Goal: Communication & Community: Answer question/provide support

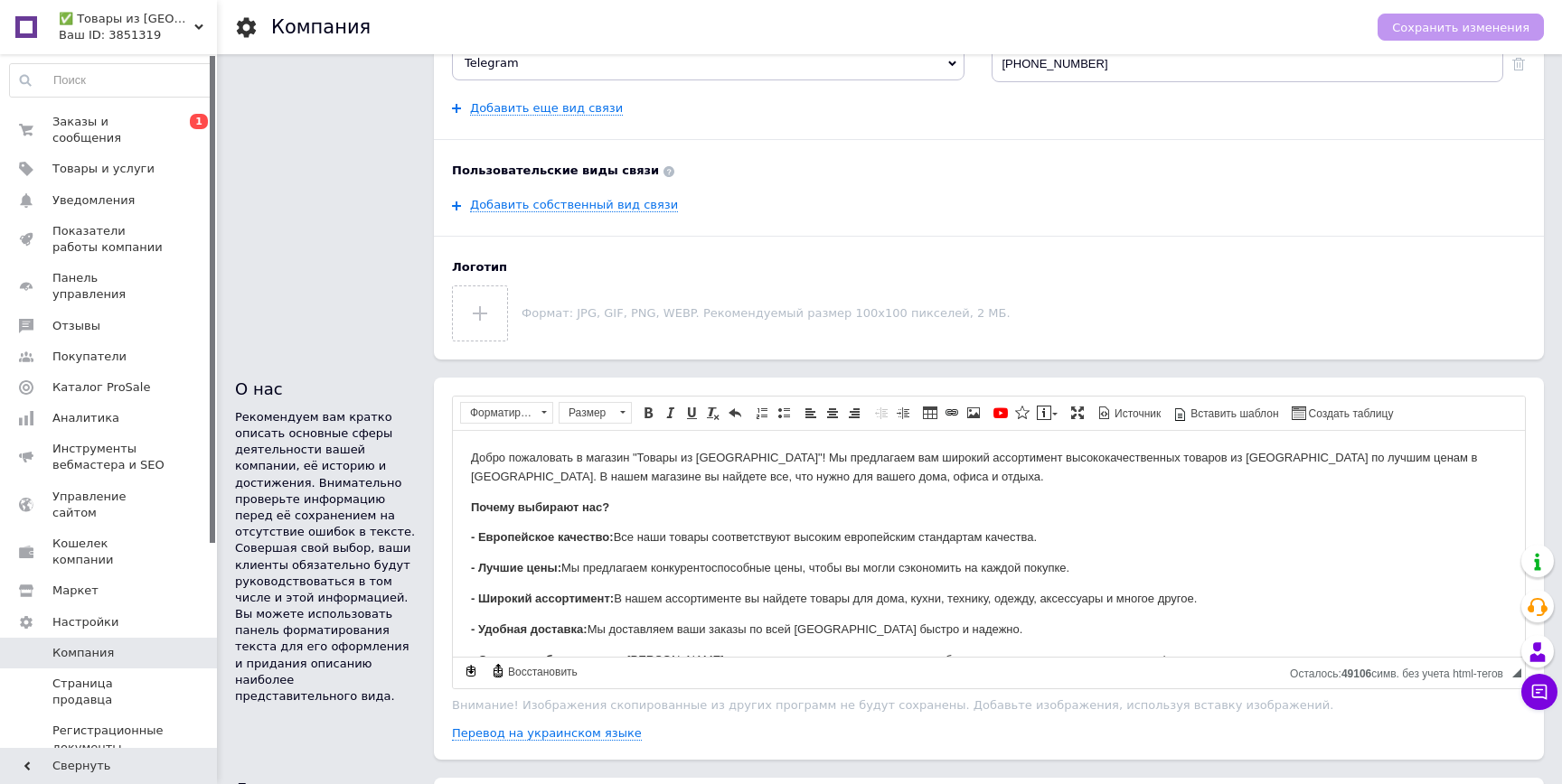
click at [111, 104] on div "Заказы и сообщения 0 1 Товары и услуги Уведомления 0 0 Показатели работы компан…" at bounding box center [111, 404] width 222 height 699
click at [471, 316] on input "file" at bounding box center [480, 314] width 54 height 54
click at [516, 301] on div "Формат: JPG, GIF, PNG, WEBP. Рекомендуемый размер 100х100 пикселей, 2 МБ." at bounding box center [988, 308] width 1073 height 65
click at [509, 302] on div "Формат: JPG, GIF, PNG, WEBP. Рекомендуемый размер 100х100 пикселей, 2 МБ." at bounding box center [988, 308] width 1073 height 65
click at [492, 303] on input "file" at bounding box center [480, 314] width 54 height 54
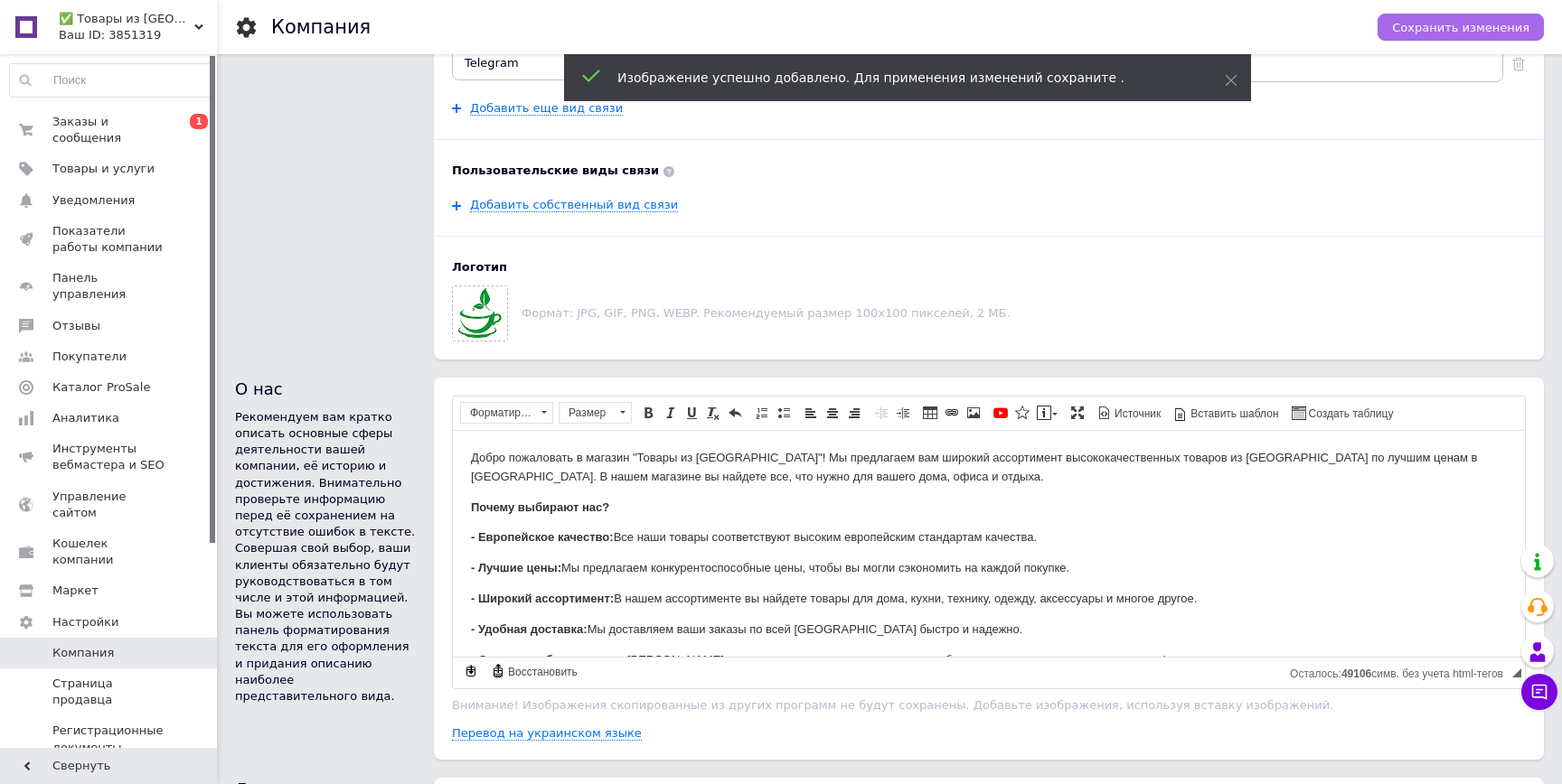
click at [1448, 23] on span "Сохранить изменения" at bounding box center [1461, 28] width 137 height 14
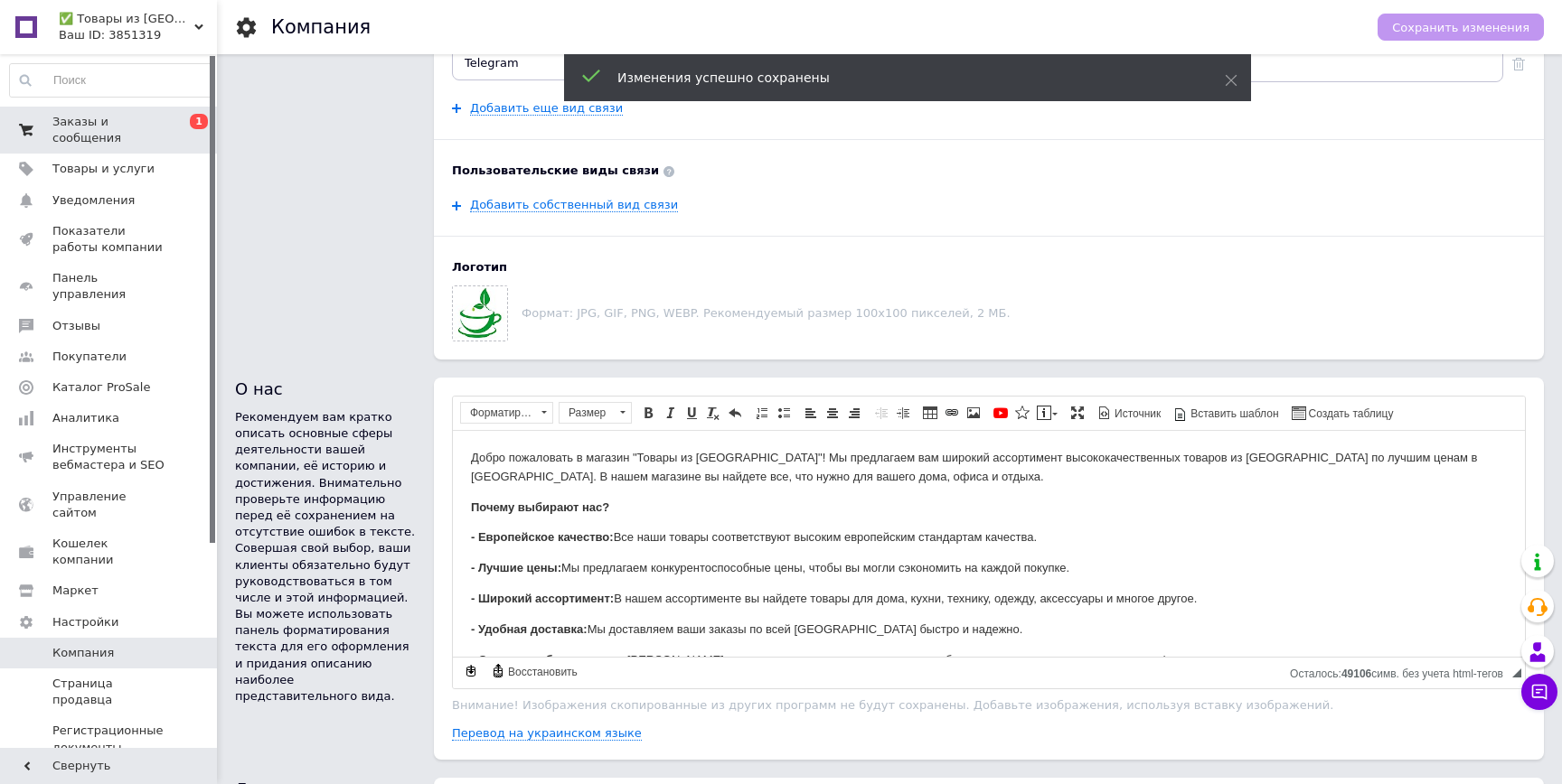
click at [158, 120] on span "Заказы и сообщения" at bounding box center [109, 130] width 115 height 33
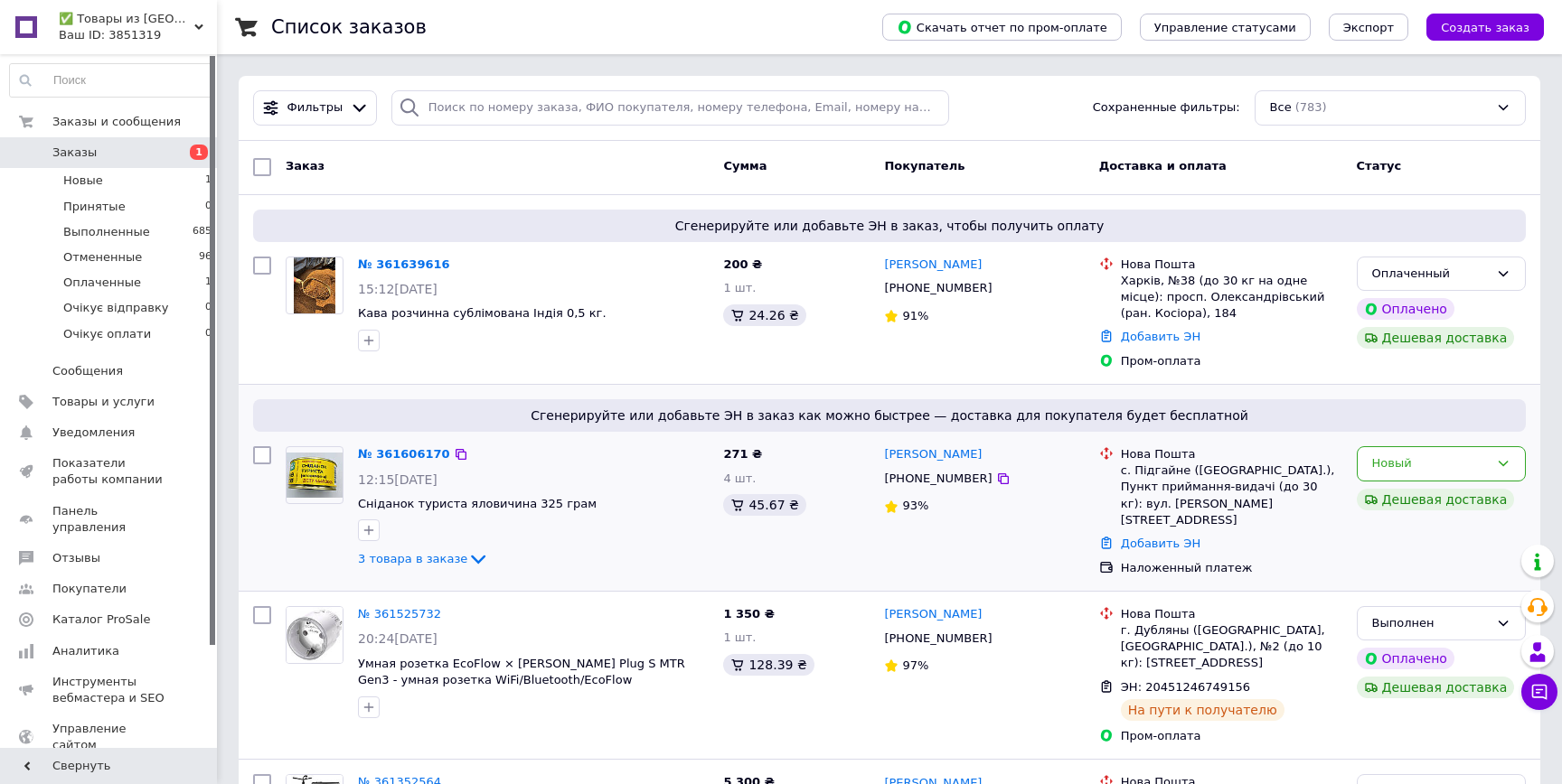
click at [808, 572] on div "271 ₴ 4 шт. 45.67 ₴" at bounding box center [796, 512] width 161 height 145
click at [681, 630] on div "20:24[DATE]" at bounding box center [532, 638] width 351 height 18
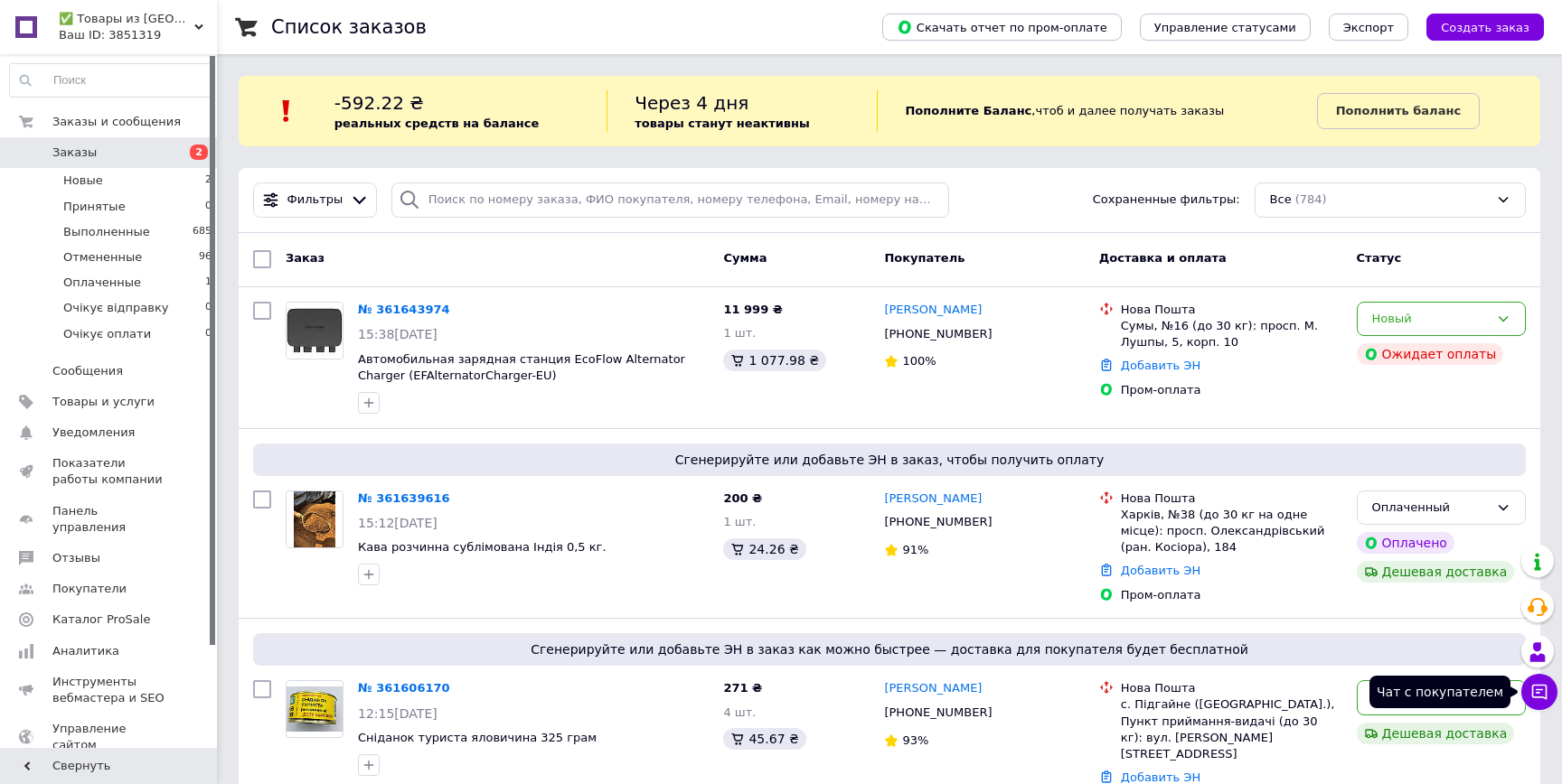
click at [1540, 699] on icon at bounding box center [1539, 691] width 18 height 18
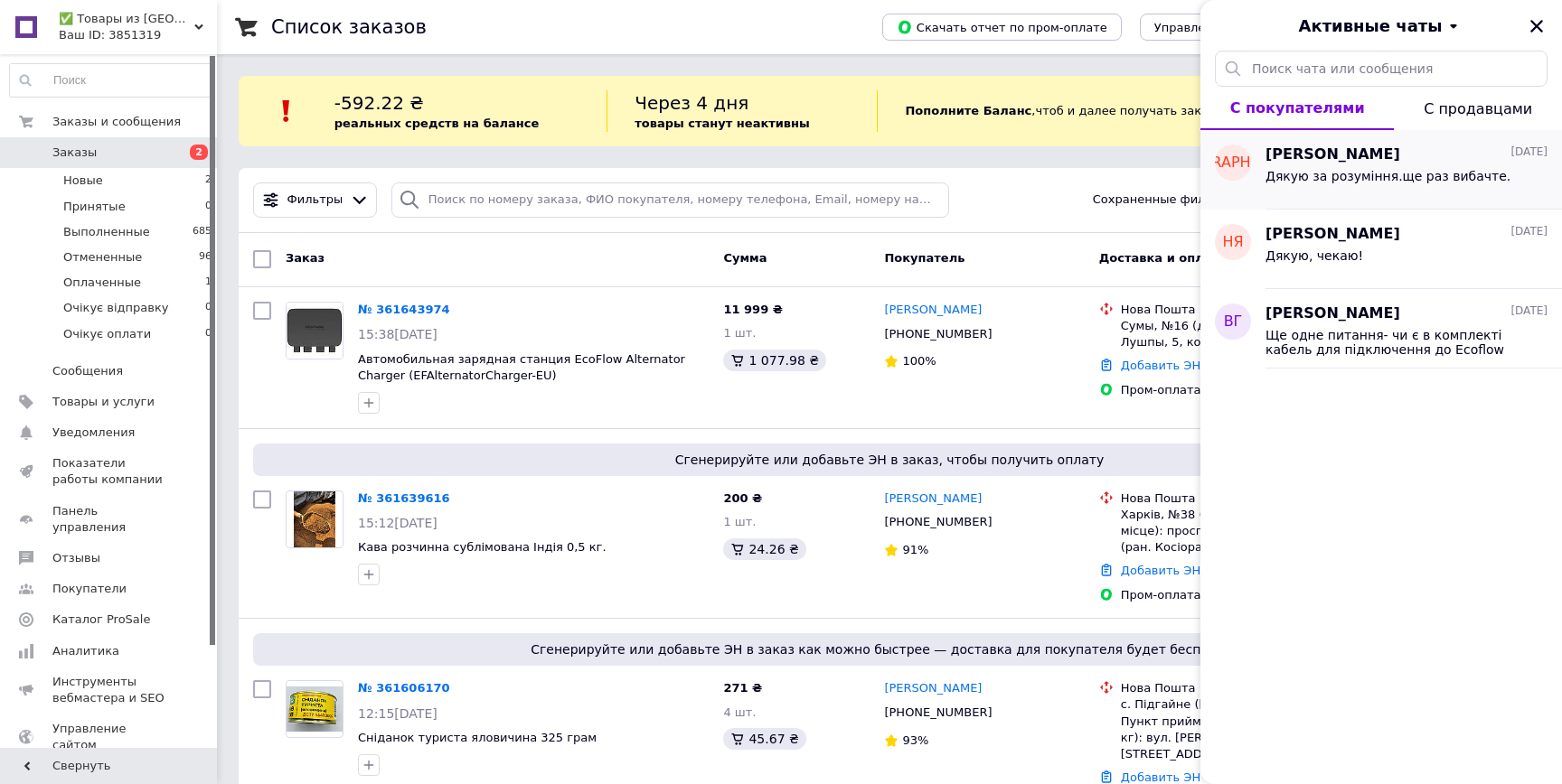
click at [1389, 203] on div "Александр Шуляк 10.09.2025 Дякую за розуміння.ще раз вибачте." at bounding box center [1413, 170] width 297 height 79
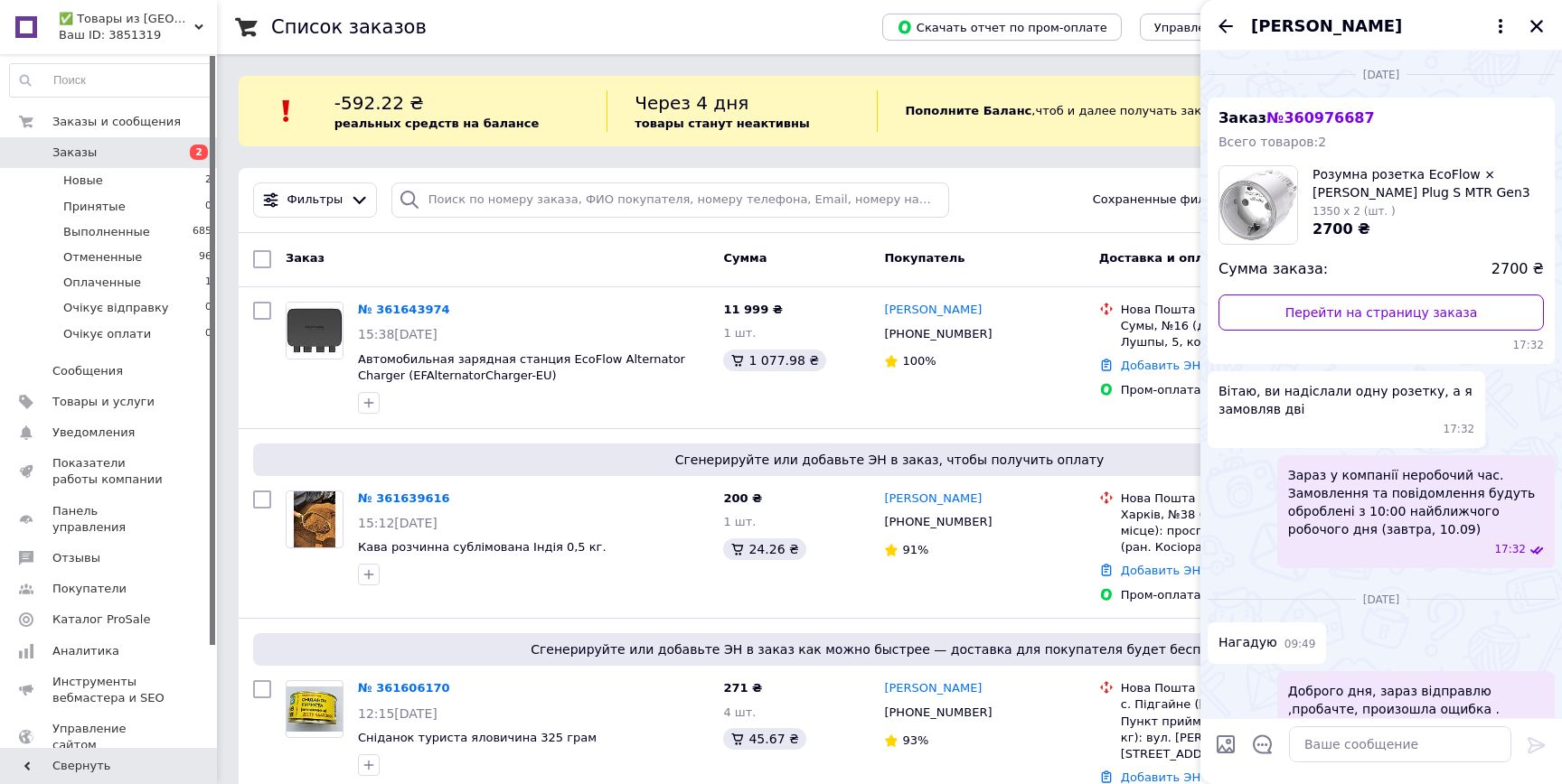
scroll to position [151, 0]
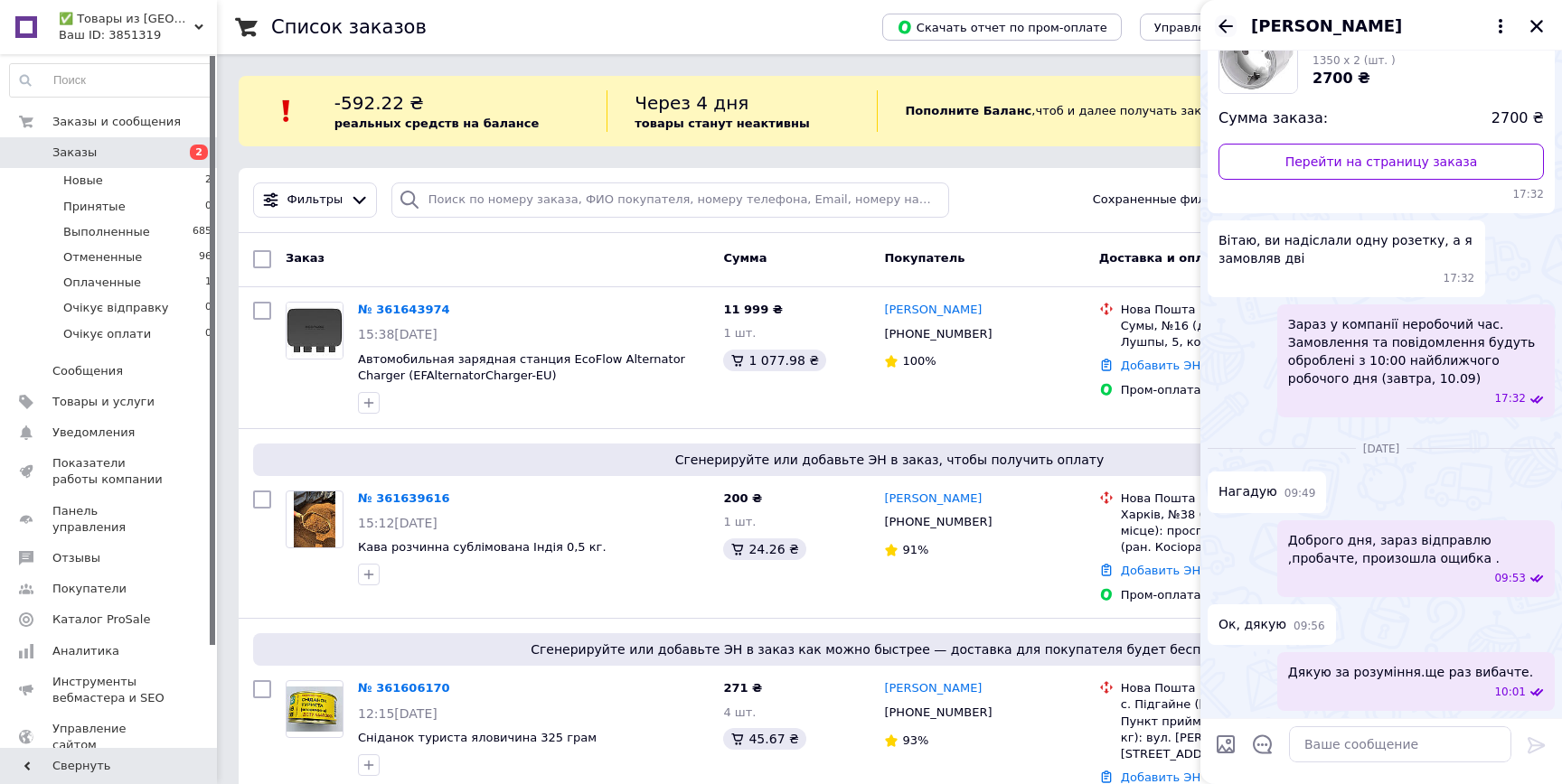
click at [1225, 28] on icon "Назад" at bounding box center [1225, 26] width 21 height 21
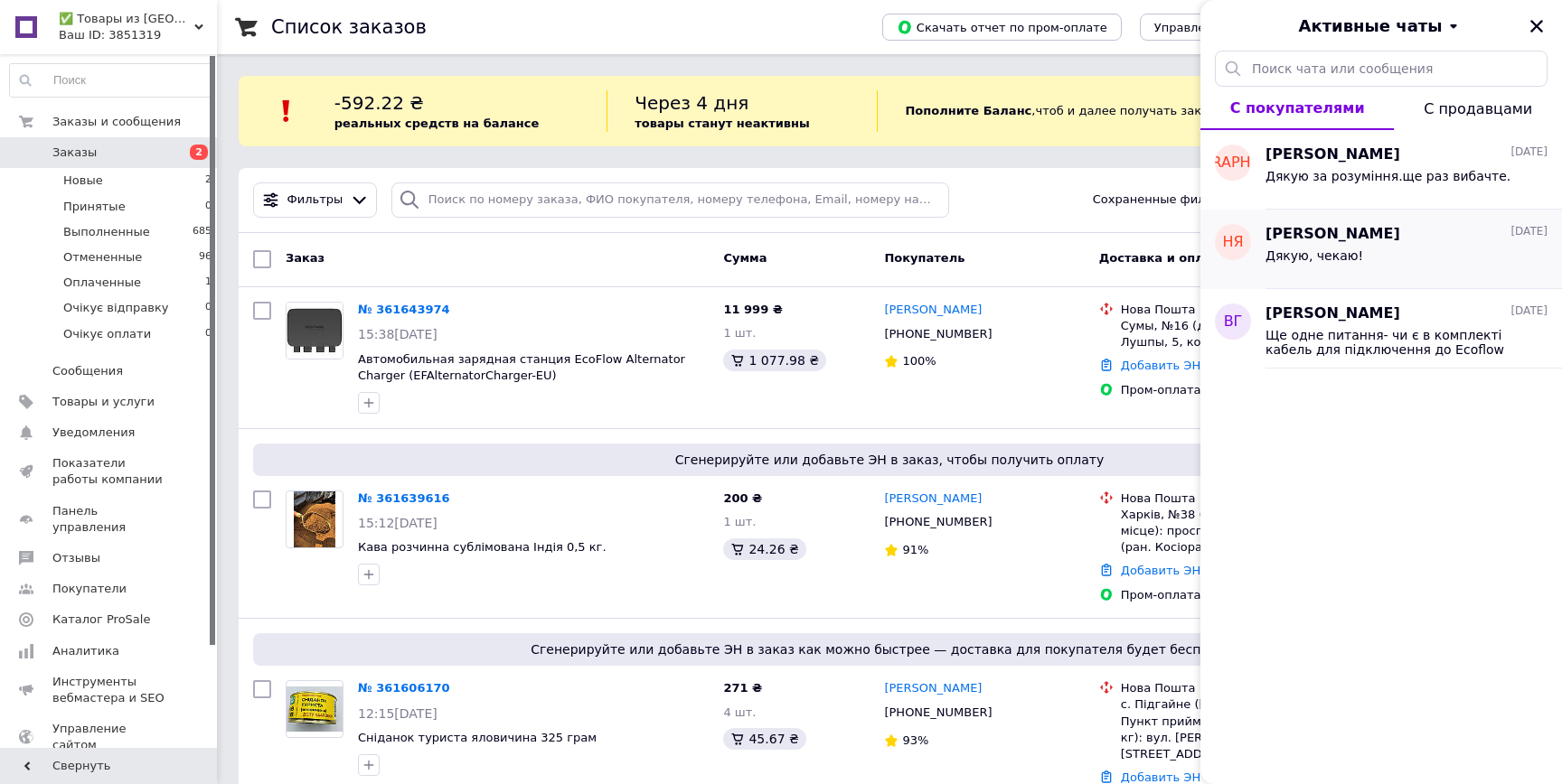
click at [1398, 237] on span "[PERSON_NAME]" at bounding box center [1332, 235] width 134 height 21
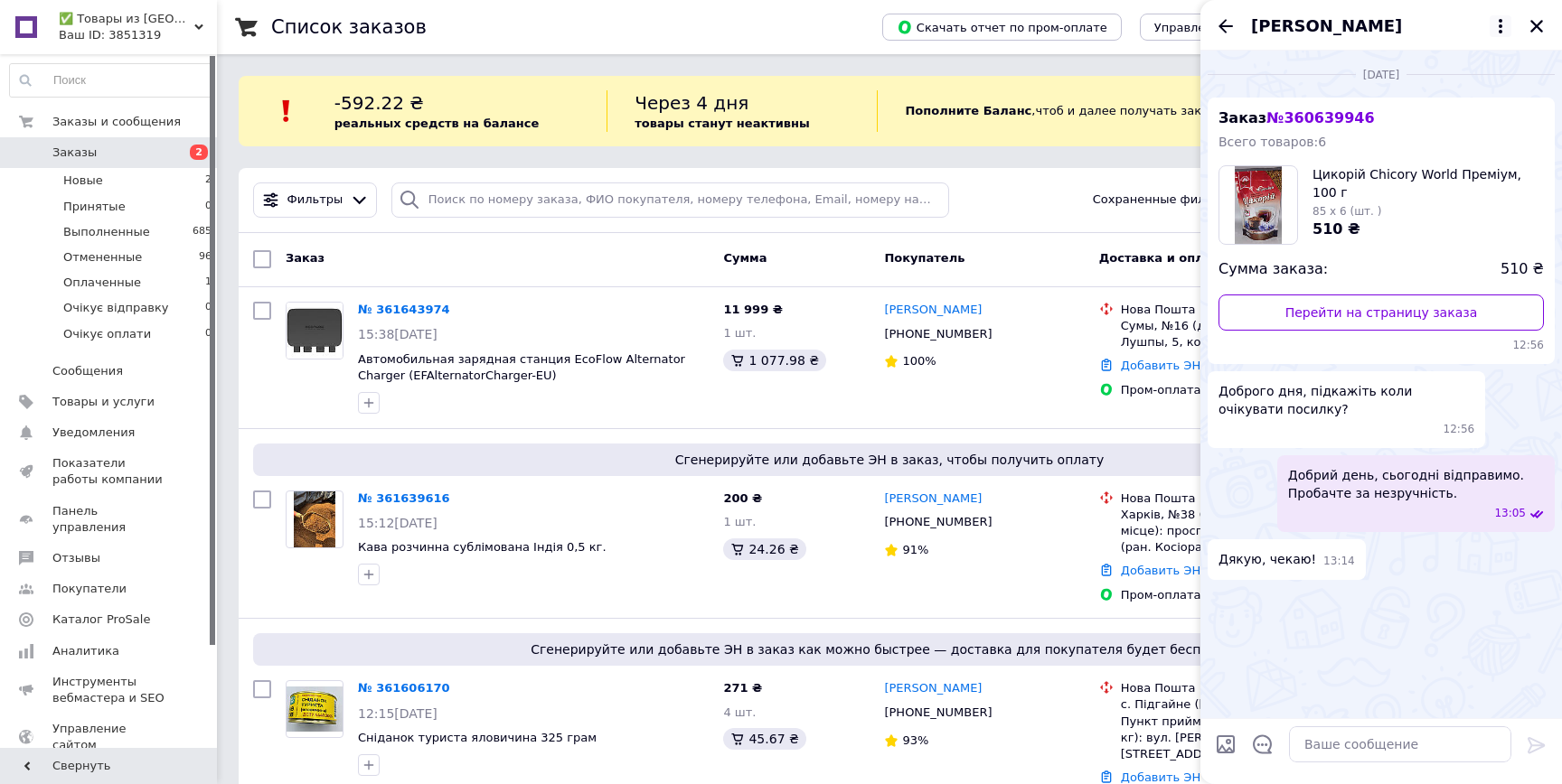
click at [1502, 24] on icon at bounding box center [1500, 26] width 21 height 21
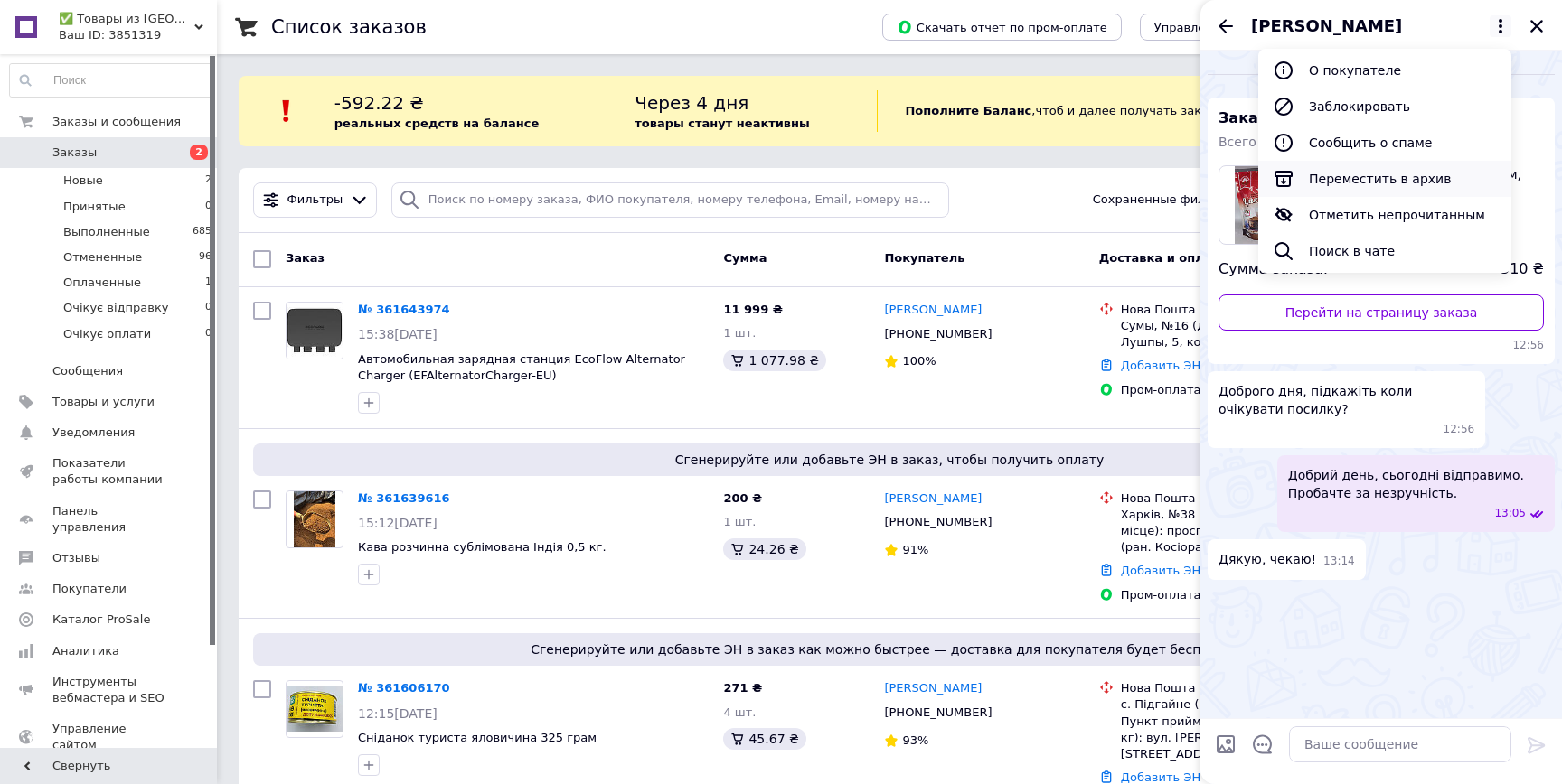
click at [1380, 177] on button "Переместить в архив" at bounding box center [1384, 179] width 253 height 36
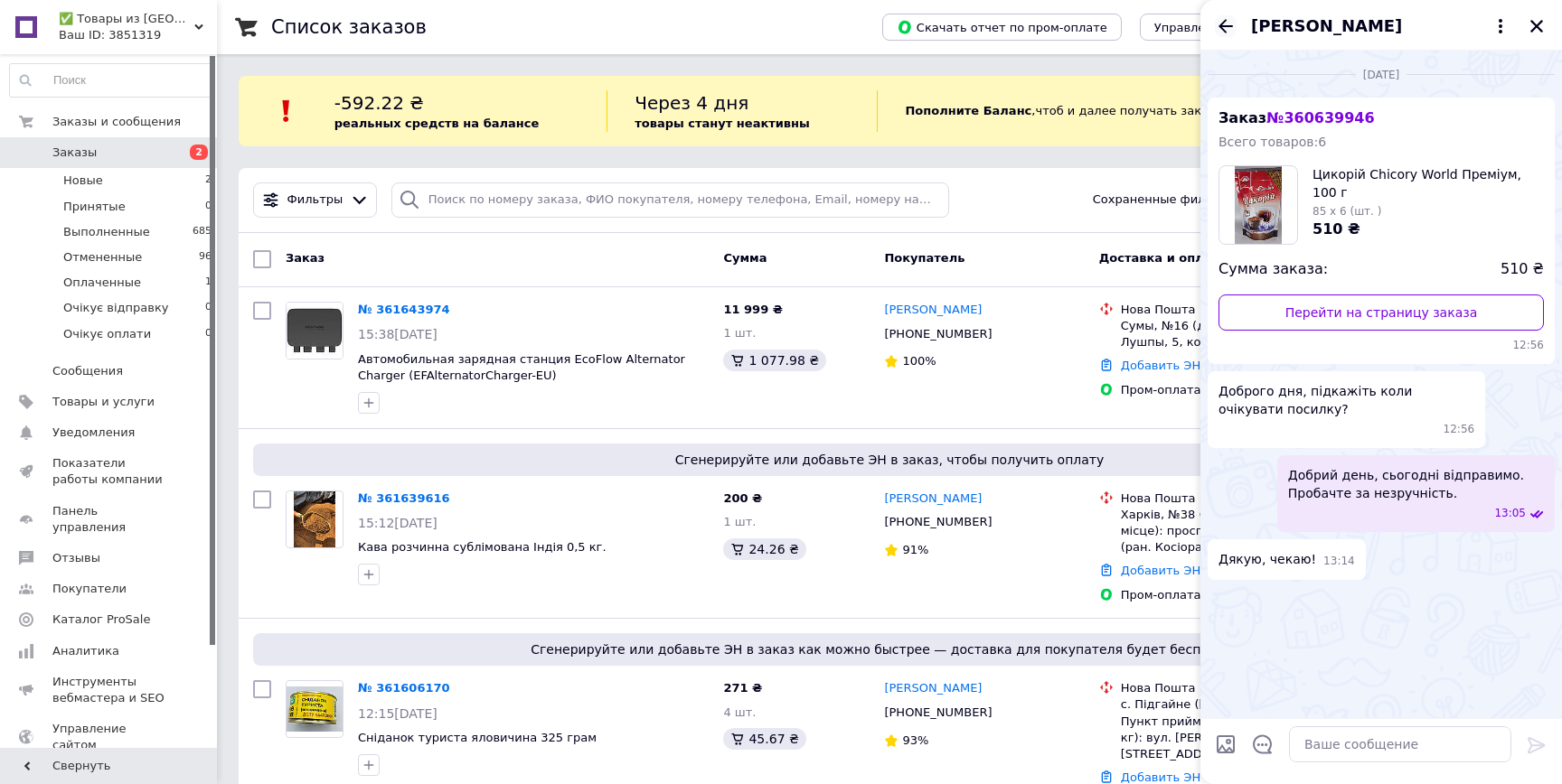
click at [1225, 31] on icon "Назад" at bounding box center [1225, 26] width 14 height 14
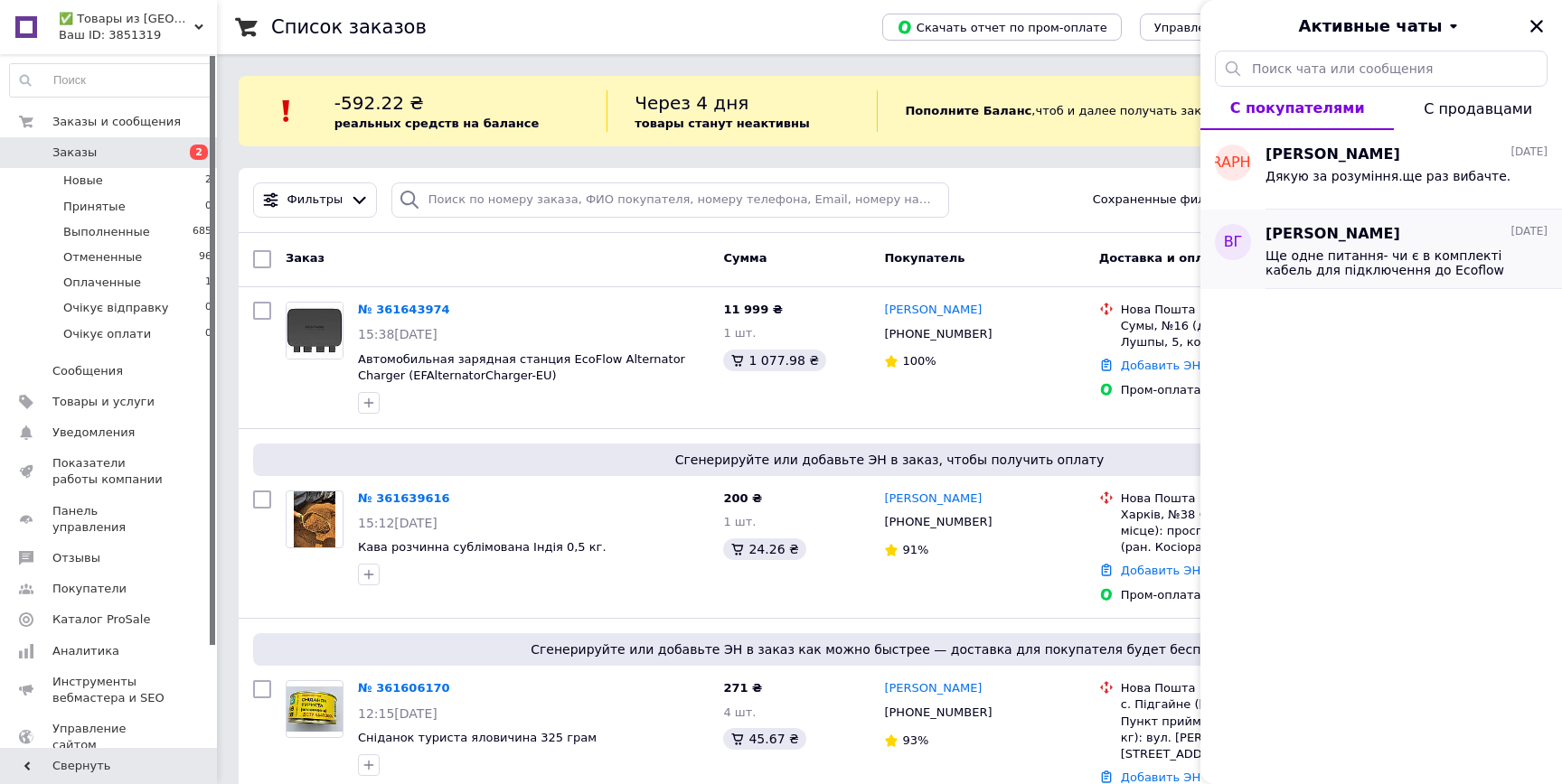
click at [1305, 250] on span "Ще одне питання- чи є в комплекті кабель для підключення до Ecoflow" at bounding box center [1394, 263] width 257 height 29
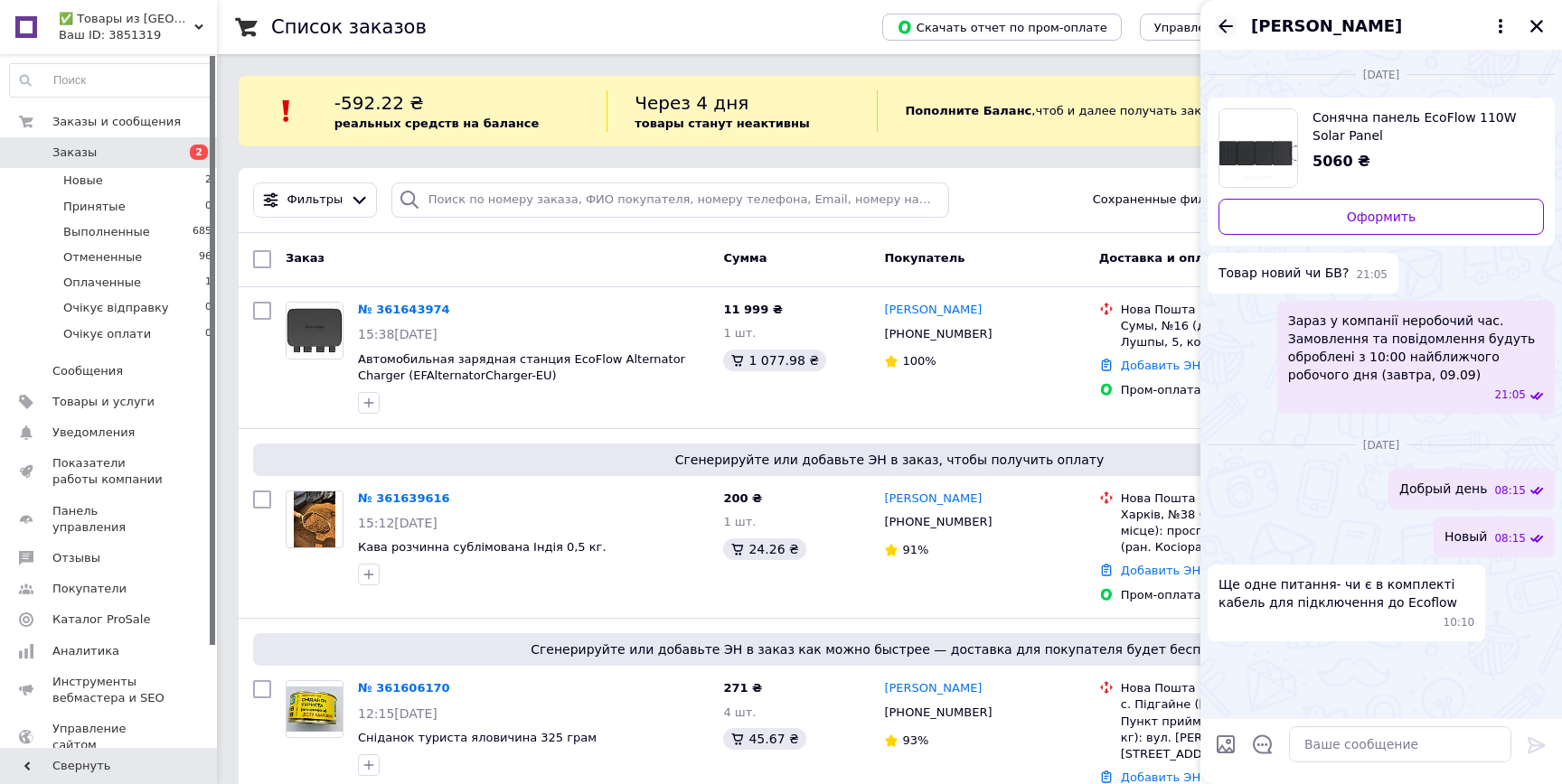
click at [1221, 16] on icon "Назад" at bounding box center [1225, 26] width 21 height 21
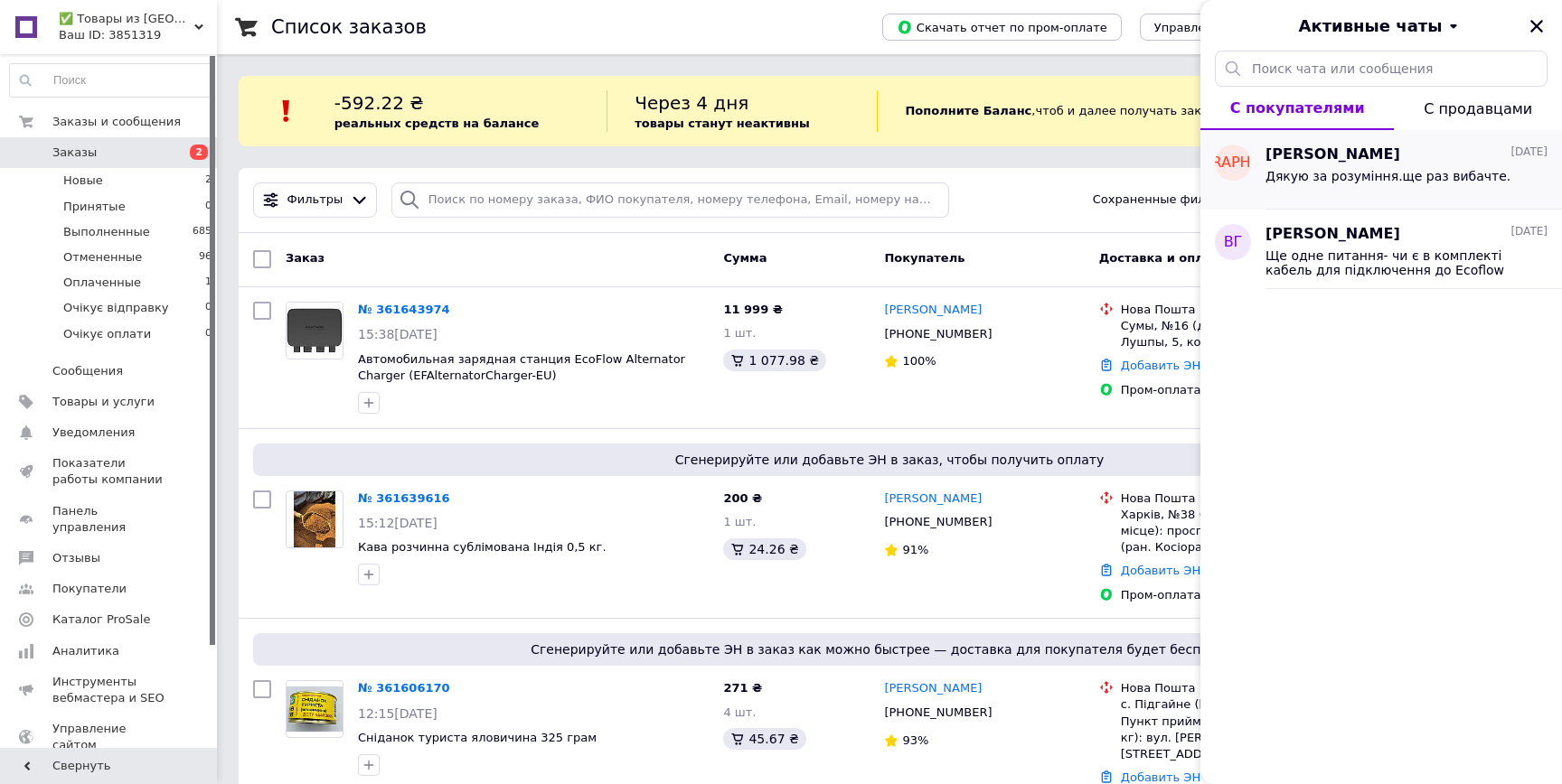
click at [1312, 184] on div "Дякую за розуміння.ще раз вибачте." at bounding box center [1388, 182] width 245 height 25
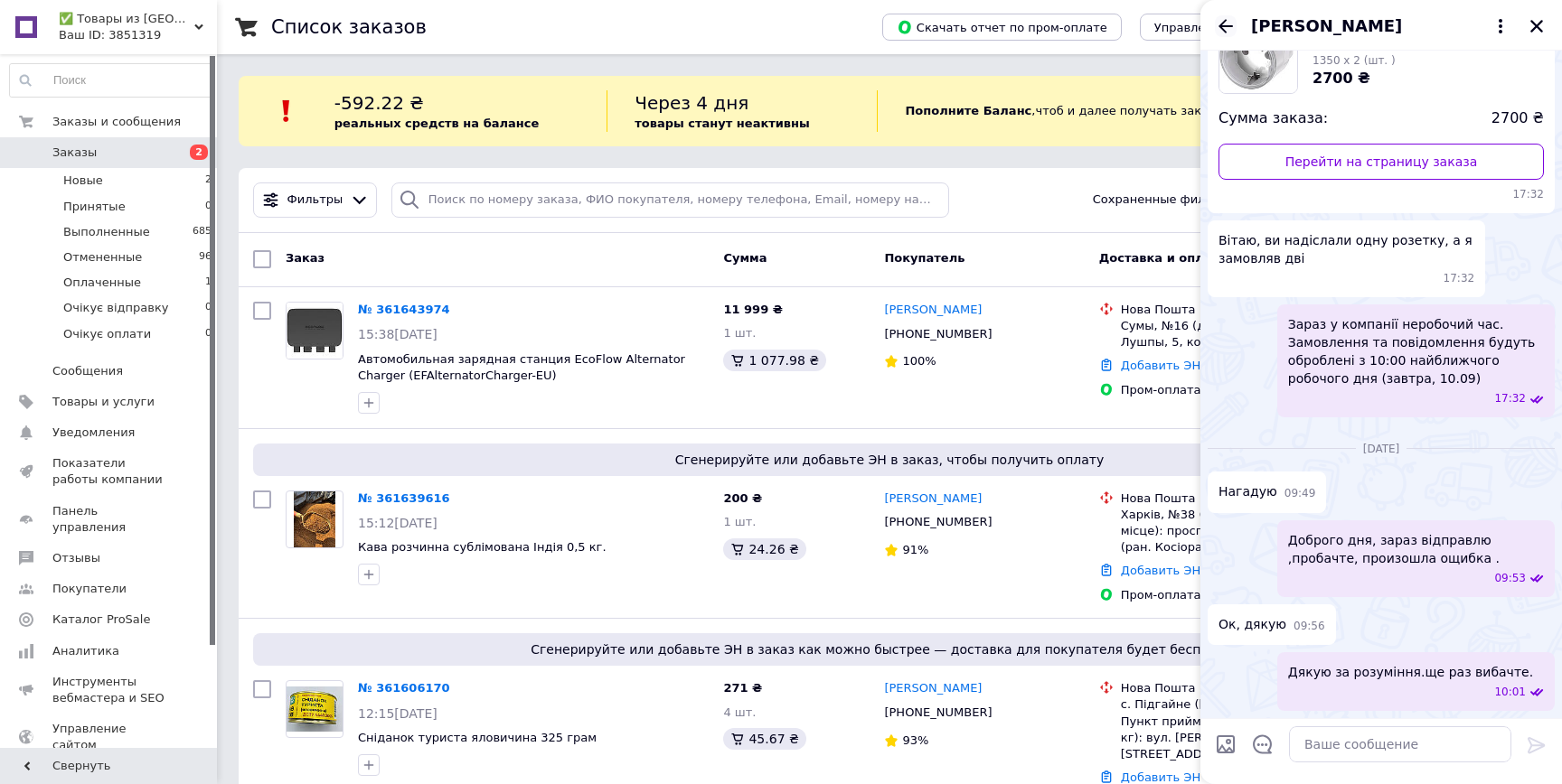
click at [1228, 35] on icon "Назад" at bounding box center [1225, 26] width 21 height 21
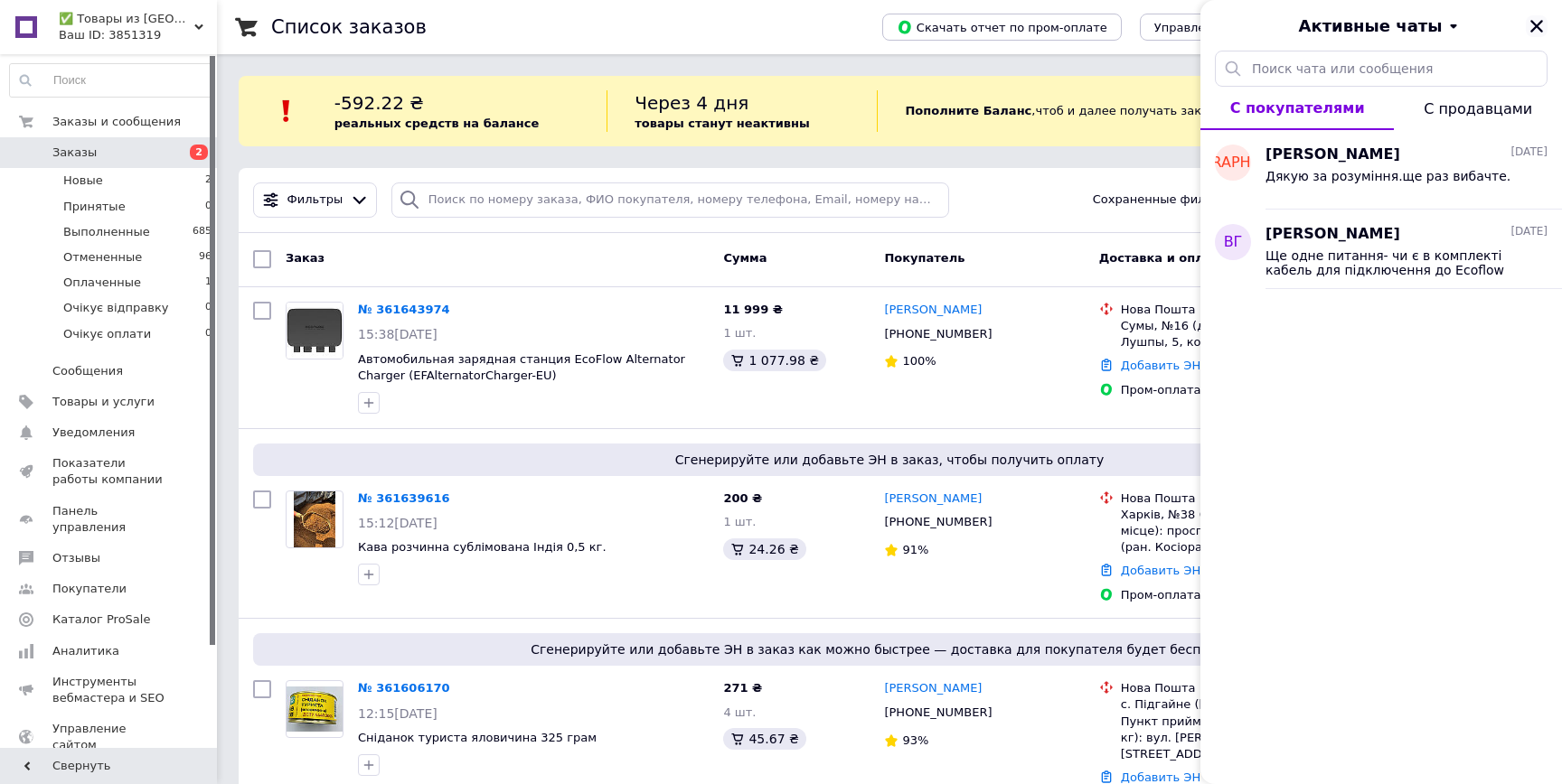
click at [1541, 21] on icon "Закрыть" at bounding box center [1536, 26] width 13 height 13
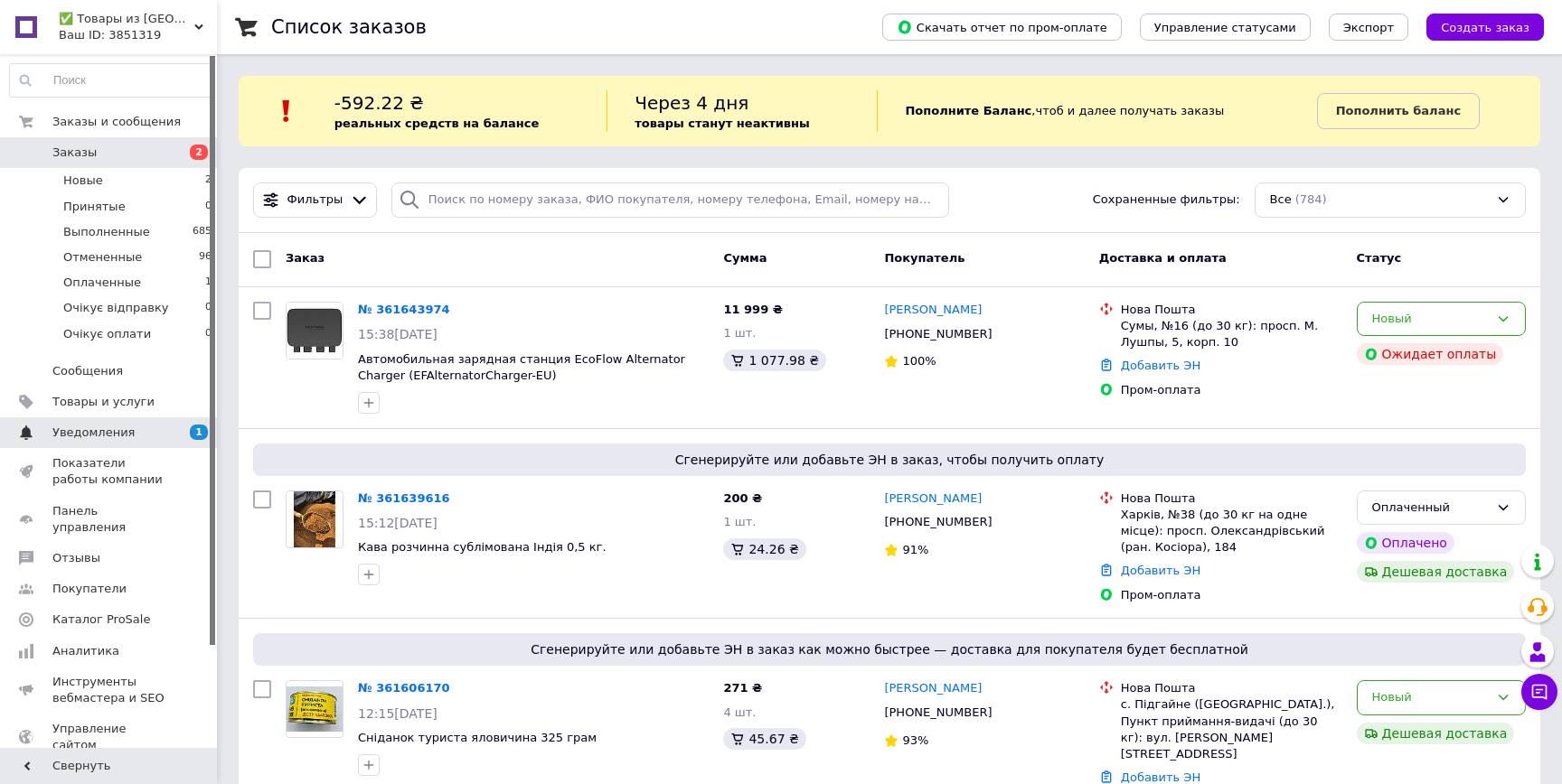
click at [178, 433] on span "1 0" at bounding box center [191, 433] width 49 height 16
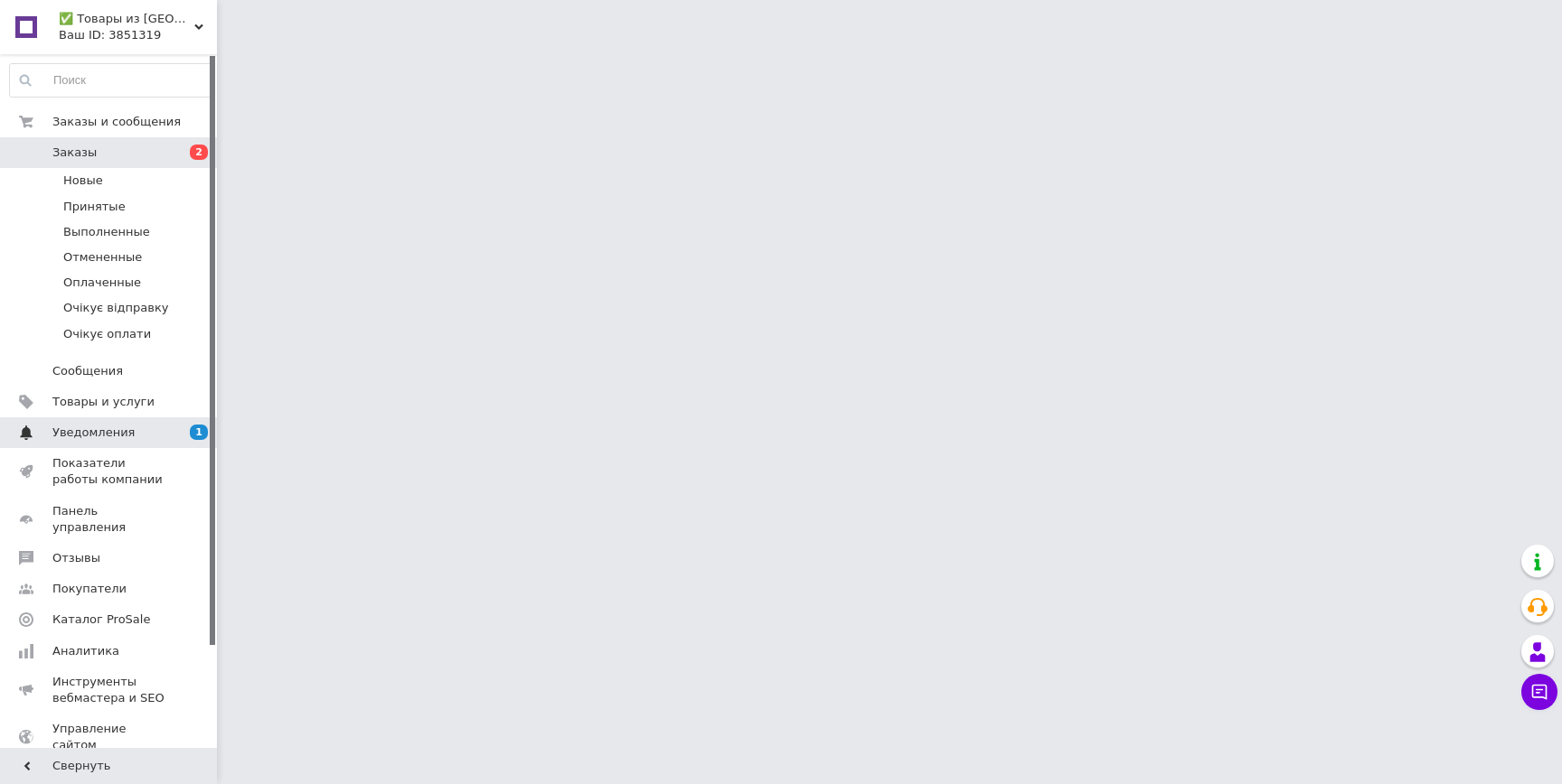
click at [165, 441] on span "Уведомления" at bounding box center [109, 433] width 115 height 16
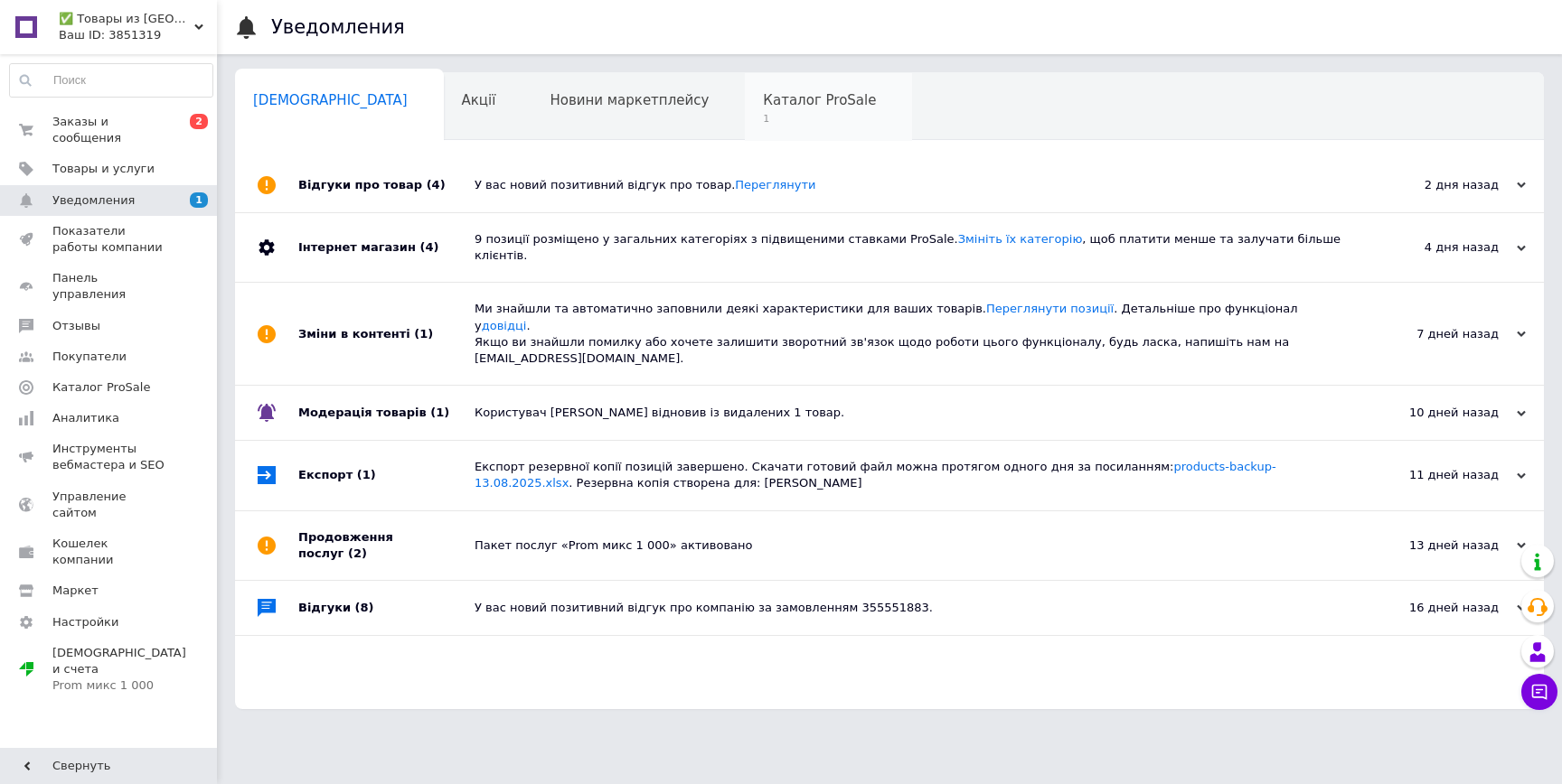
click at [745, 122] on div "Каталог ProSale 1" at bounding box center [828, 107] width 167 height 69
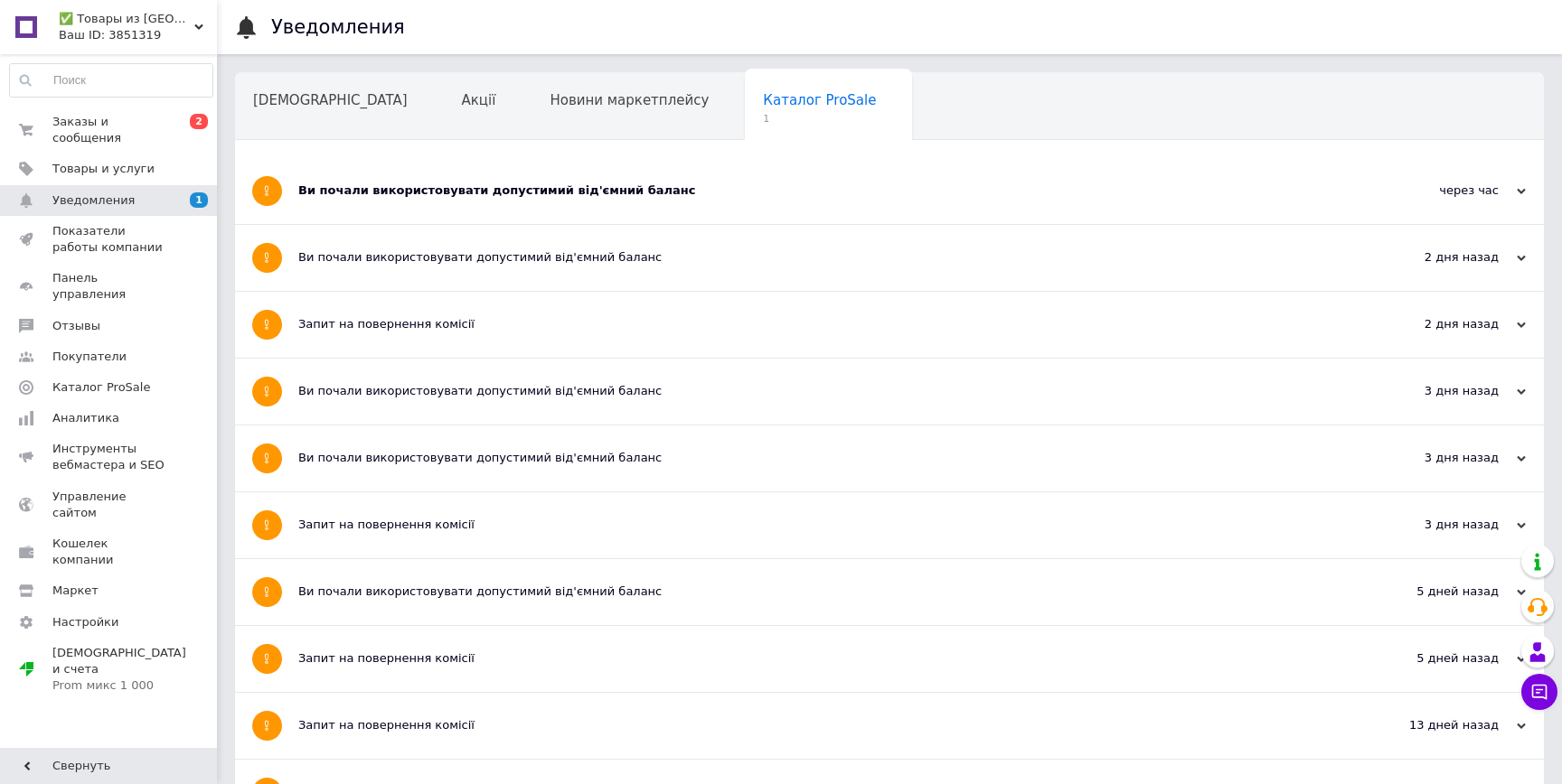
click at [645, 183] on div "Ви почали використовувати допустимий від'ємний баланс" at bounding box center [821, 190] width 1046 height 16
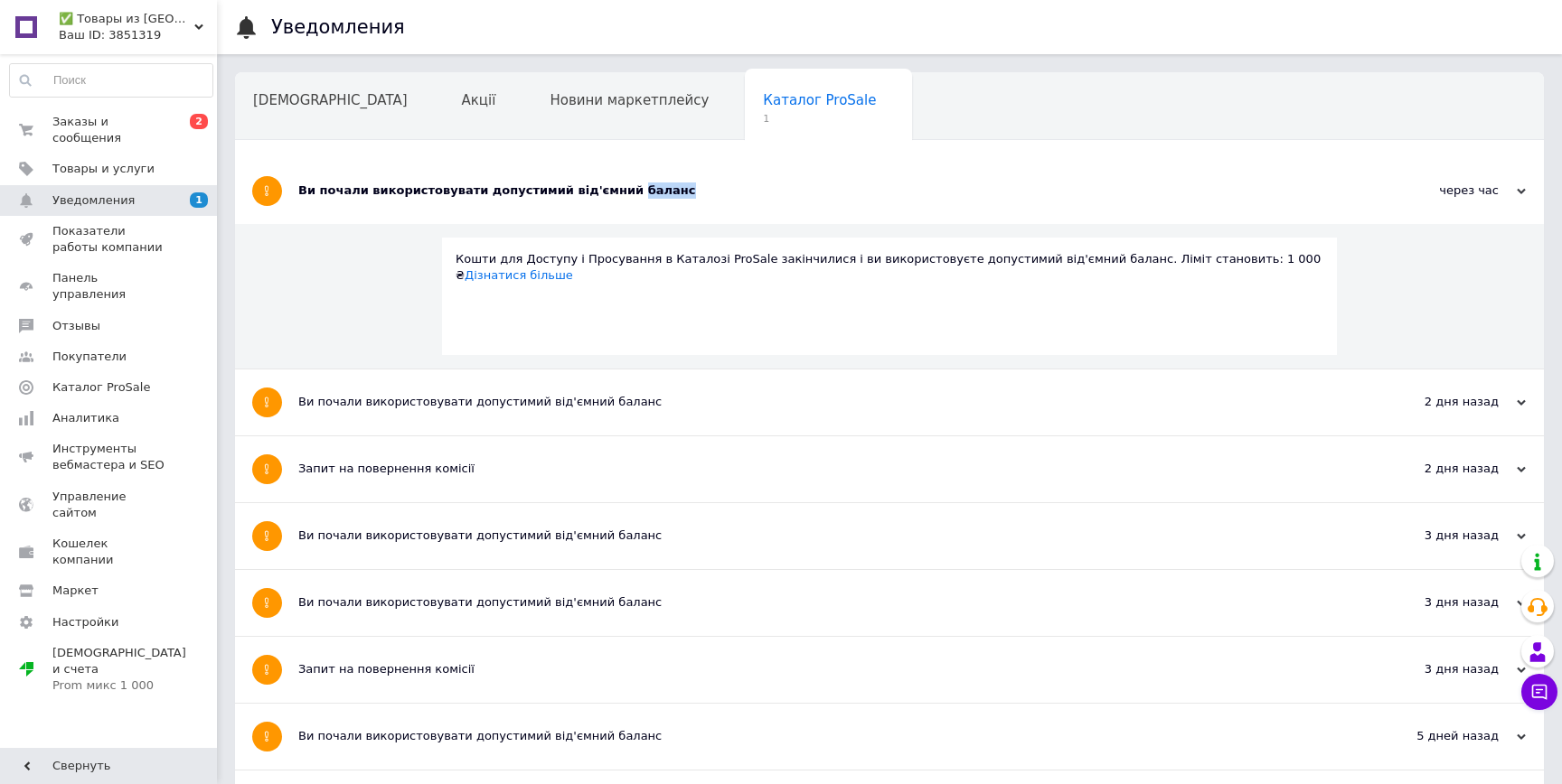
click at [645, 183] on div "Ви почали використовувати допустимий від'ємний баланс" at bounding box center [821, 190] width 1046 height 16
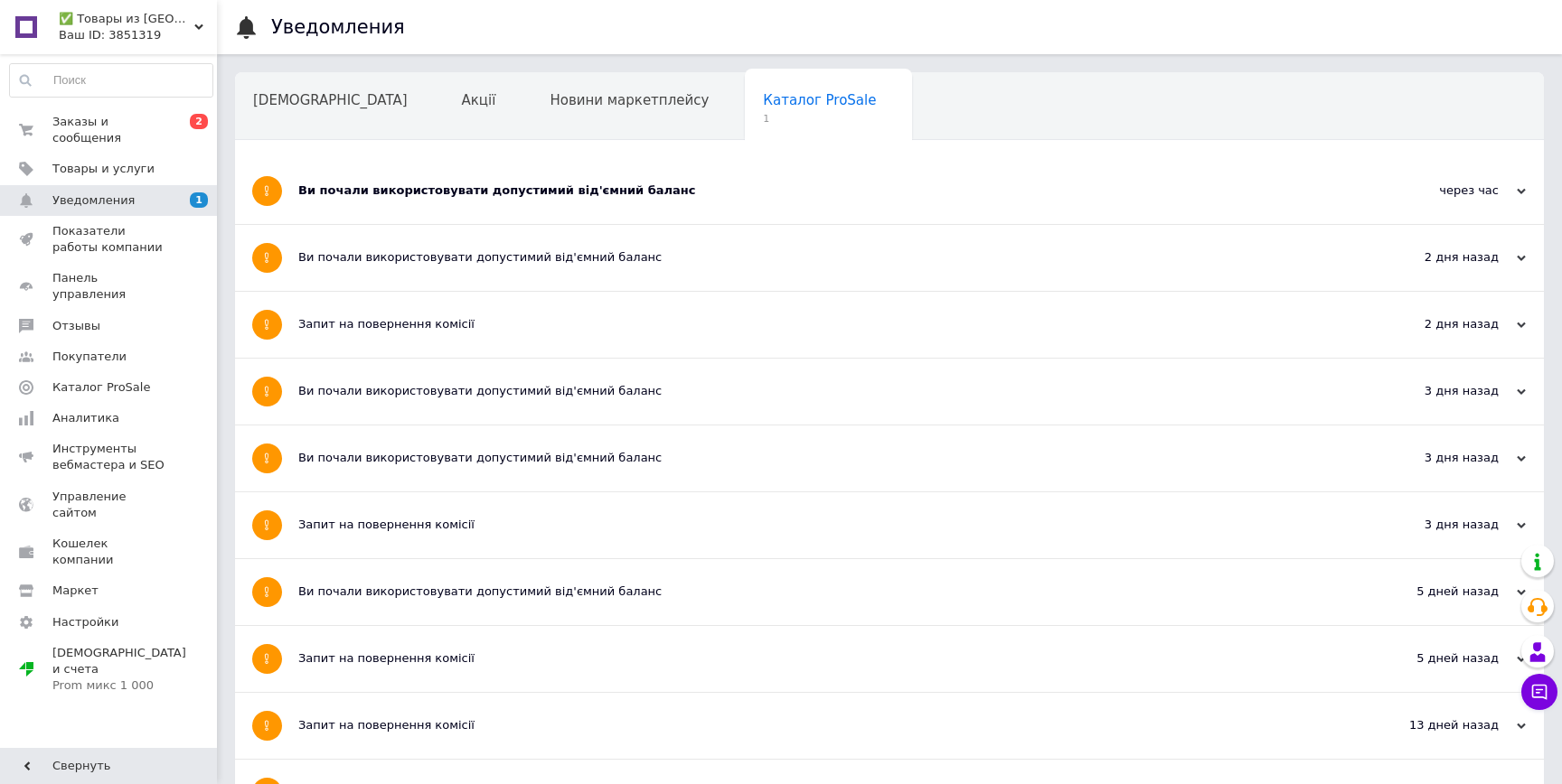
click at [571, 183] on div "Ви почали використовувати допустимий від'ємний баланс" at bounding box center [821, 190] width 1046 height 16
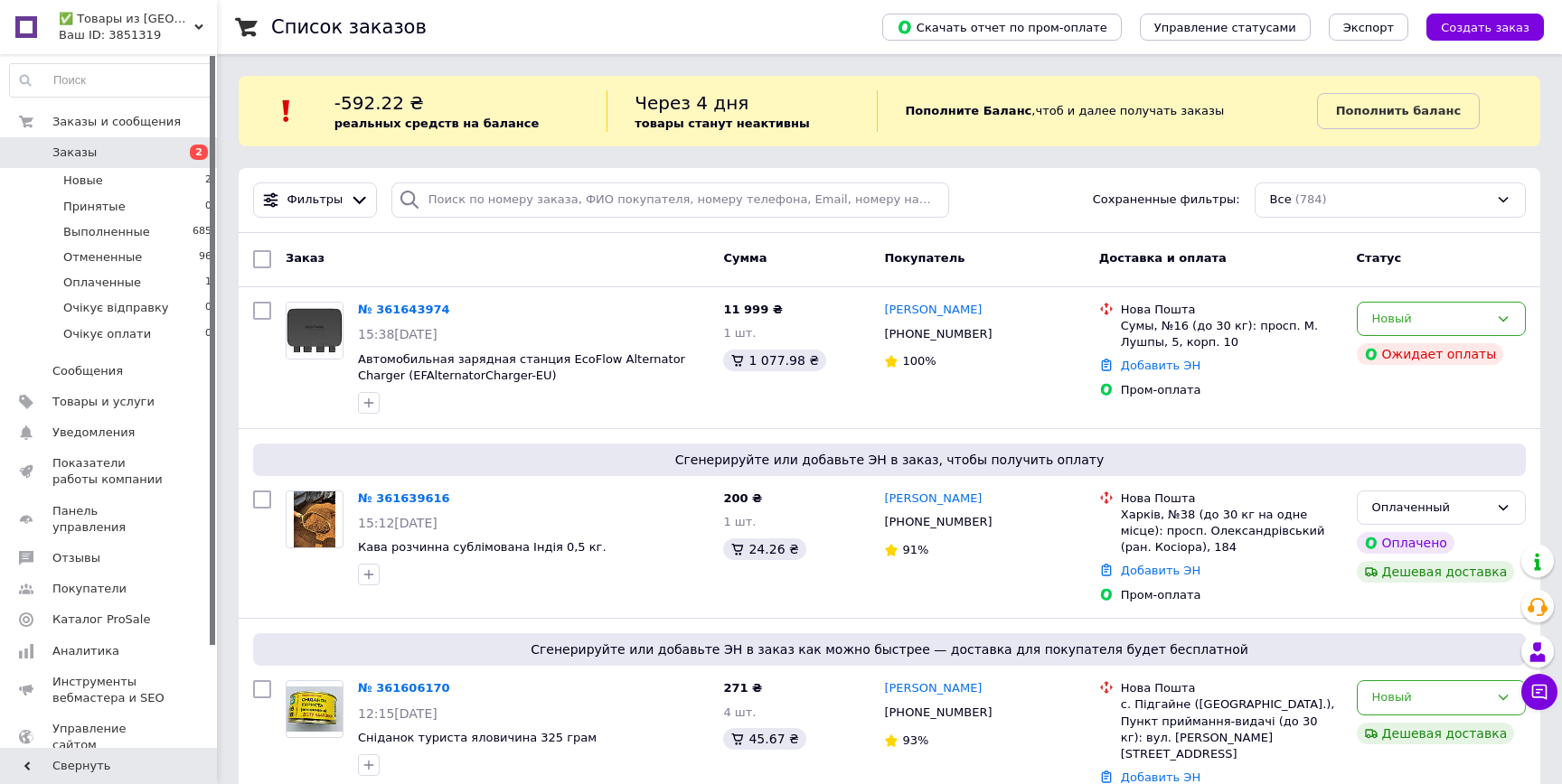
click at [672, 35] on div "Список заказов" at bounding box center [558, 27] width 575 height 54
click at [931, 309] on link "[PERSON_NAME]" at bounding box center [932, 310] width 98 height 17
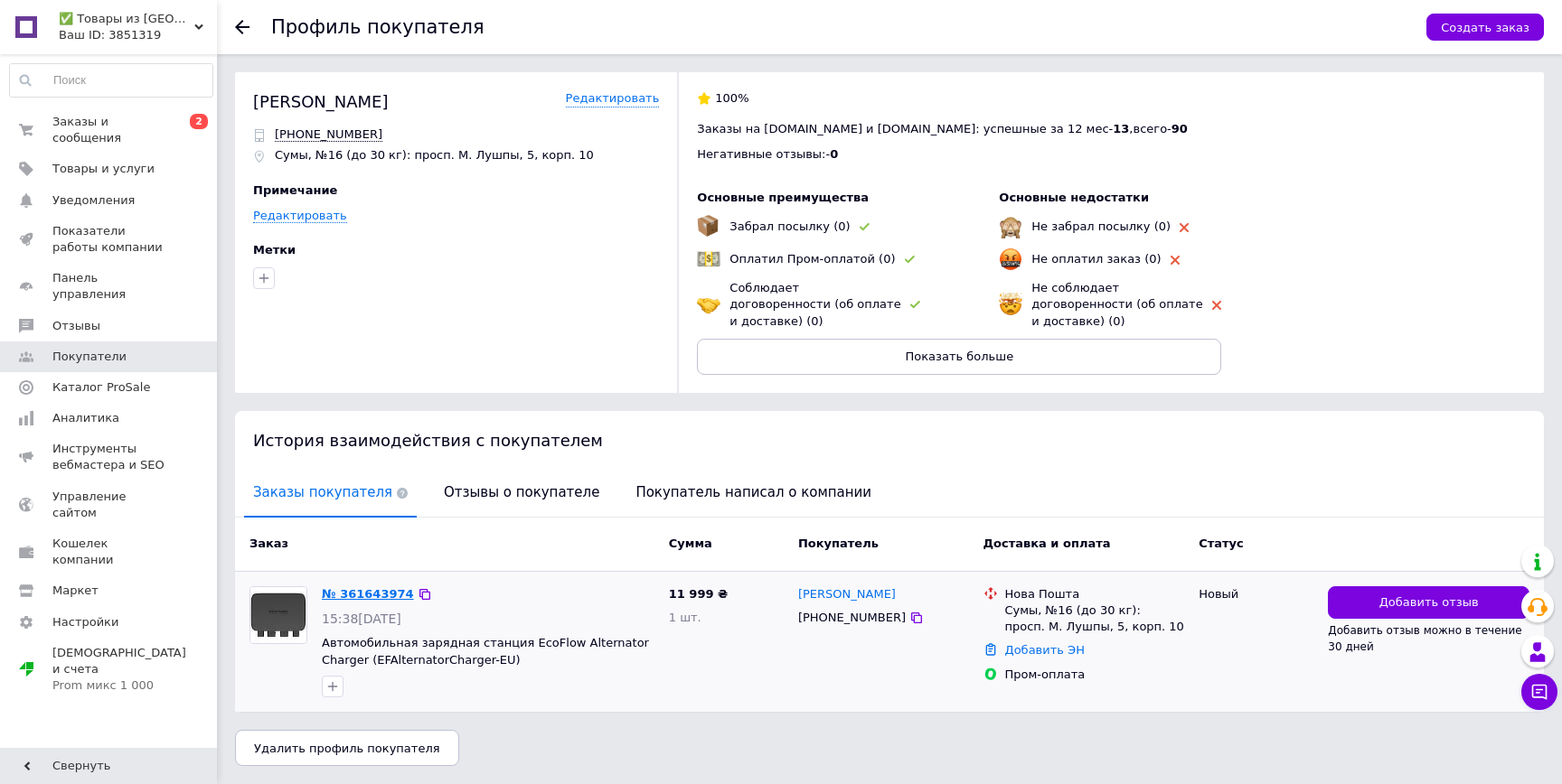
click at [373, 593] on link "№ 361643974" at bounding box center [367, 594] width 92 height 14
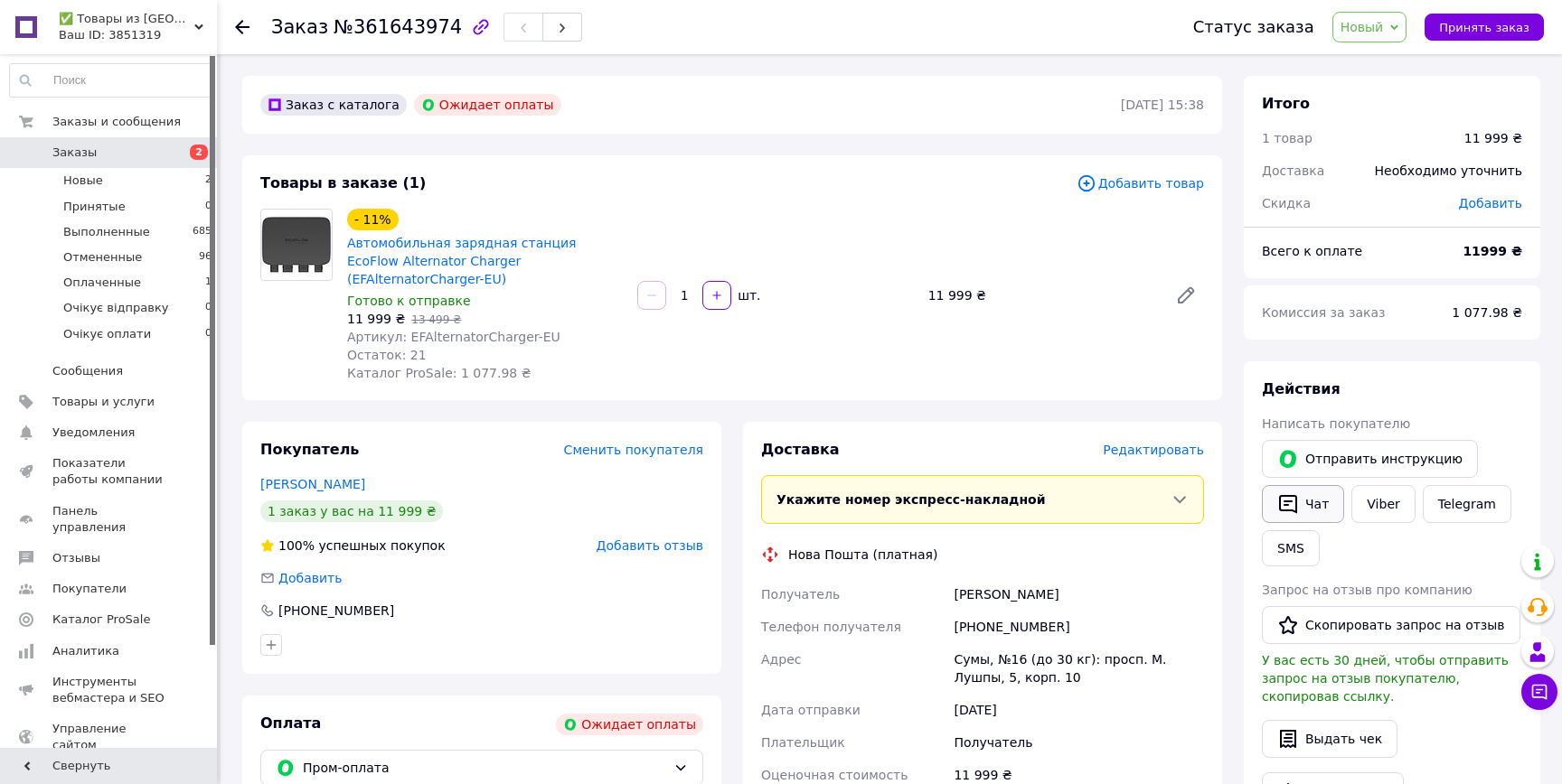
click at [1312, 510] on button "Чат" at bounding box center [1302, 503] width 82 height 38
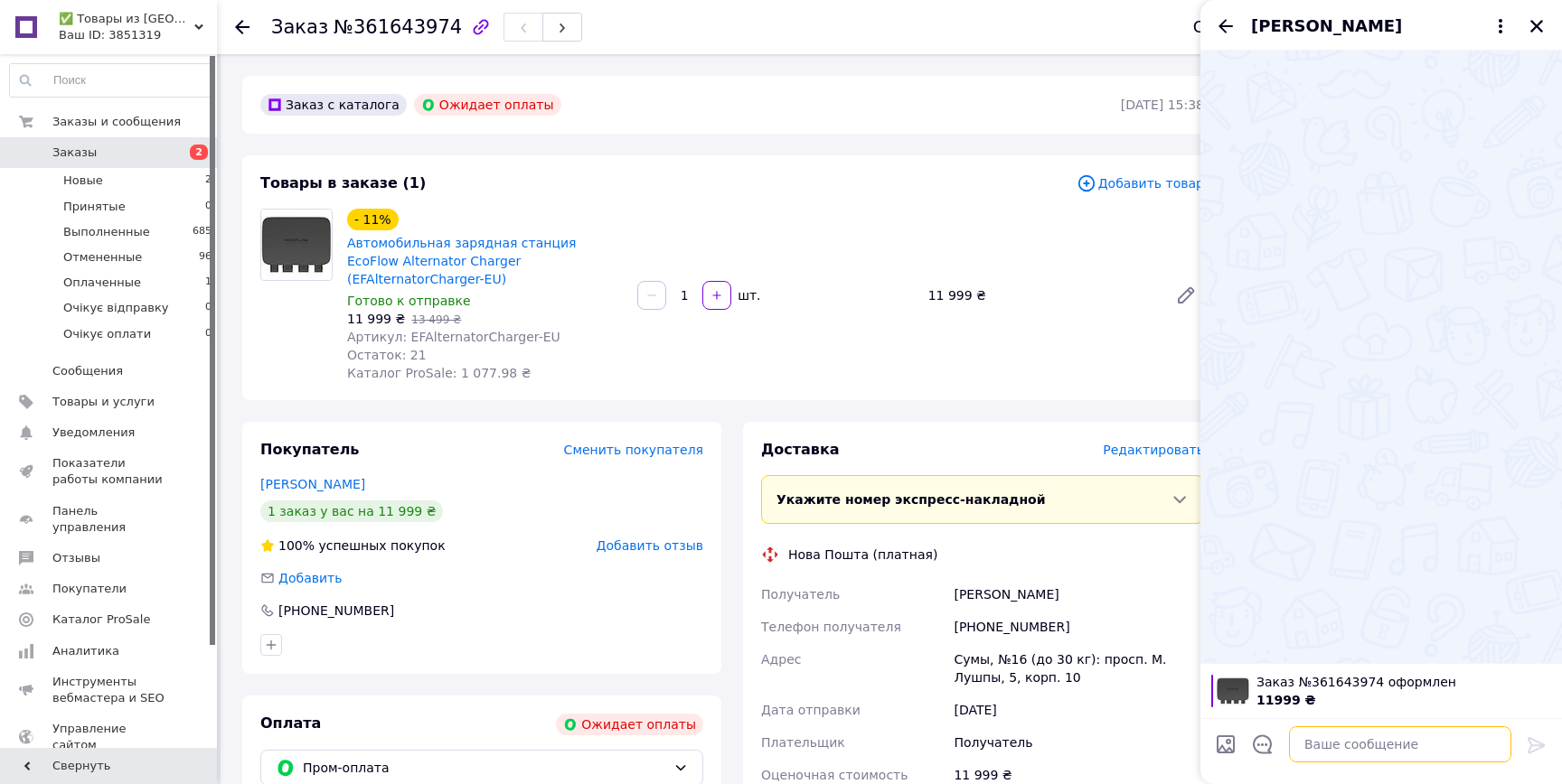
click at [1325, 733] on textarea at bounding box center [1400, 743] width 222 height 36
paste textarea "Добрый день! Касательно вашего заказа на Проме, альтернатор 800w, видим что вы …"
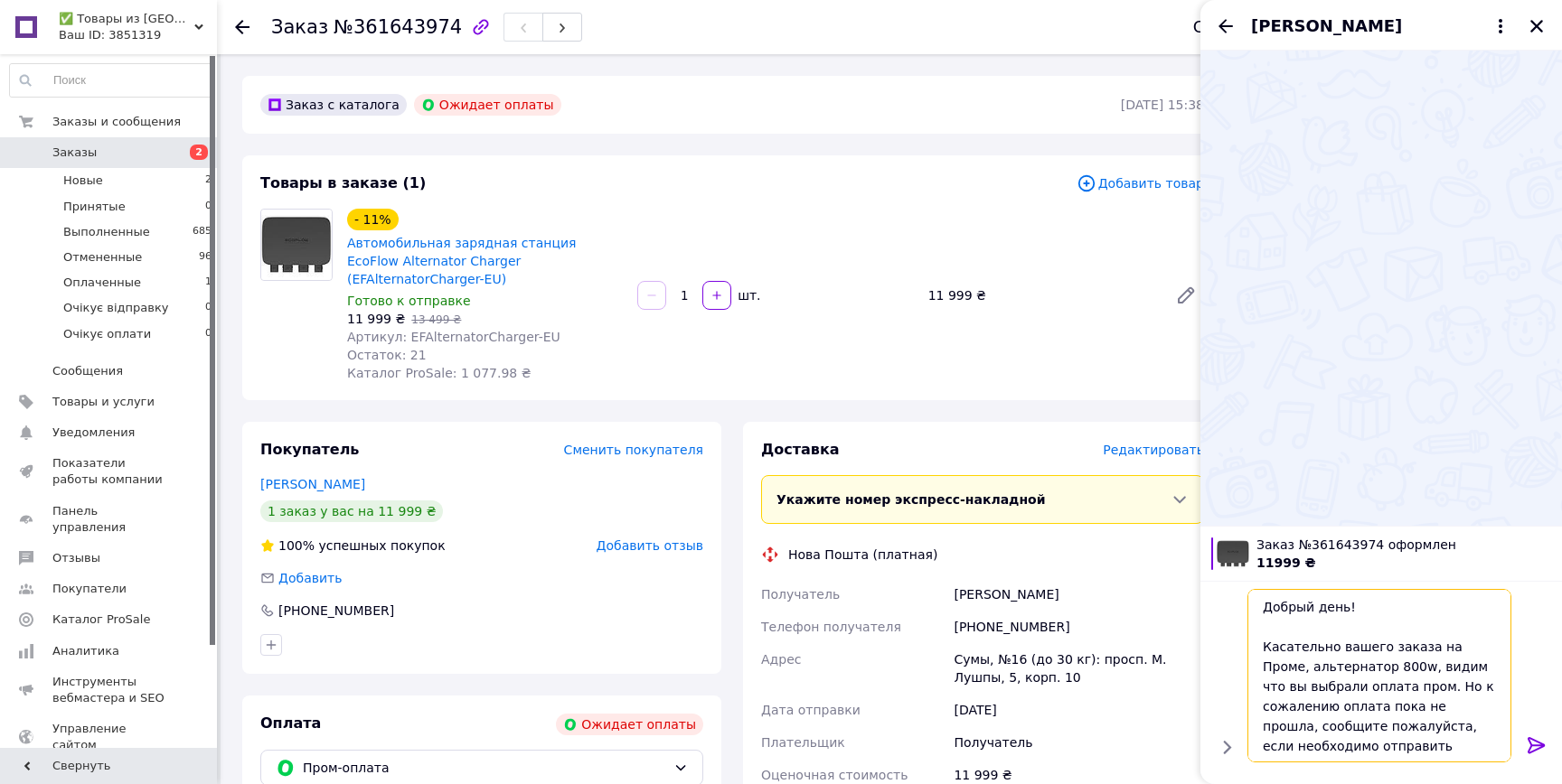
scroll to position [12, 0]
type textarea "Добрый день! Касательно вашего заказа на Проме, альтернатор 800w, видим что вы …"
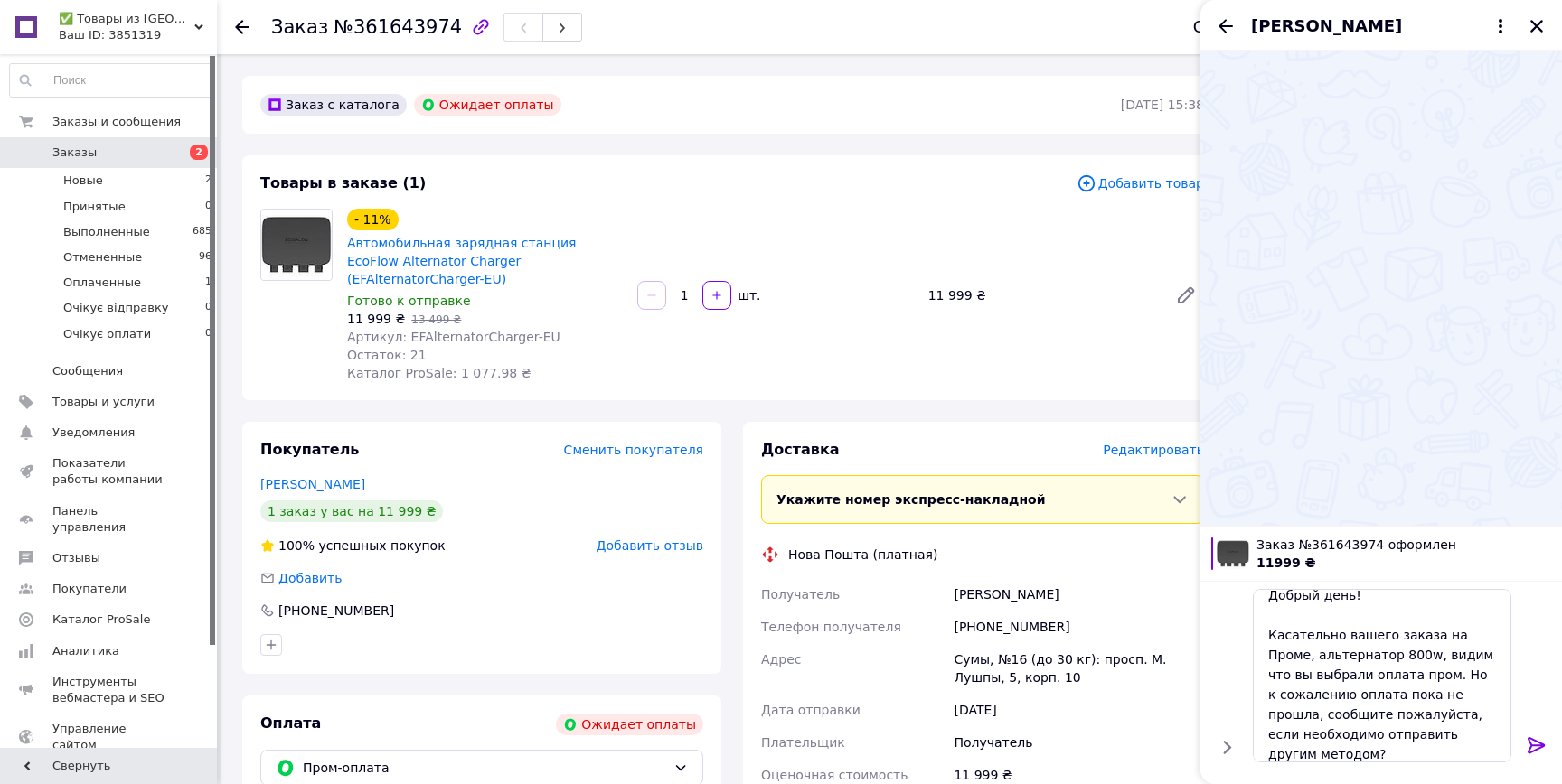
click at [1535, 744] on icon at bounding box center [1536, 744] width 17 height 16
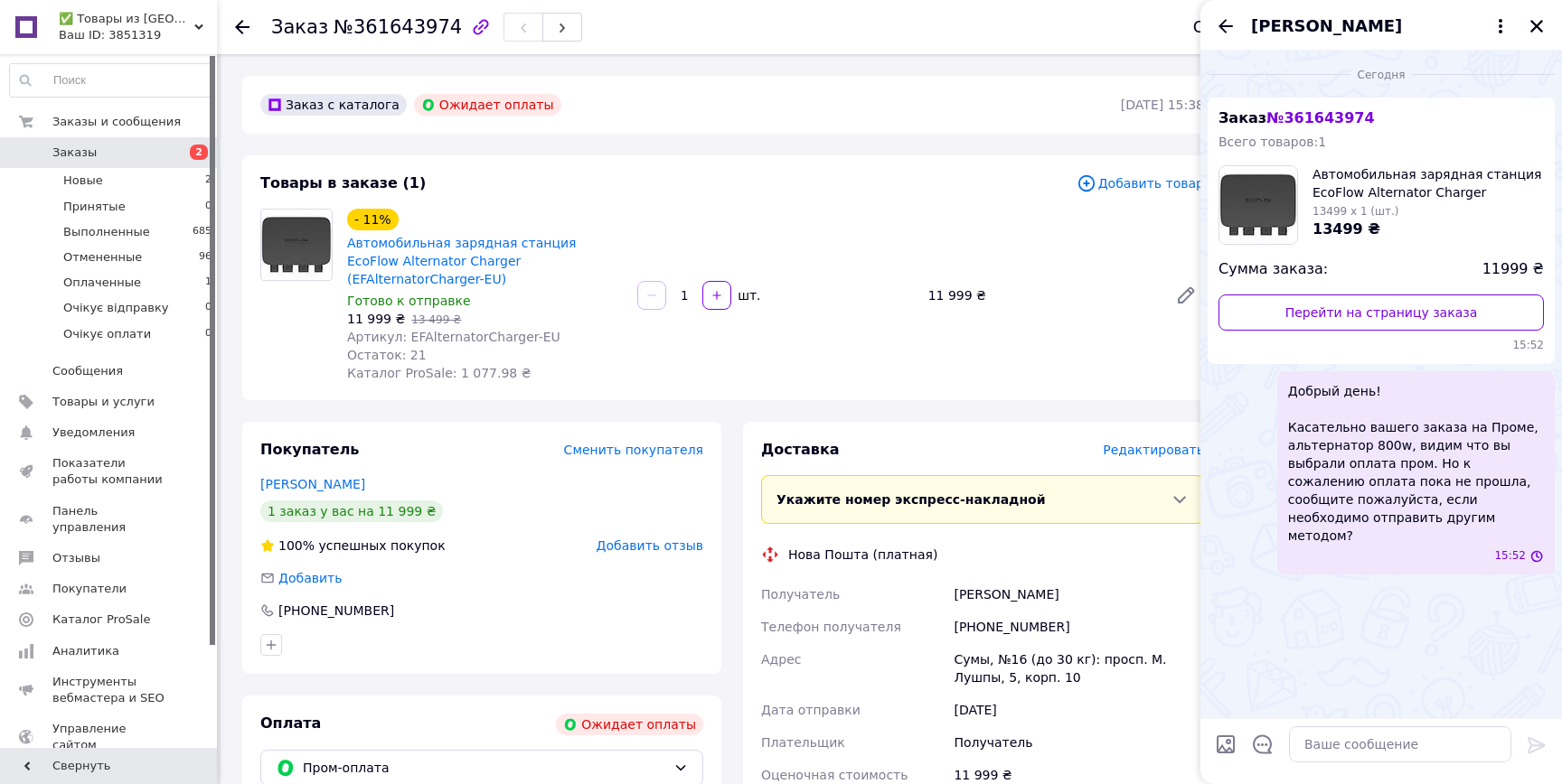
scroll to position [0, 0]
click at [1226, 31] on icon "Назад" at bounding box center [1225, 26] width 21 height 21
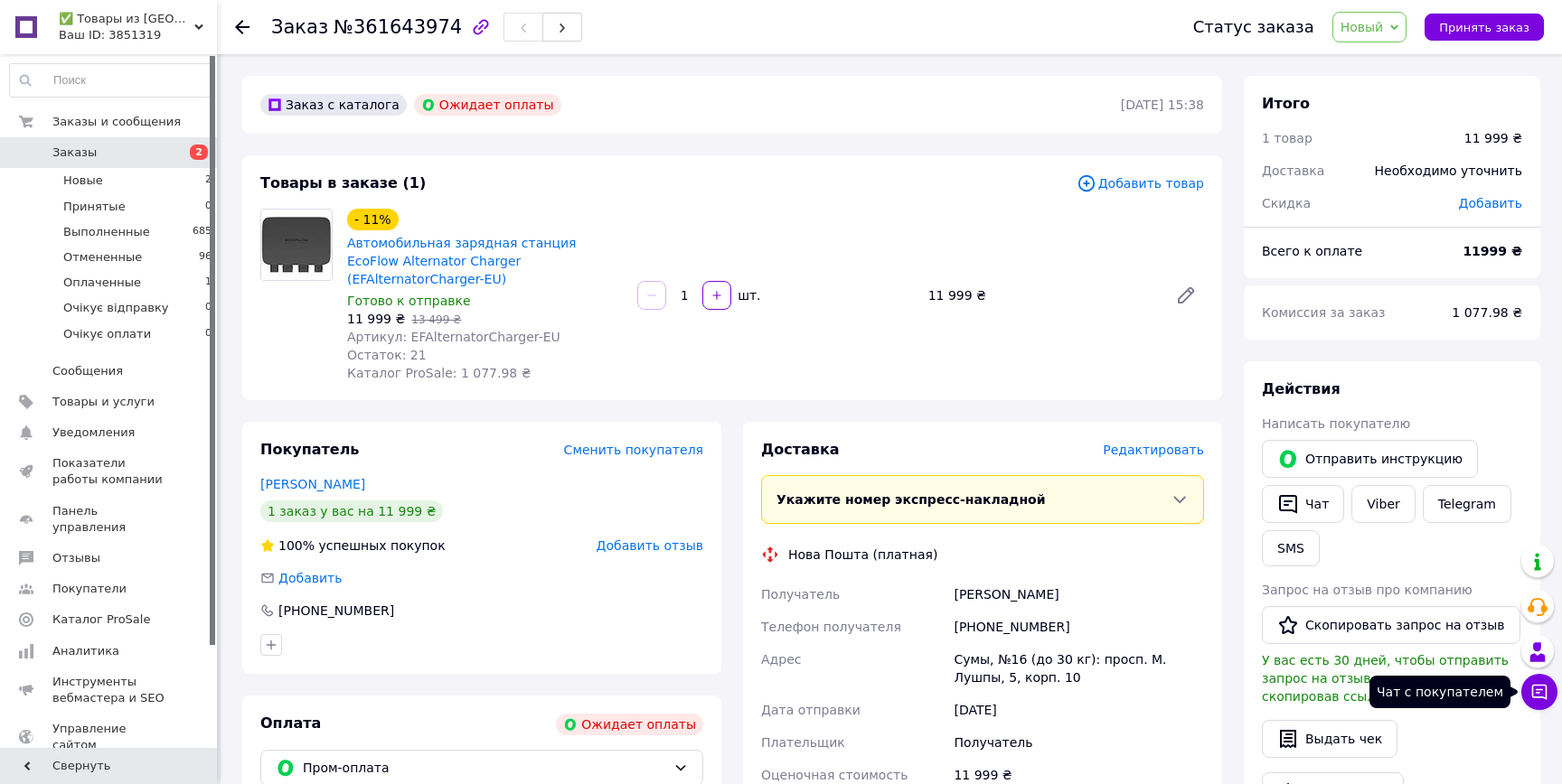
click at [1535, 687] on icon at bounding box center [1539, 691] width 18 height 18
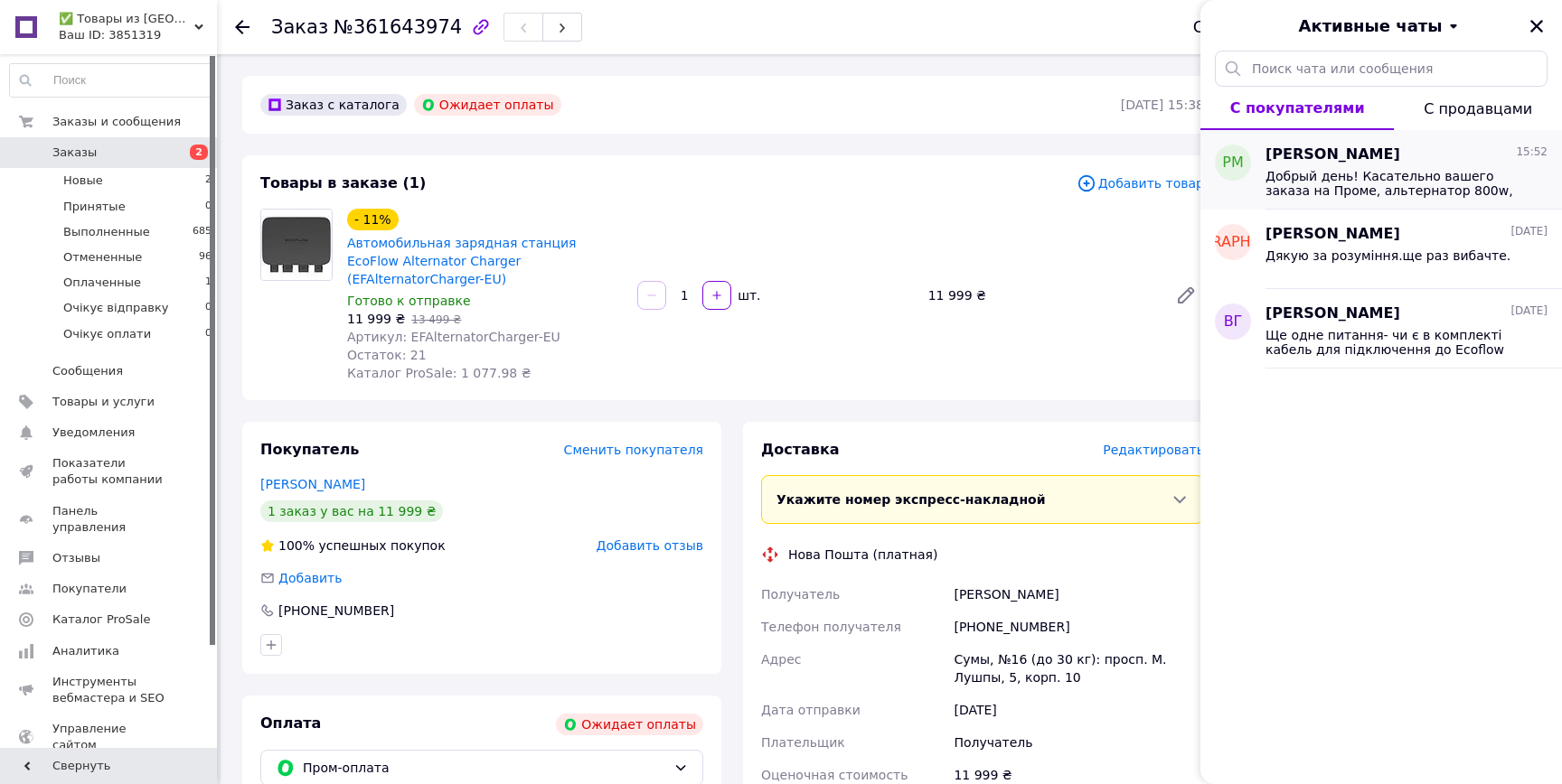
click at [1375, 186] on span "Добрый день! Касательно вашего заказа на Проме, альтернатор 800w, видим что вы …" at bounding box center [1394, 183] width 257 height 29
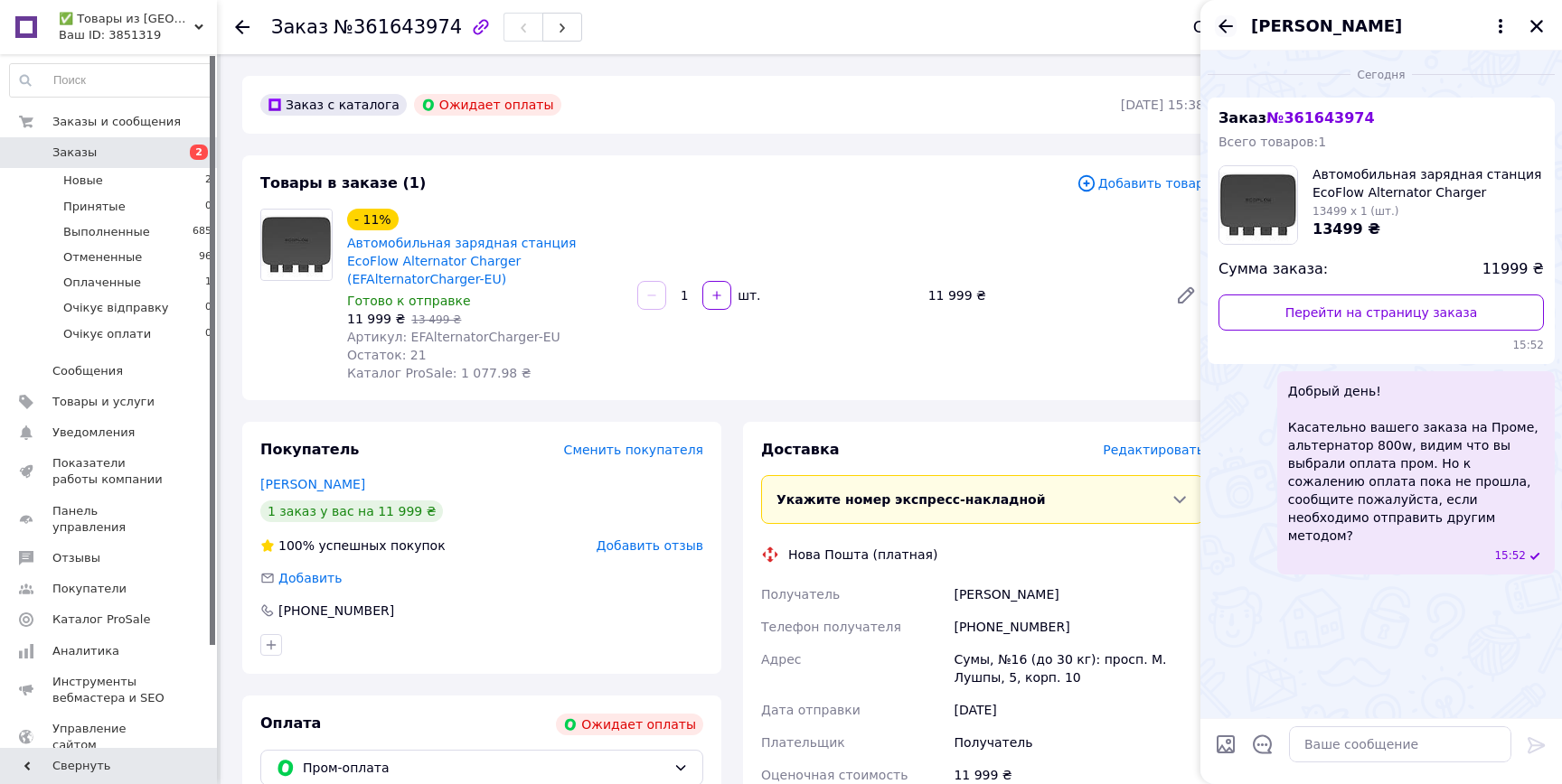
click at [1223, 19] on icon "Назад" at bounding box center [1225, 26] width 21 height 21
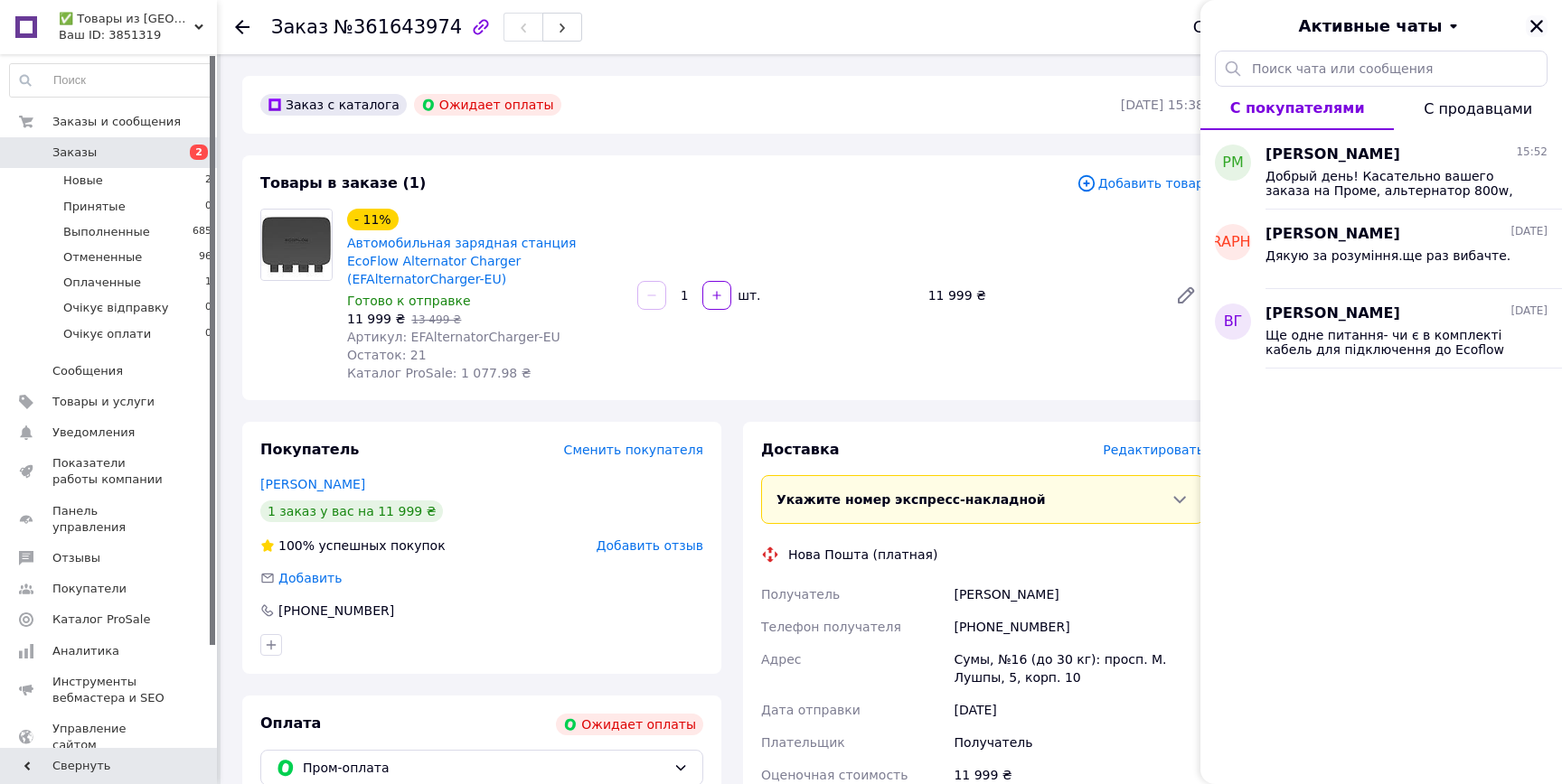
click at [1544, 31] on icon "Закрыть" at bounding box center [1536, 26] width 16 height 16
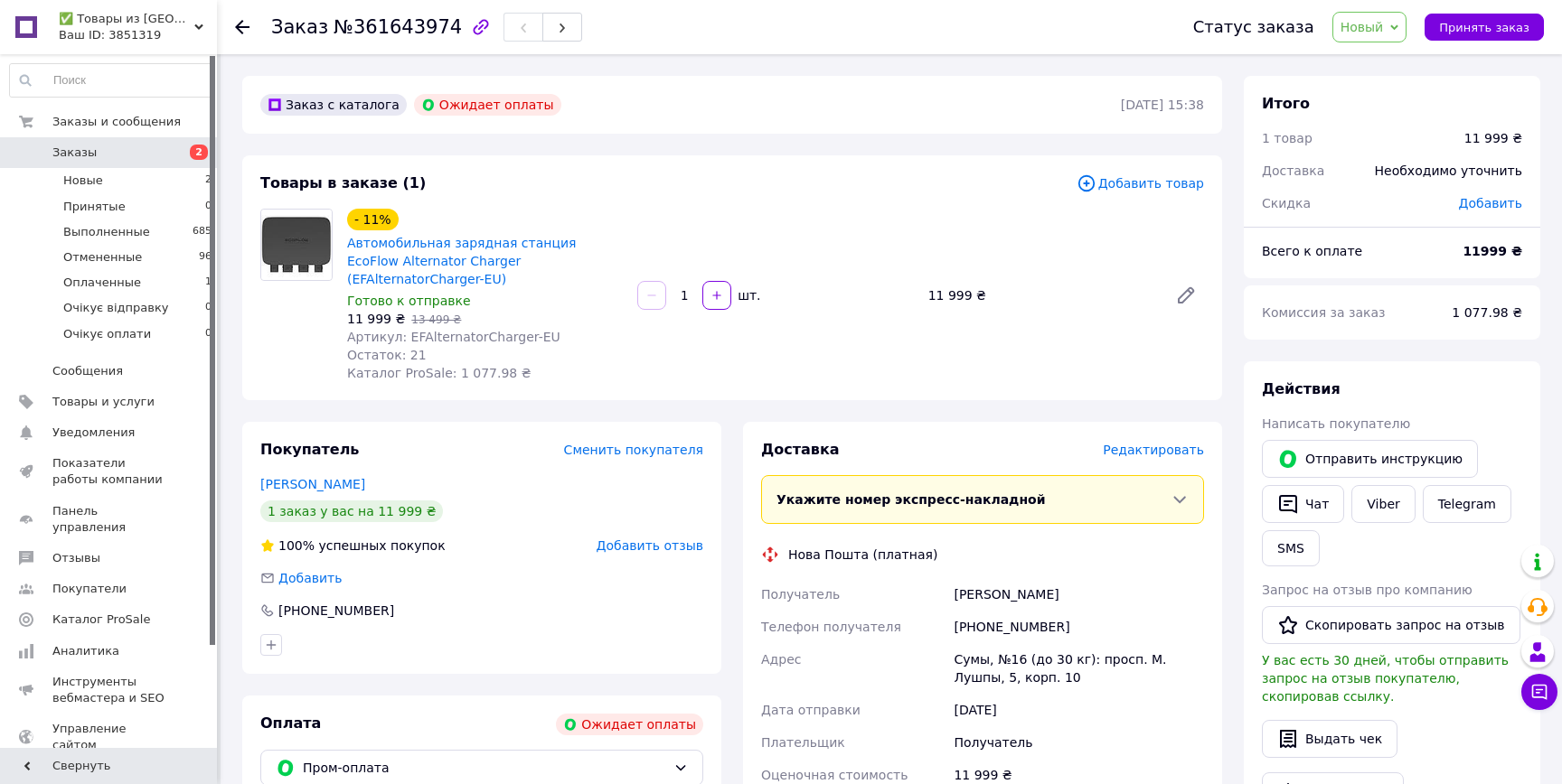
click at [167, 140] on link "Заказы 2" at bounding box center [111, 153] width 222 height 31
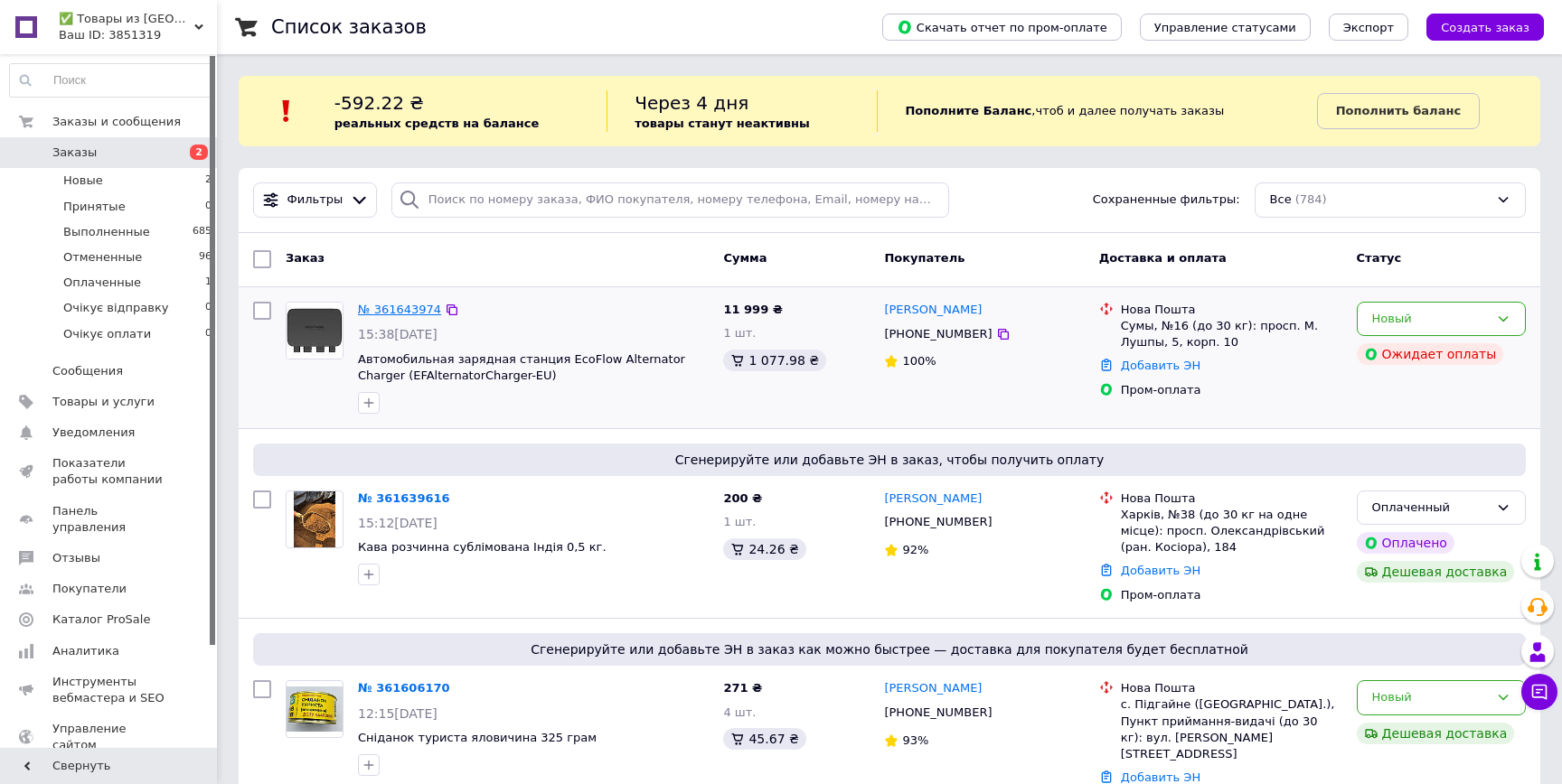
click at [385, 305] on link "№ 361643974" at bounding box center [399, 309] width 83 height 14
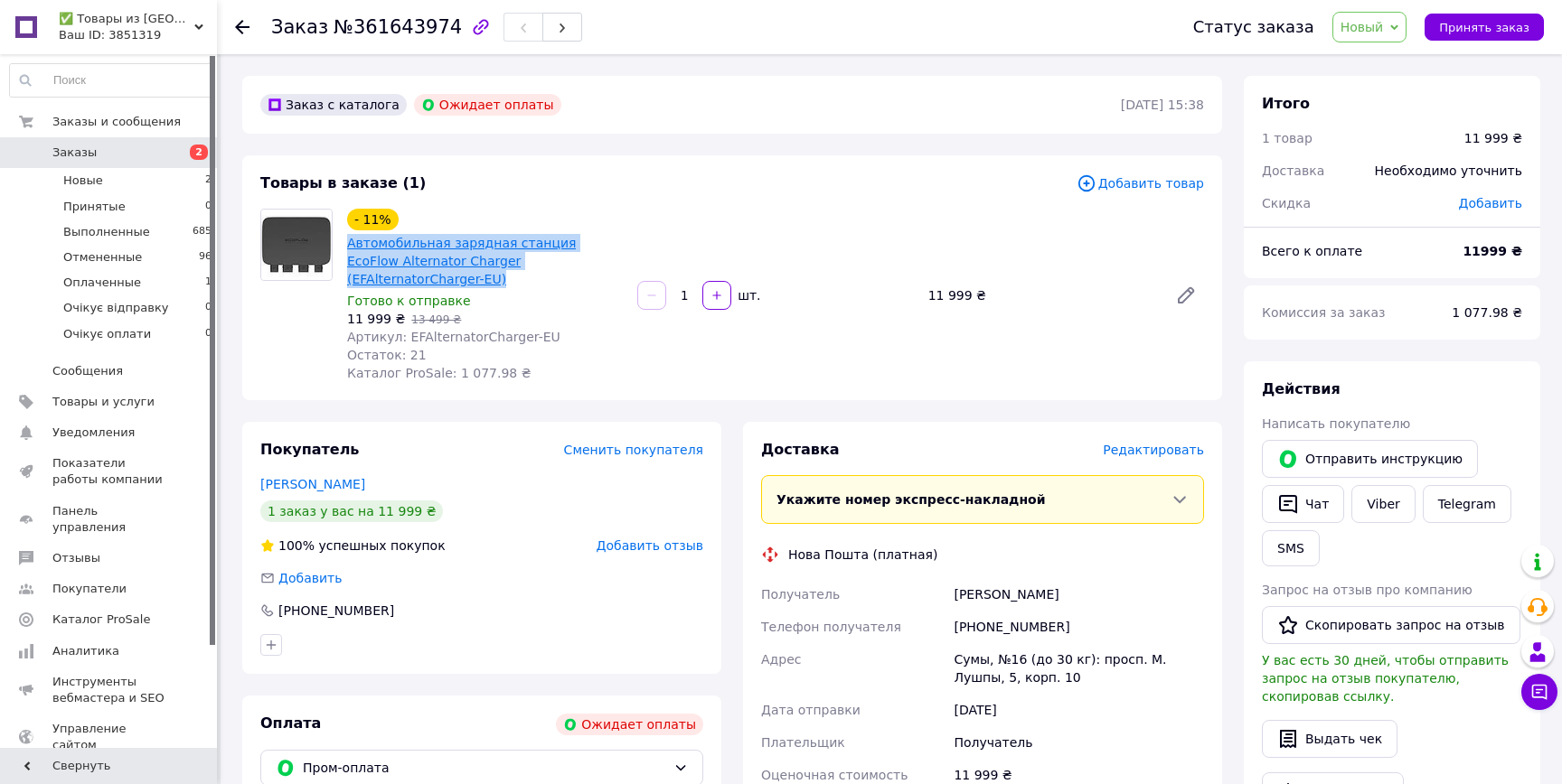
drag, startPoint x: 625, startPoint y: 259, endPoint x: 349, endPoint y: 244, distance: 276.4
click at [349, 244] on div "- 11% Автомобильная зарядная станция EcoFlow Alternator Charger (EFAlternatorCh…" at bounding box center [485, 294] width 290 height 181
copy link "Автомобильная зарядная станция EcoFlow Alternator Charger (EFAlternatorCharger-…"
click at [1016, 614] on div "[PHONE_NUMBER]" at bounding box center [1078, 627] width 258 height 33
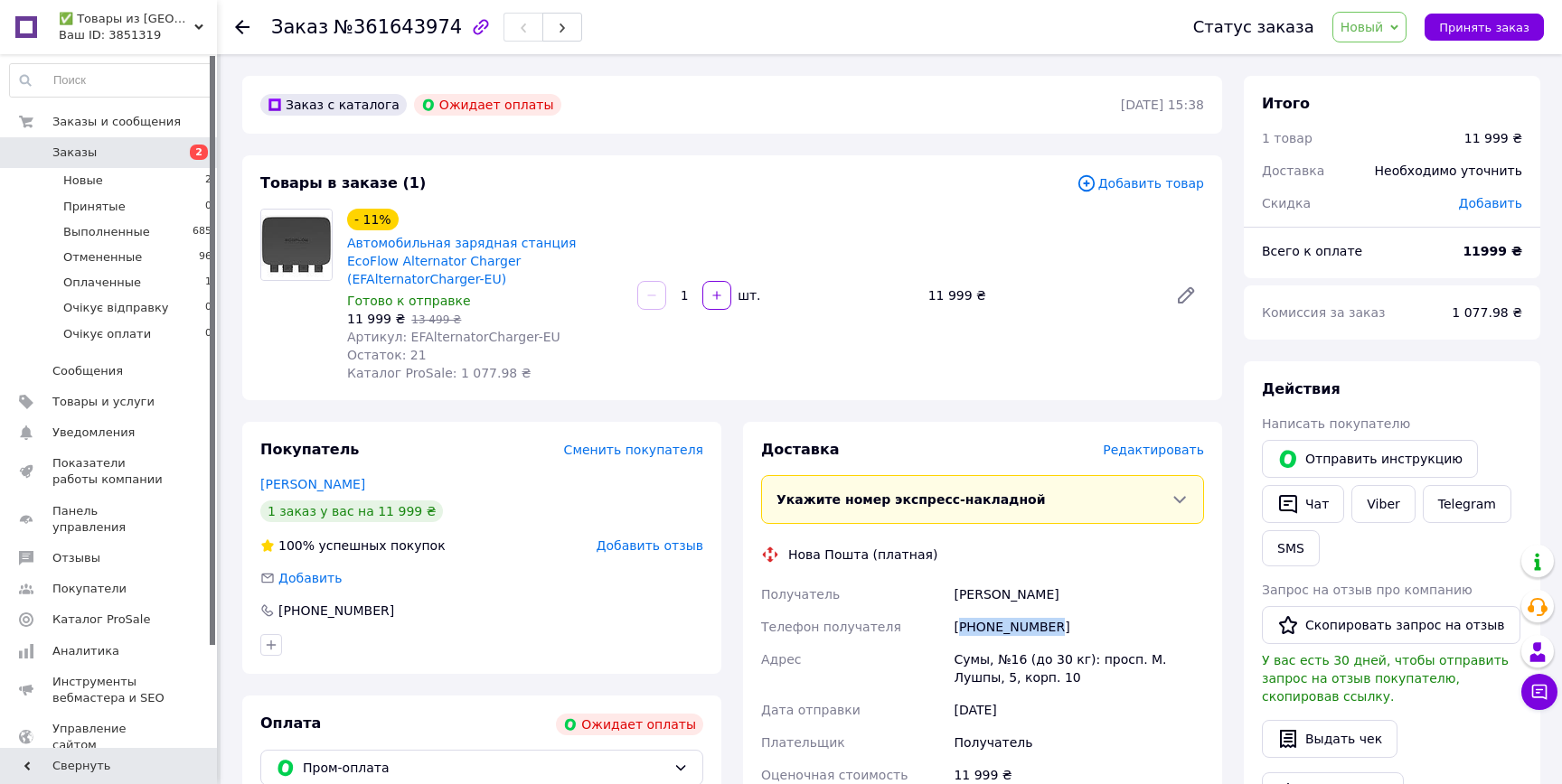
copy div "380969661336"
click at [993, 579] on div "[PERSON_NAME]" at bounding box center [1078, 595] width 258 height 33
copy div "[PERSON_NAME]"
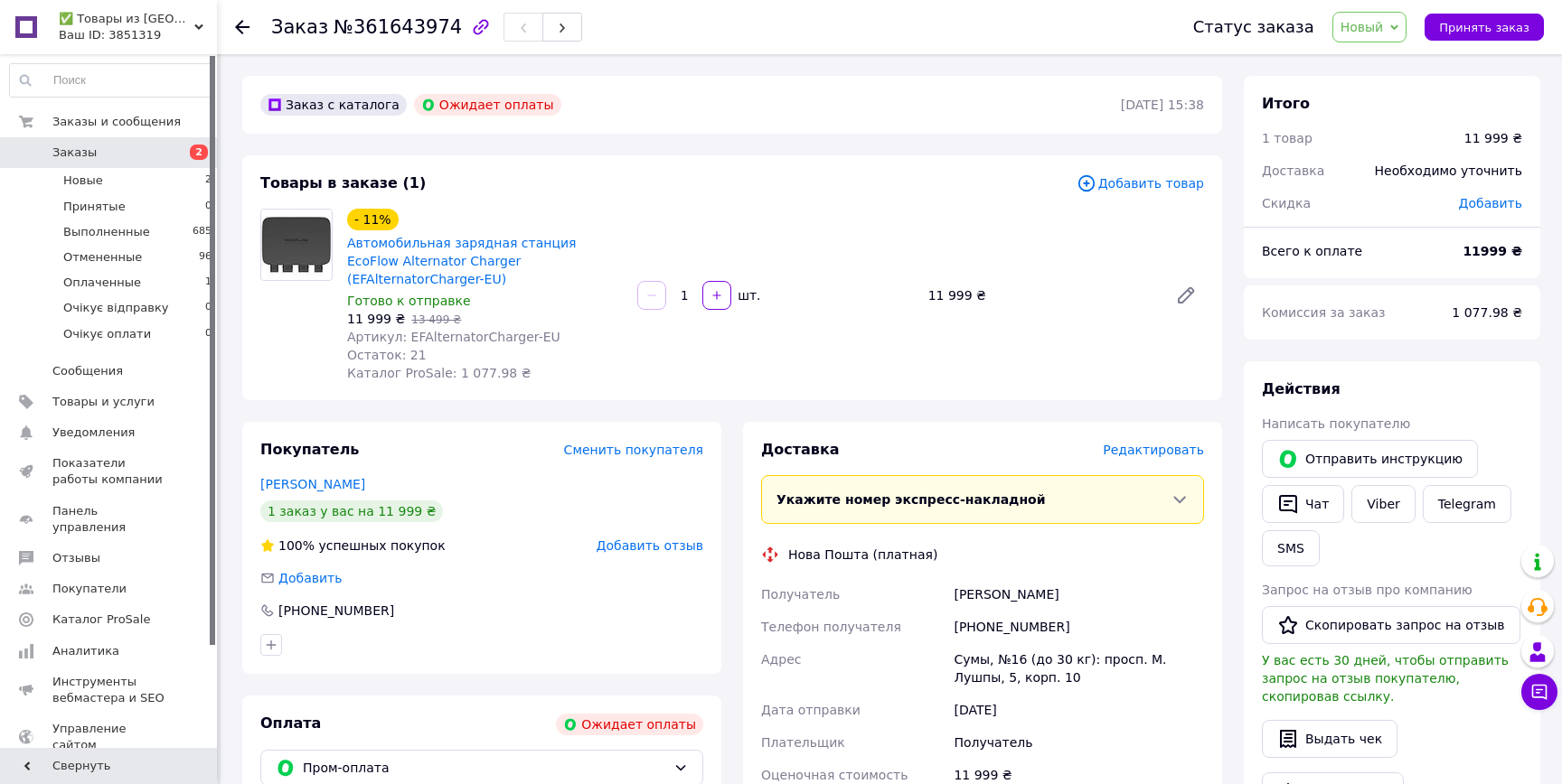
click at [964, 643] on div "Сумы, №16 (до 30 кг): просп. М. Лушпы, 5, корп. 10" at bounding box center [1078, 668] width 258 height 50
copy div "Сумы"
click at [1395, 17] on span "Новый" at bounding box center [1370, 27] width 75 height 31
click at [1394, 121] on li "Отменен" at bounding box center [1395, 118] width 124 height 27
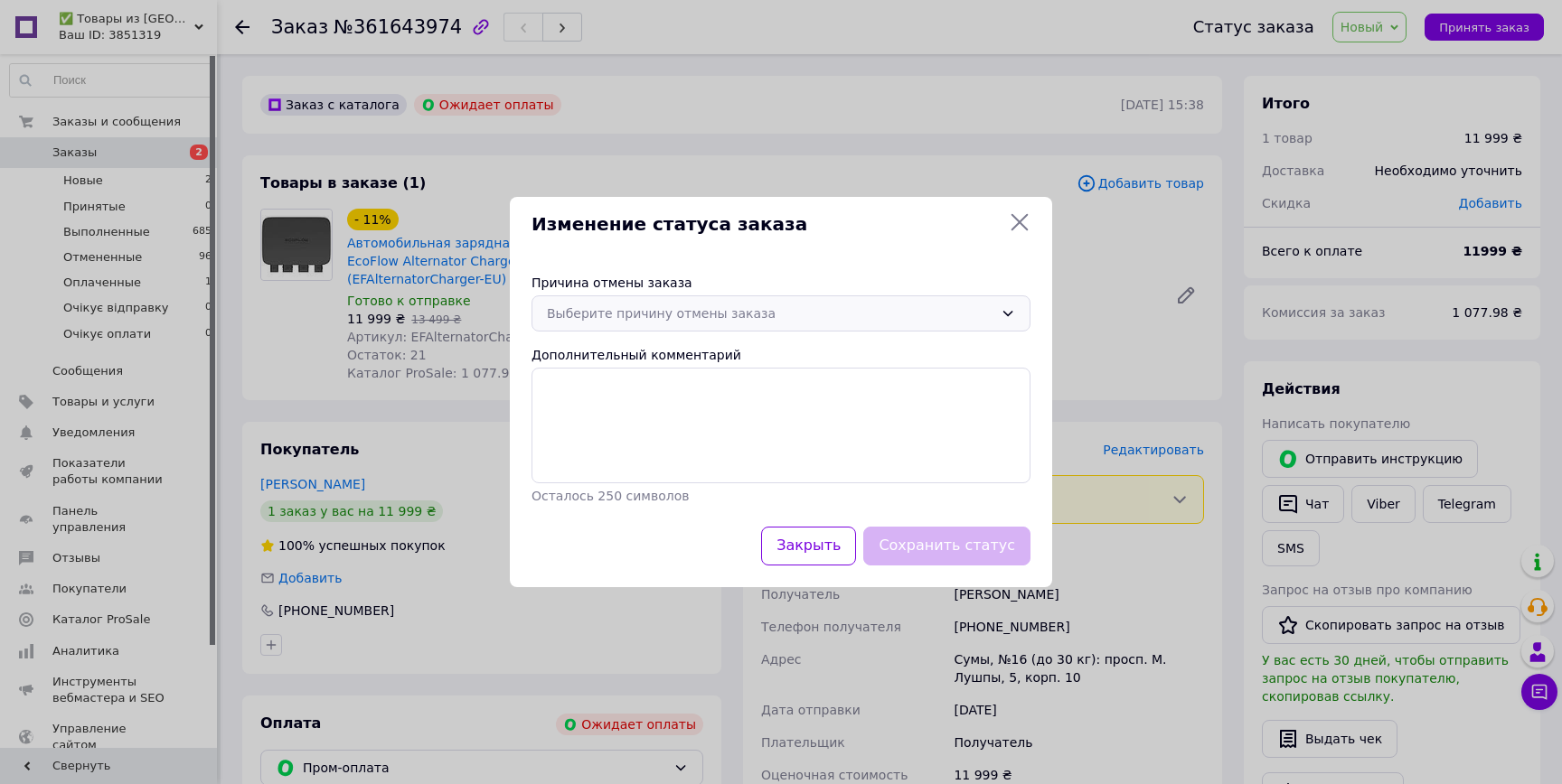
click at [856, 295] on div "Выберите причину отмены заказа" at bounding box center [781, 313] width 498 height 36
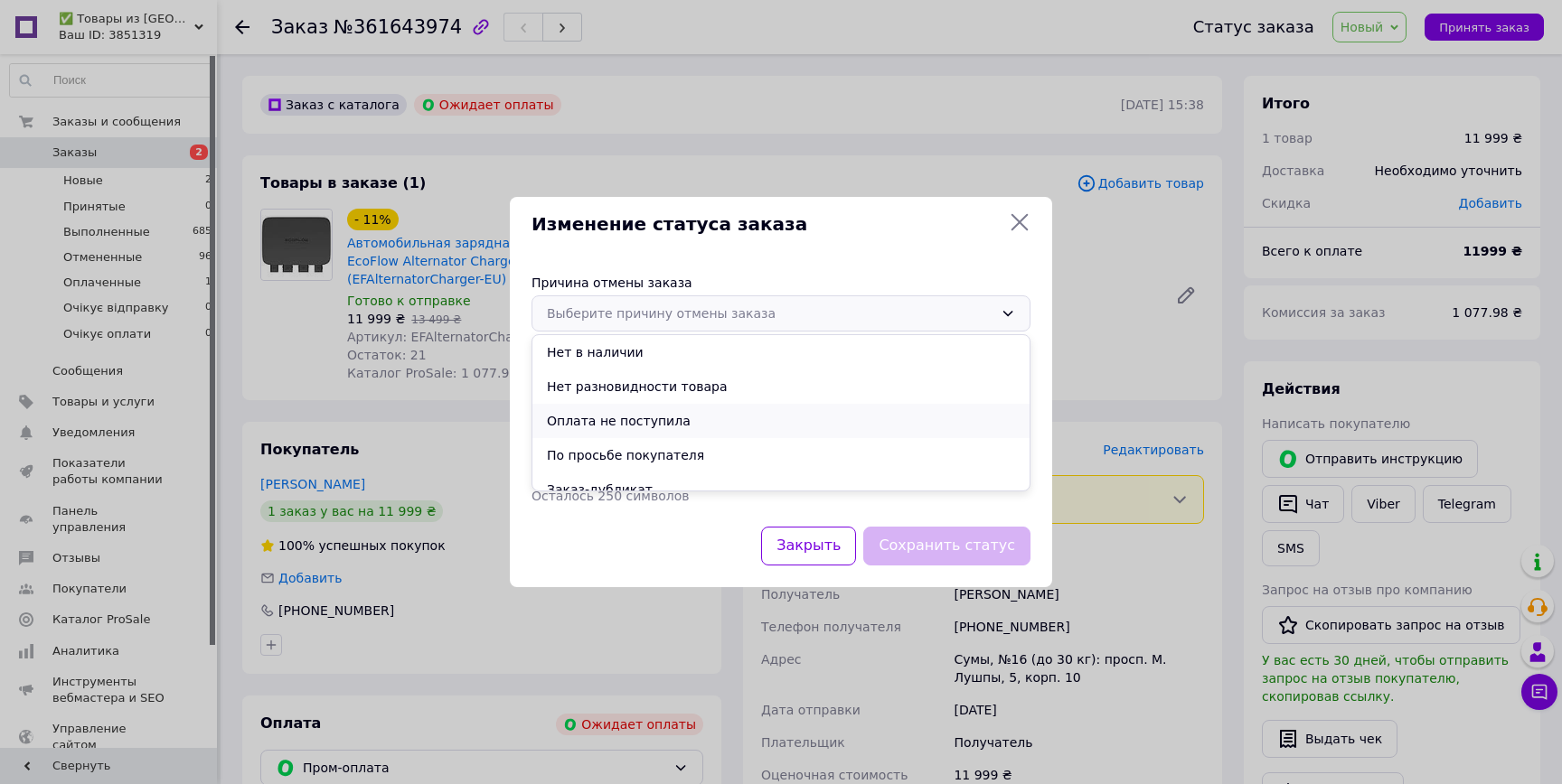
click at [771, 417] on li "Оплата не поступила" at bounding box center [781, 421] width 497 height 35
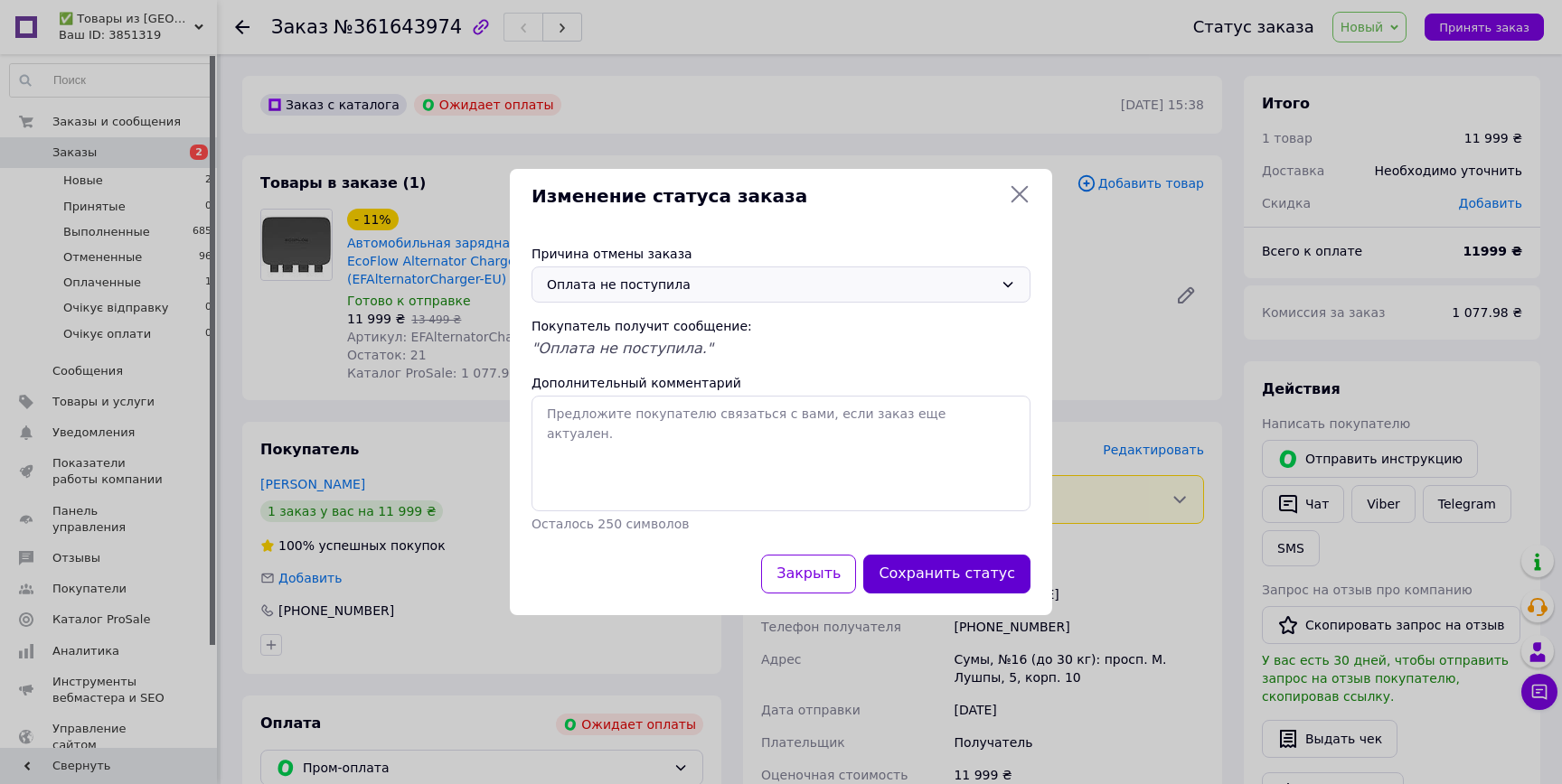
click at [942, 569] on button "Сохранить статус" at bounding box center [946, 574] width 167 height 39
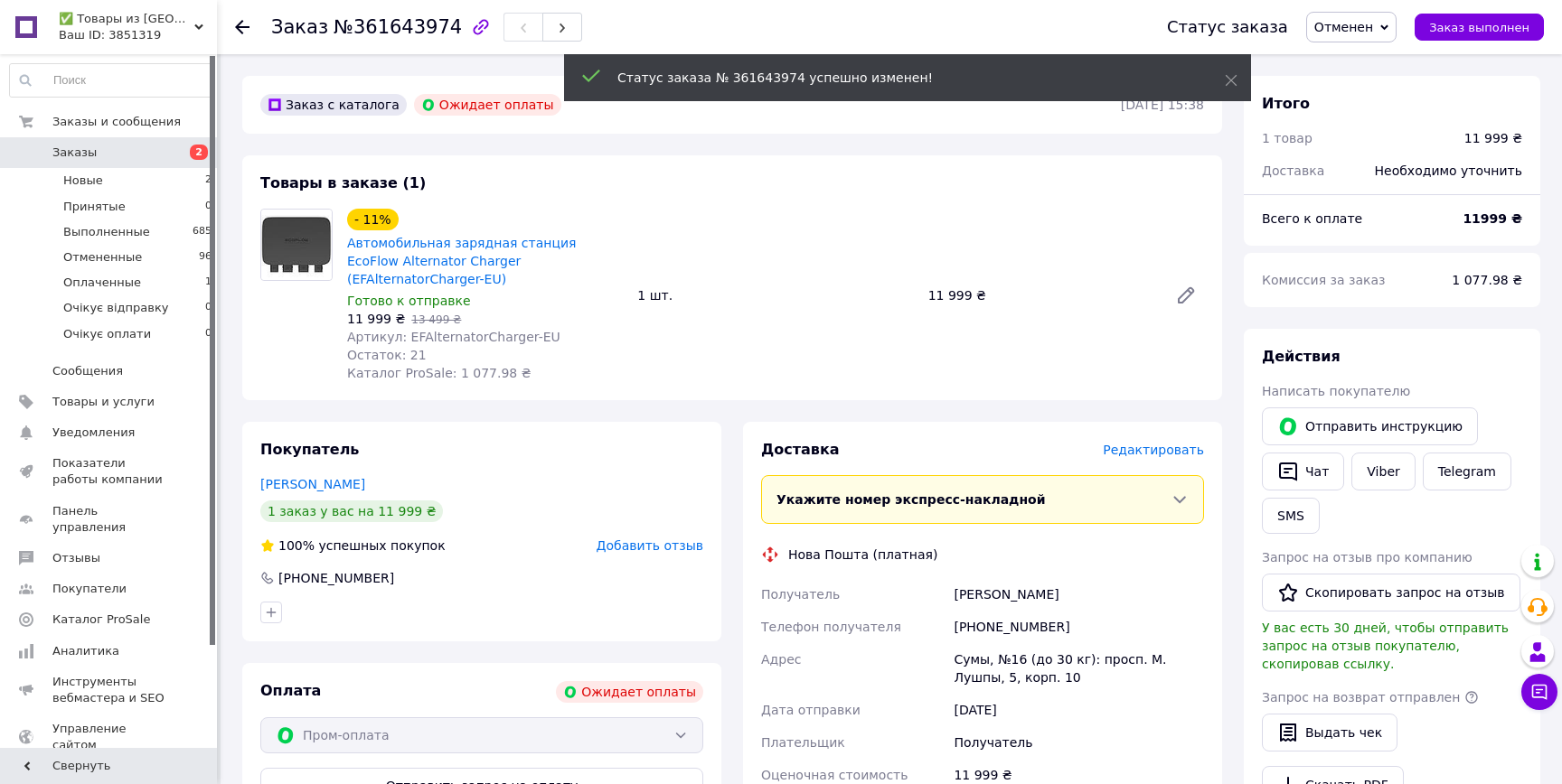
click at [147, 147] on span "Заказы" at bounding box center [109, 153] width 115 height 16
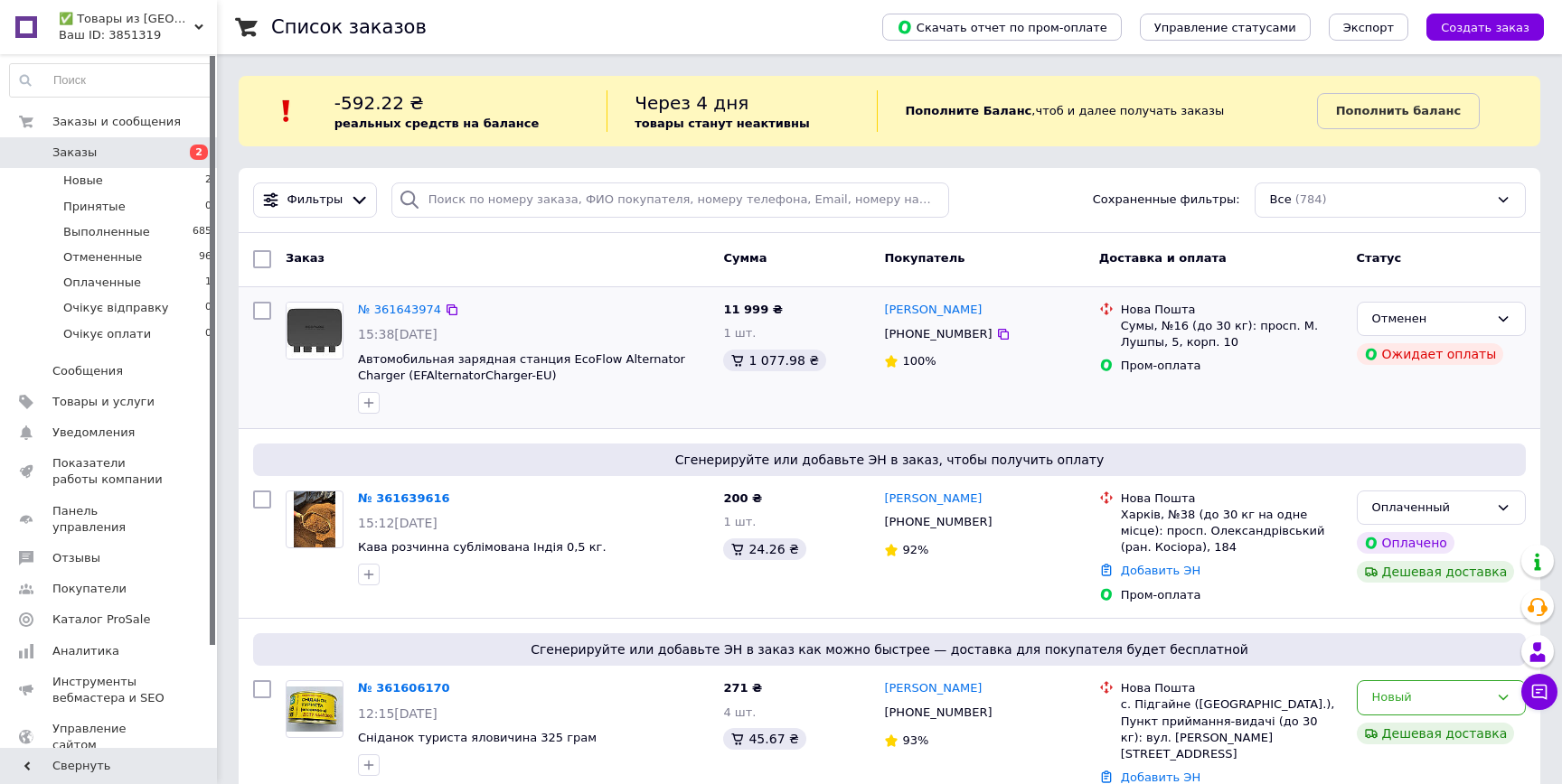
click at [397, 367] on span "Автомобильная зарядная станция EcoFlow Alternator Charger (EFAlternatorCharger-…" at bounding box center [532, 368] width 351 height 34
click at [436, 349] on div "№ 361643974 15:38, 12.09.2025 Автомобильная зарядная станция EcoFlow Alternator…" at bounding box center [533, 357] width 365 height 126
click at [433, 360] on span "Автомобильная зарядная станция EcoFlow Alternator Charger (EFAlternatorCharger-…" at bounding box center [521, 368] width 327 height 31
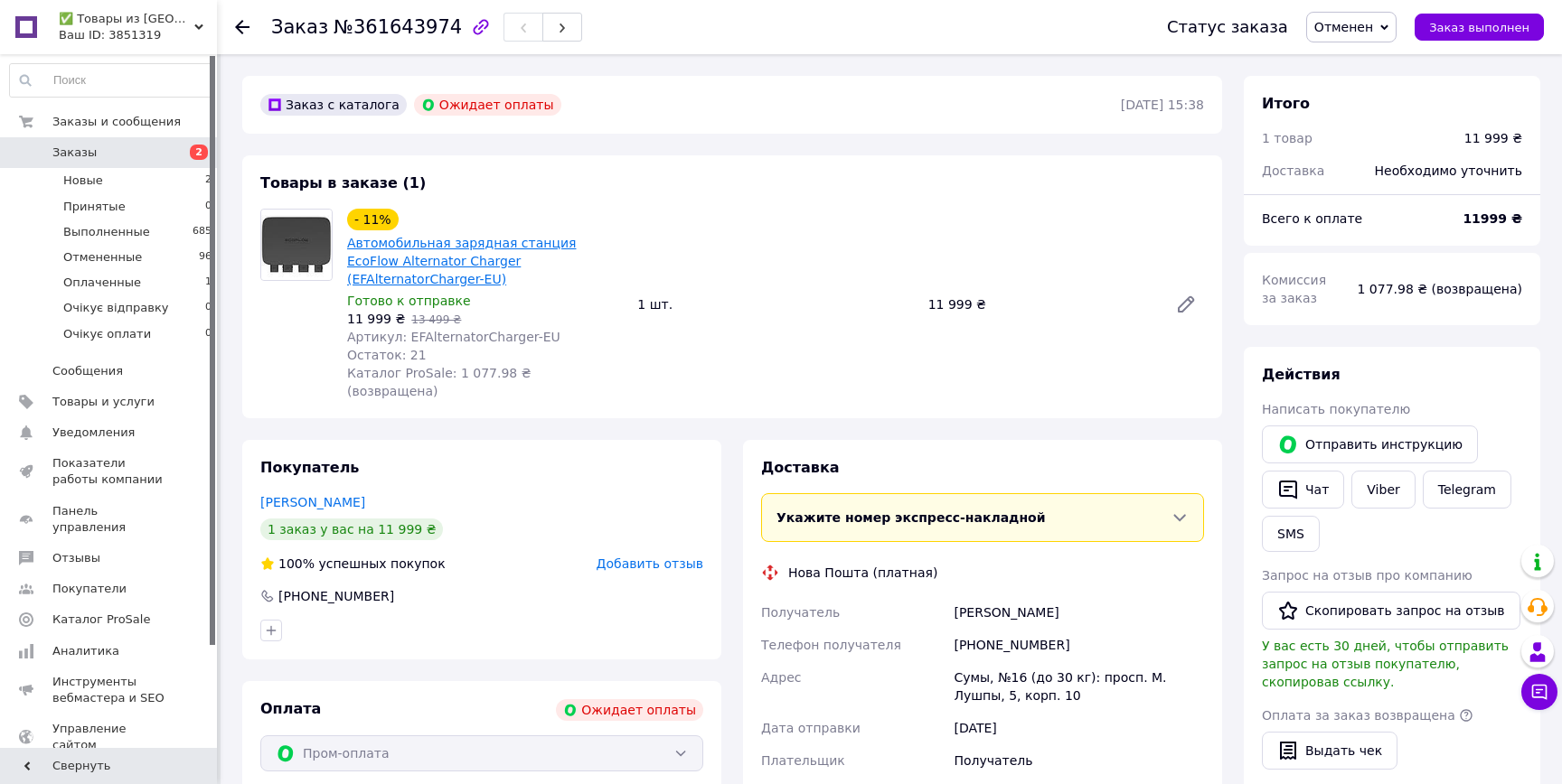
click at [547, 254] on link "Автомобильная зарядная станция EcoFlow Alternator Charger (EFAlternatorCharger-…" at bounding box center [461, 261] width 229 height 50
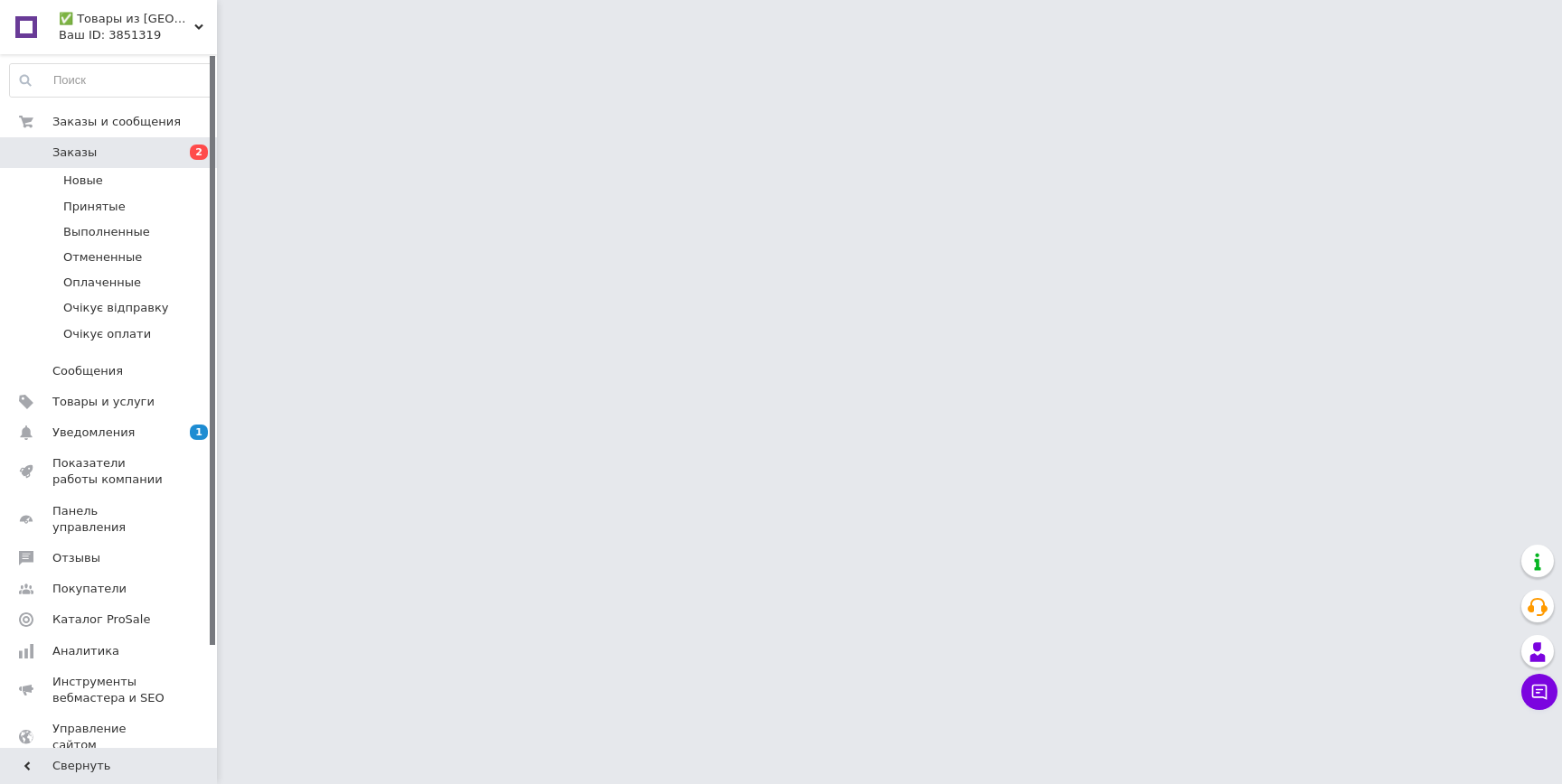
drag, startPoint x: 0, startPoint y: 0, endPoint x: 708, endPoint y: 175, distance: 729.3
click at [762, 45] on html "✅ Товары из [GEOGRAPHIC_DATA] - Лучшие цены в [GEOGRAPHIC_DATA]! Ваш ID: 385131…" at bounding box center [781, 22] width 1562 height 45
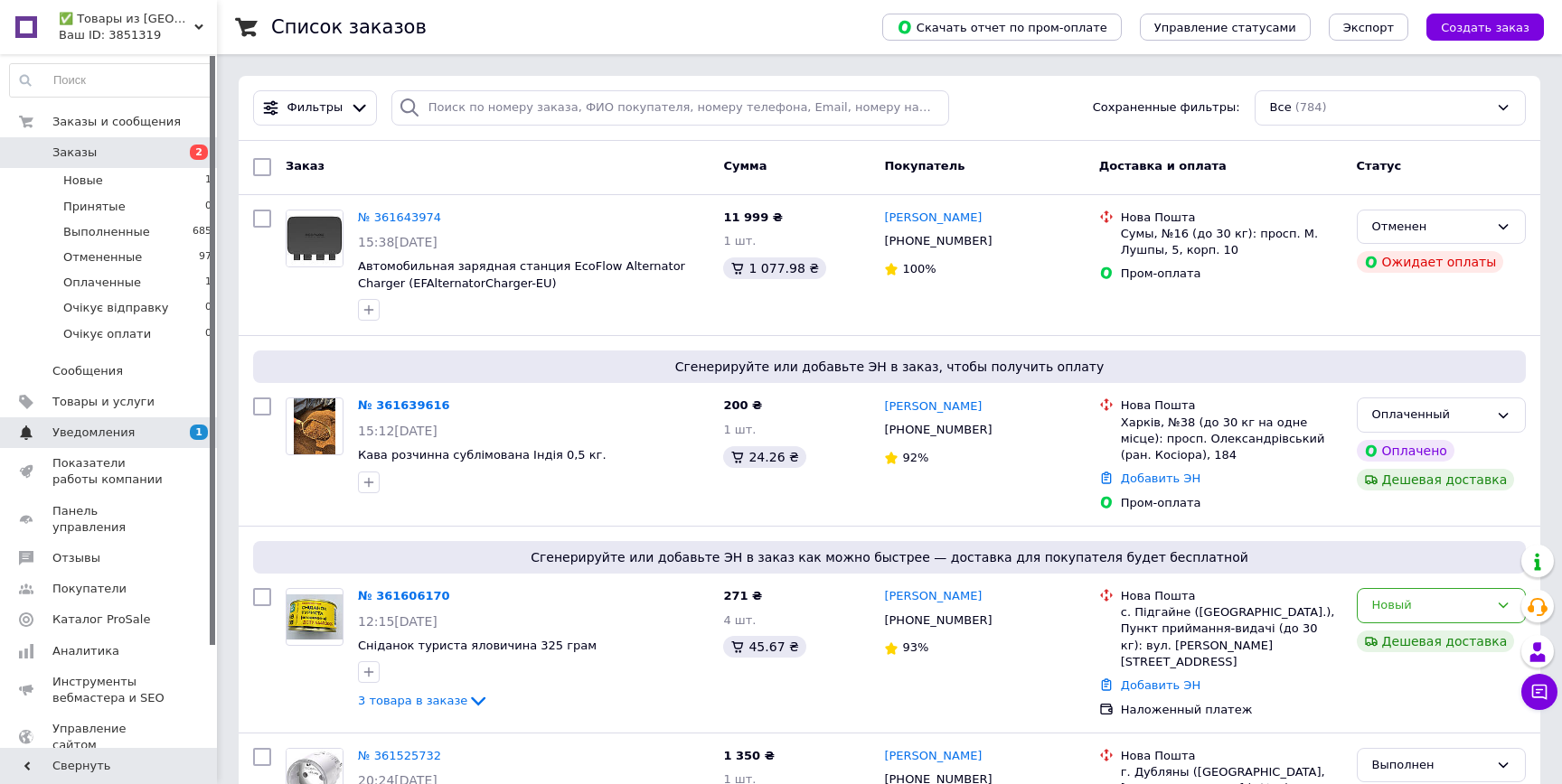
click at [189, 430] on span "1" at bounding box center [198, 433] width 18 height 15
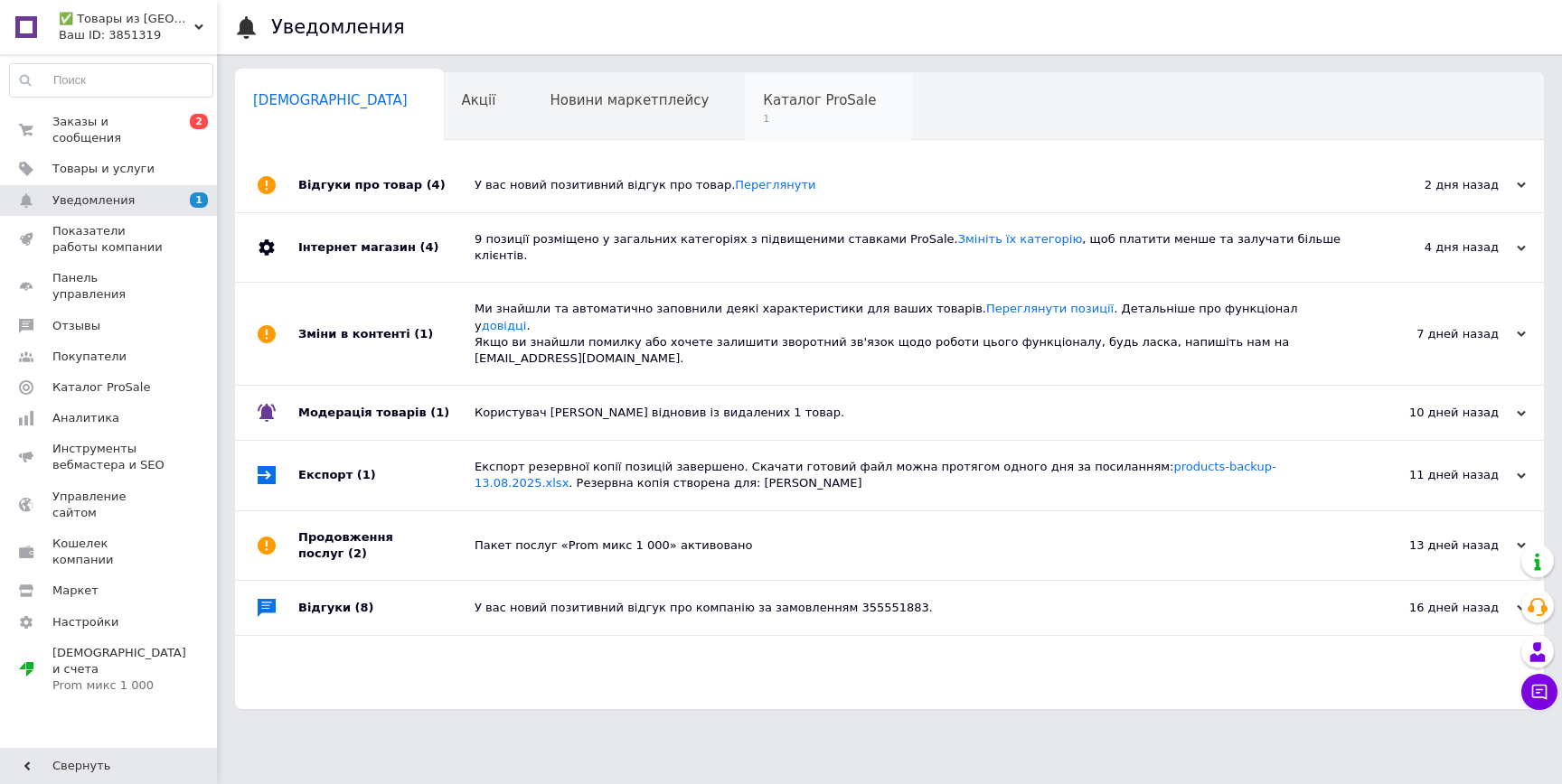
click at [755, 79] on div "Каталог ProSale 1" at bounding box center [828, 107] width 167 height 69
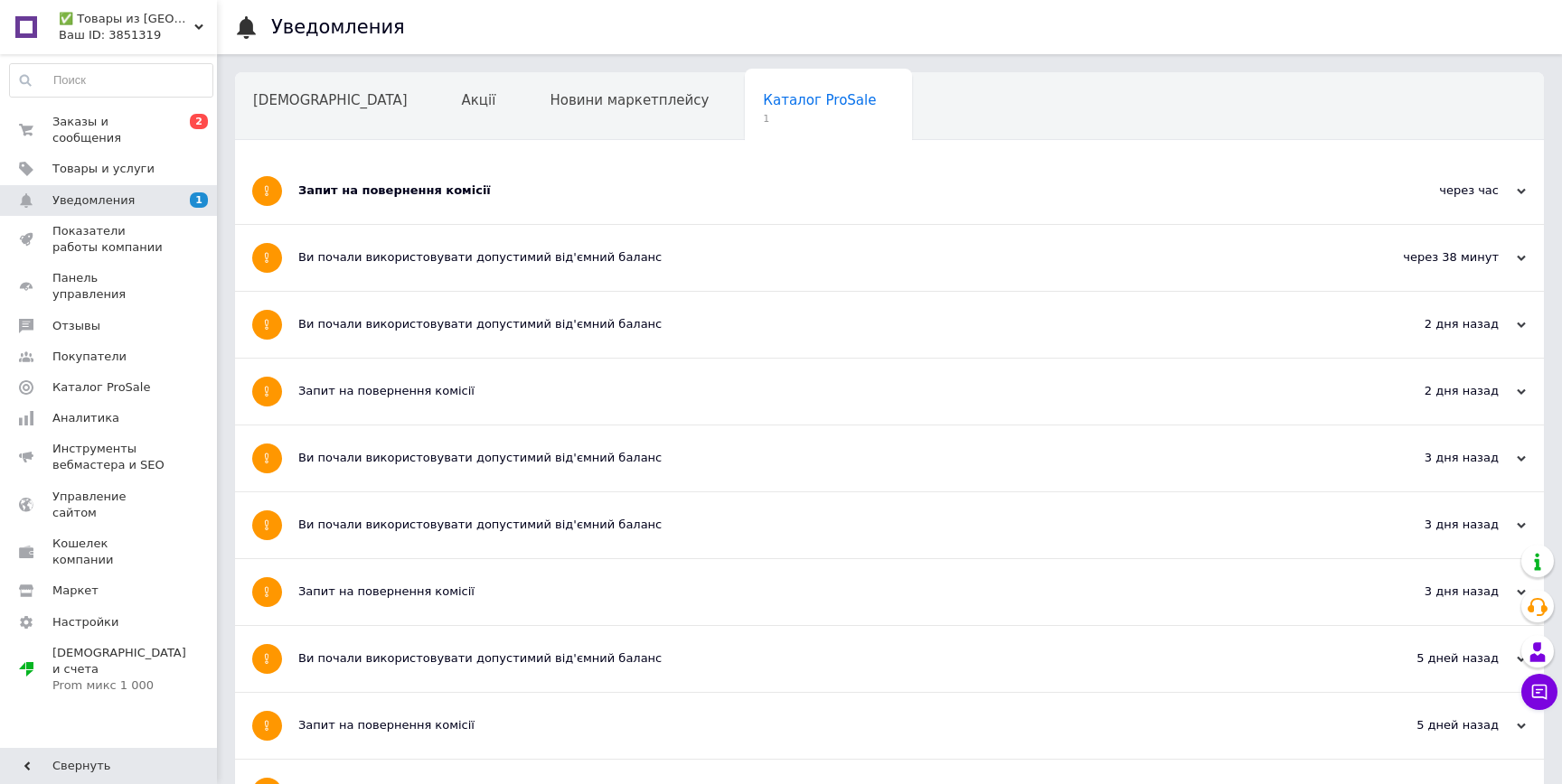
click at [803, 188] on div "Запит на повернення комісії" at bounding box center [821, 190] width 1046 height 16
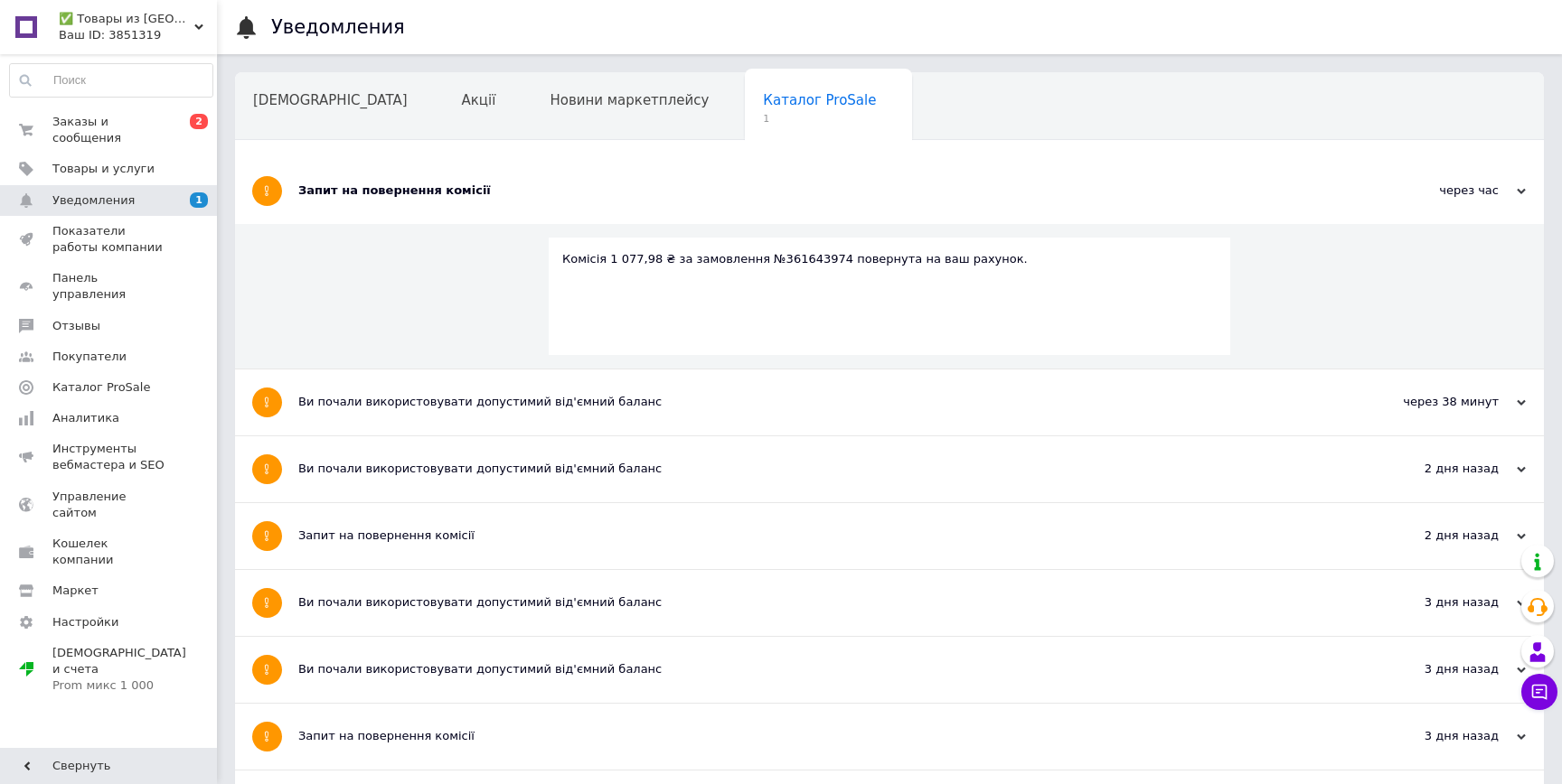
click at [835, 188] on div "Запит на повернення комісії" at bounding box center [821, 190] width 1046 height 16
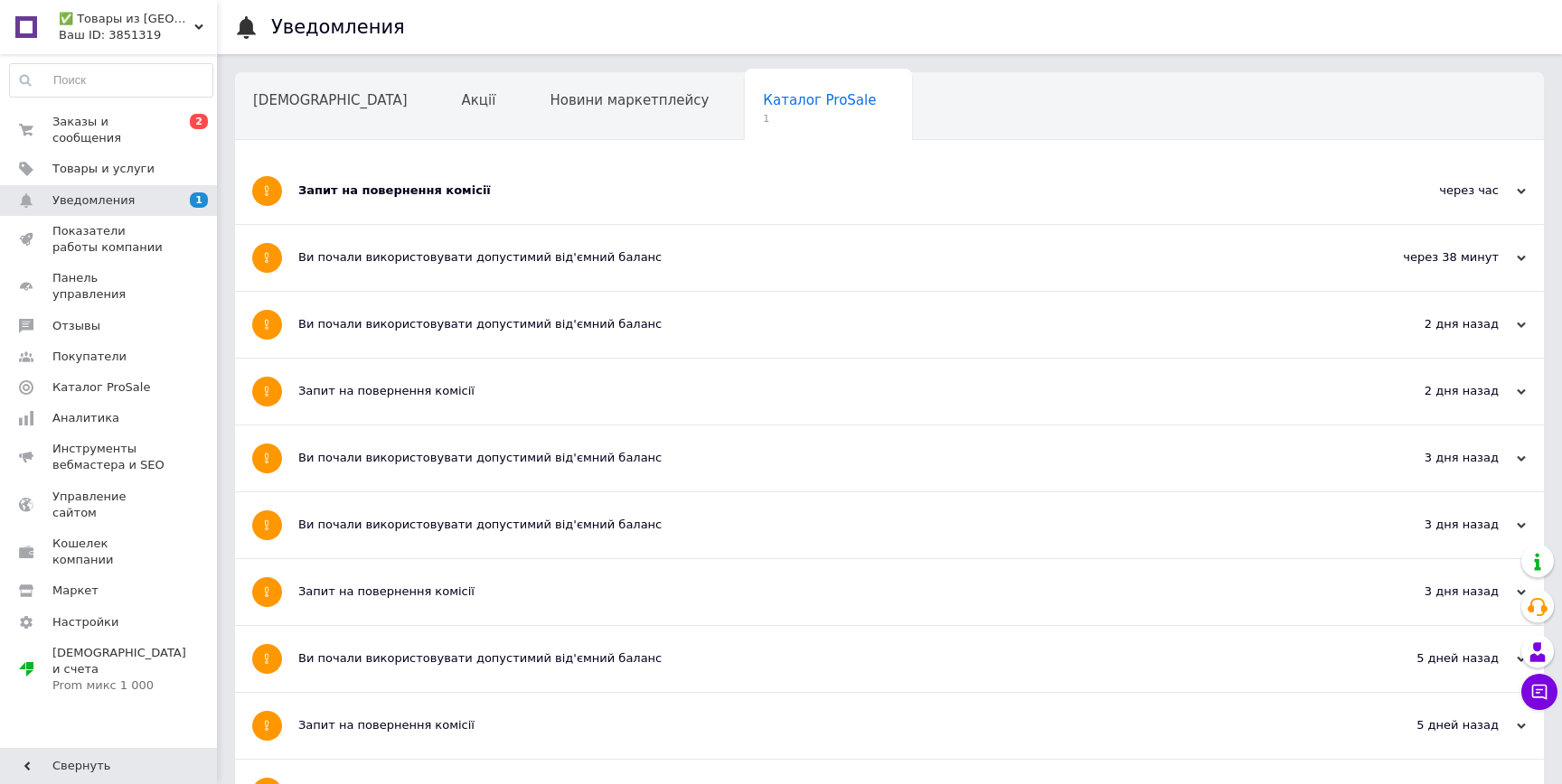
click at [153, 101] on div "Заказы и сообщения 0 2 Товары и услуги Уведомления 1 Показатели работы компании…" at bounding box center [111, 404] width 222 height 699
click at [152, 116] on span "Заказы и сообщения" at bounding box center [109, 130] width 115 height 33
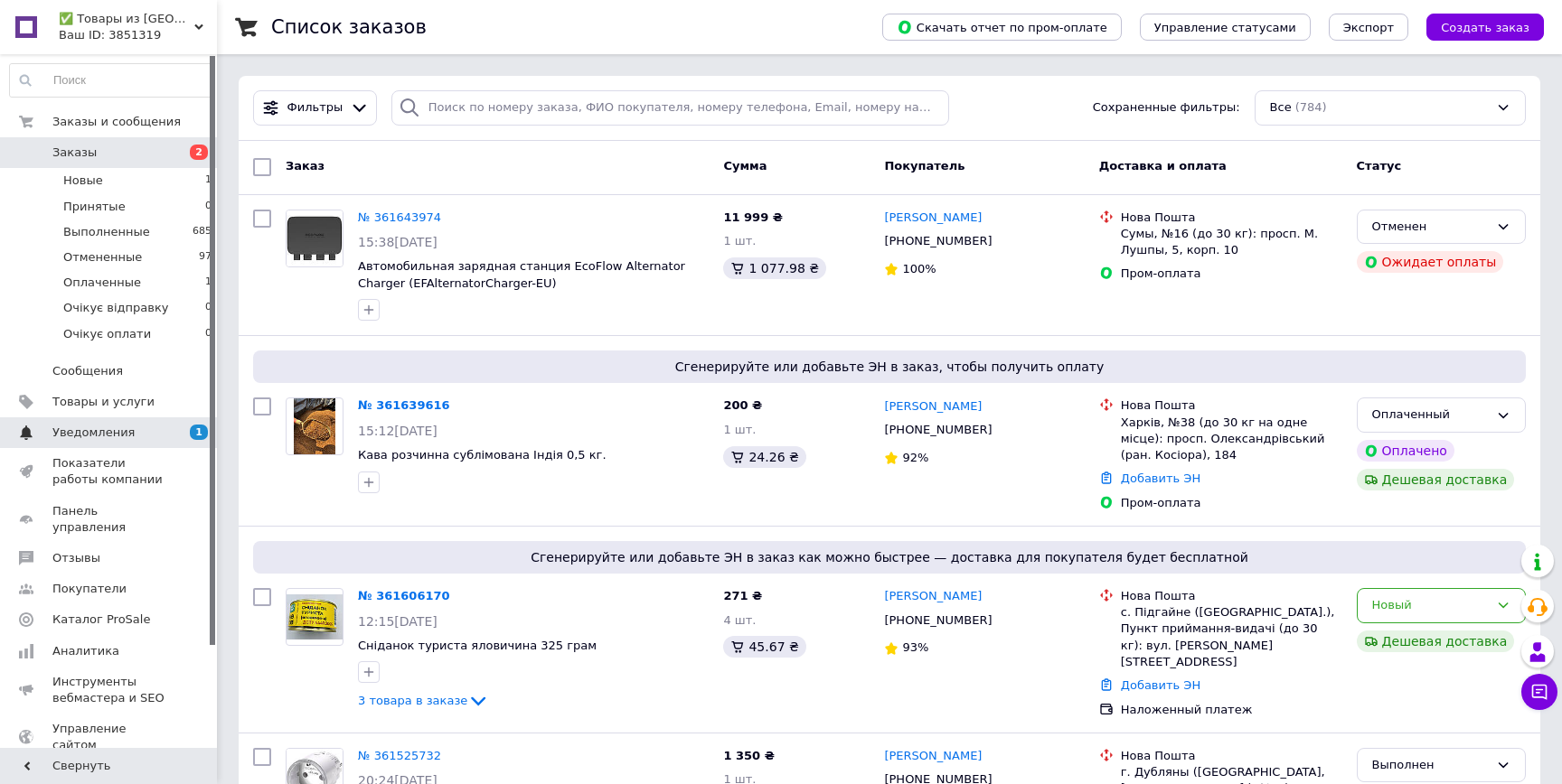
click at [170, 440] on span "1" at bounding box center [191, 433] width 49 height 16
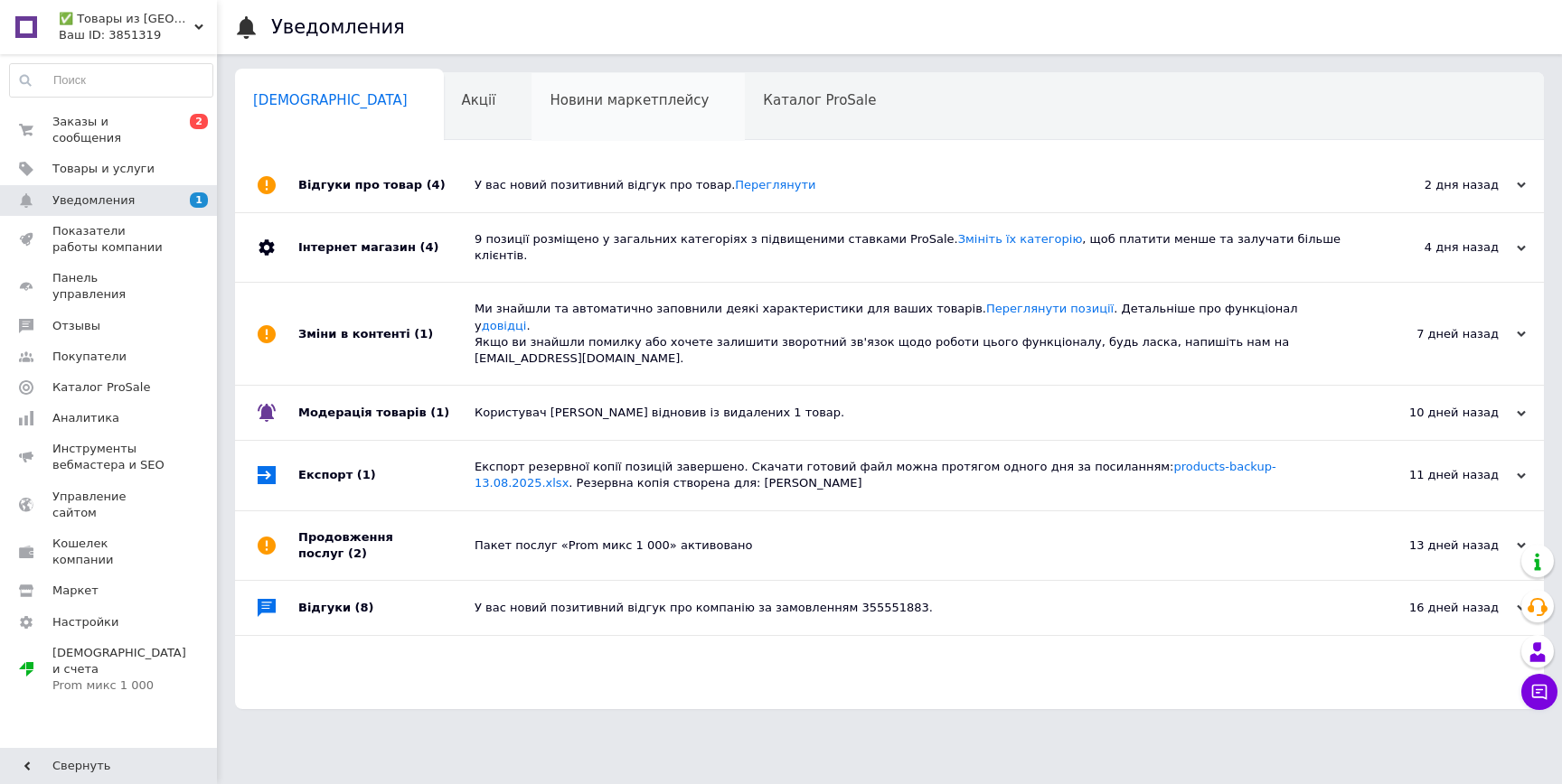
click at [612, 120] on div "Новини маркетплейсу 0" at bounding box center [638, 107] width 213 height 69
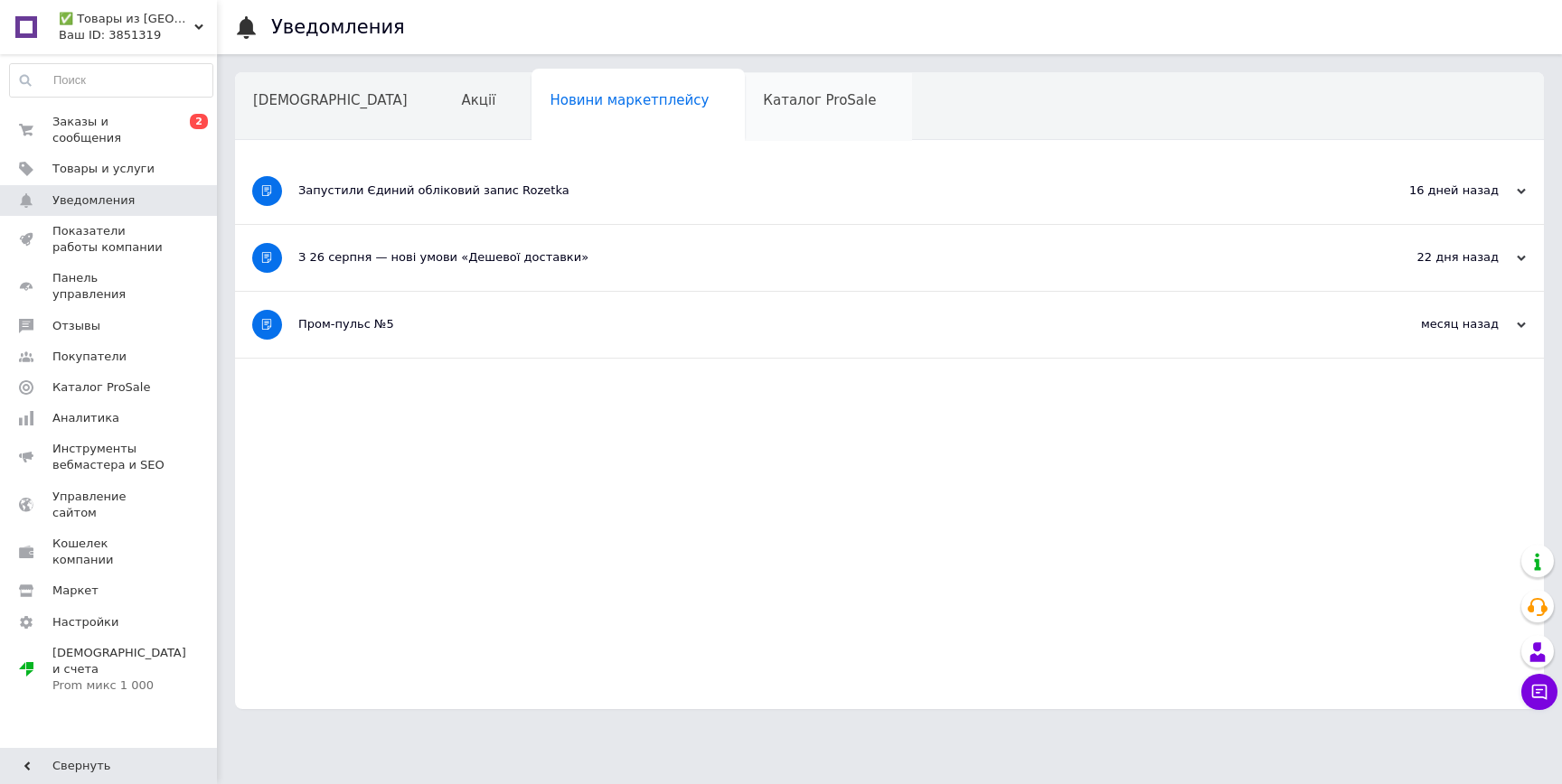
click at [745, 119] on div "Каталог ProSale" at bounding box center [828, 107] width 167 height 69
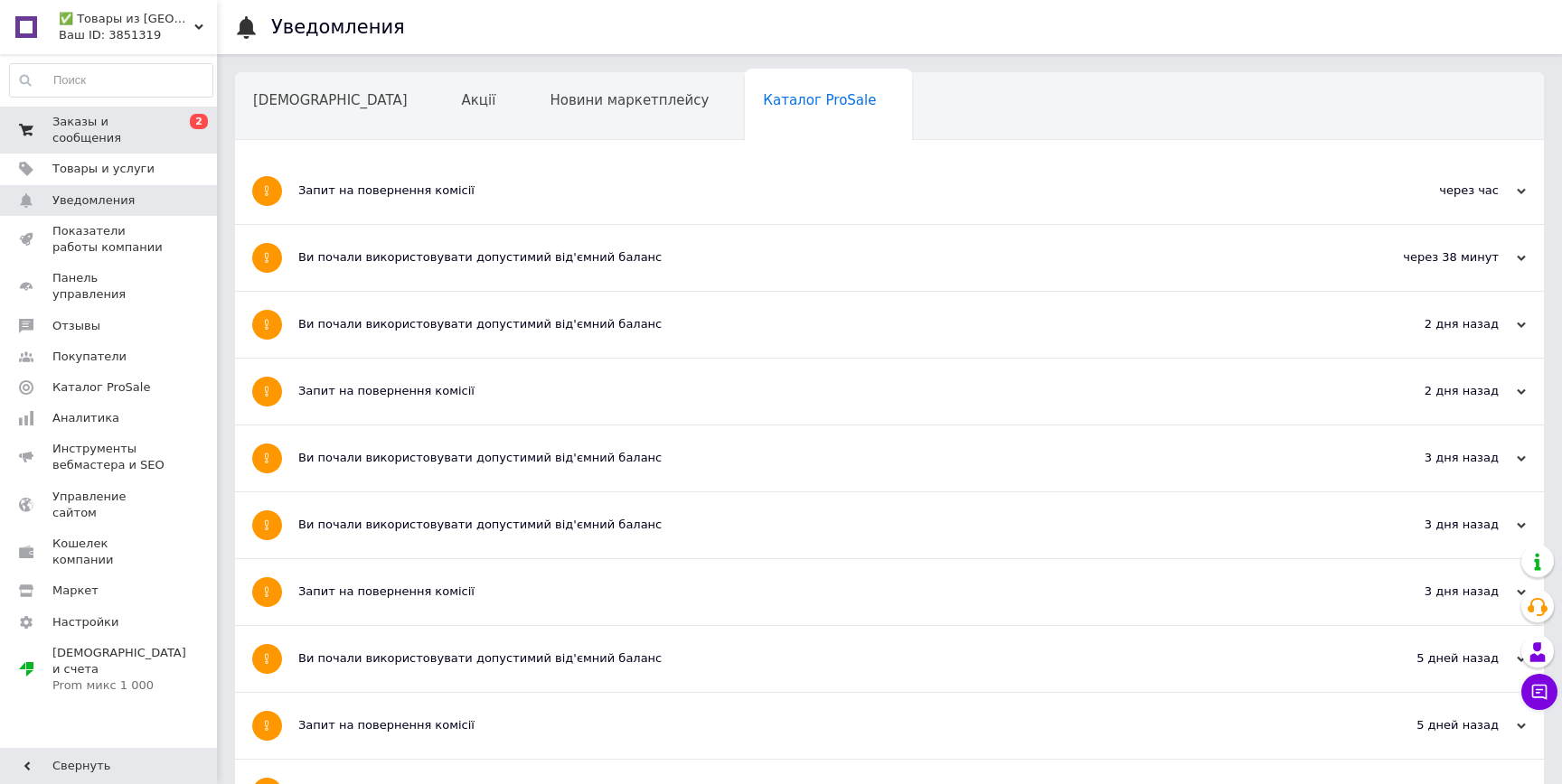
click at [189, 129] on span "0 2" at bounding box center [191, 130] width 49 height 33
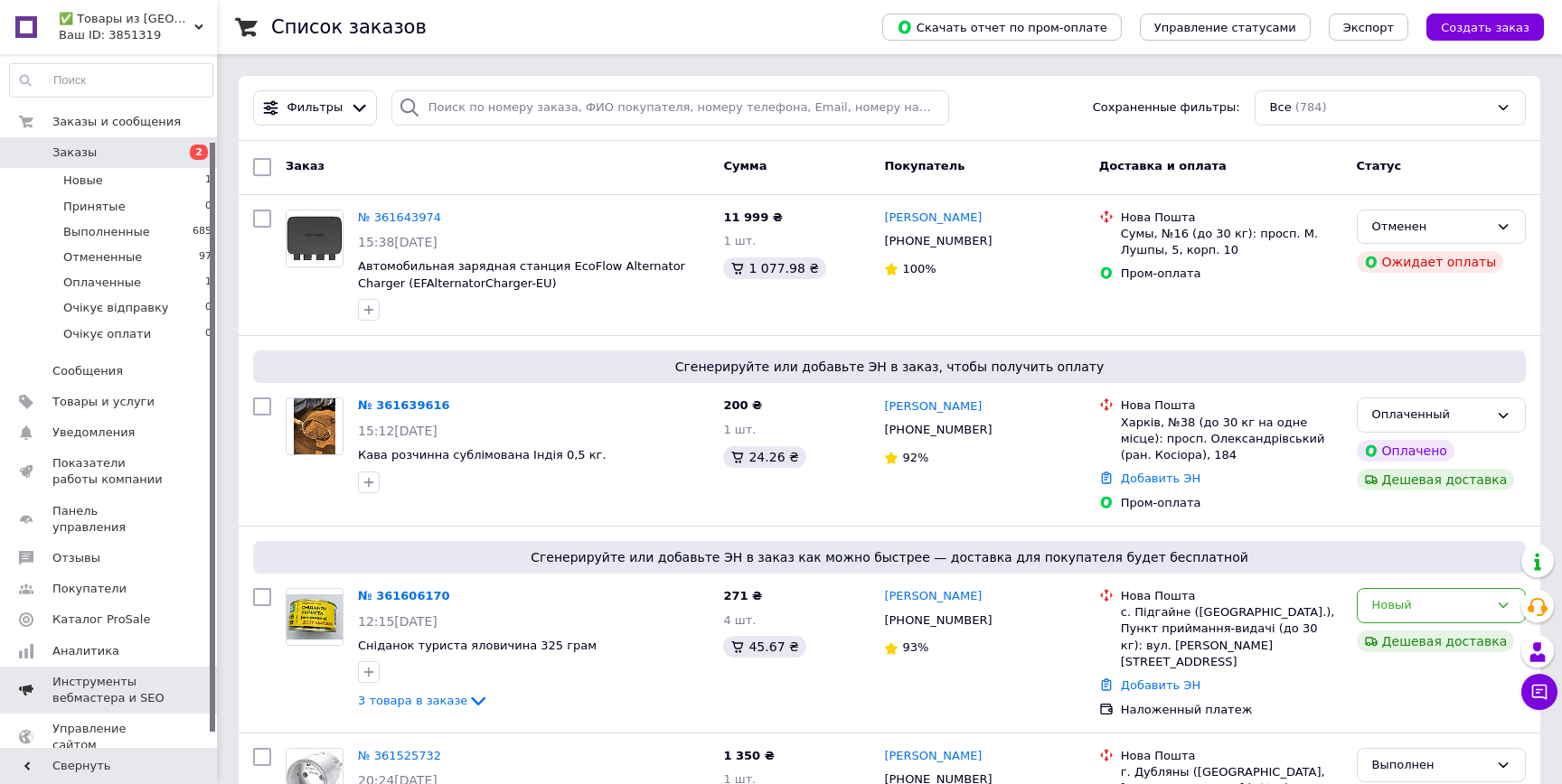
scroll to position [120, 0]
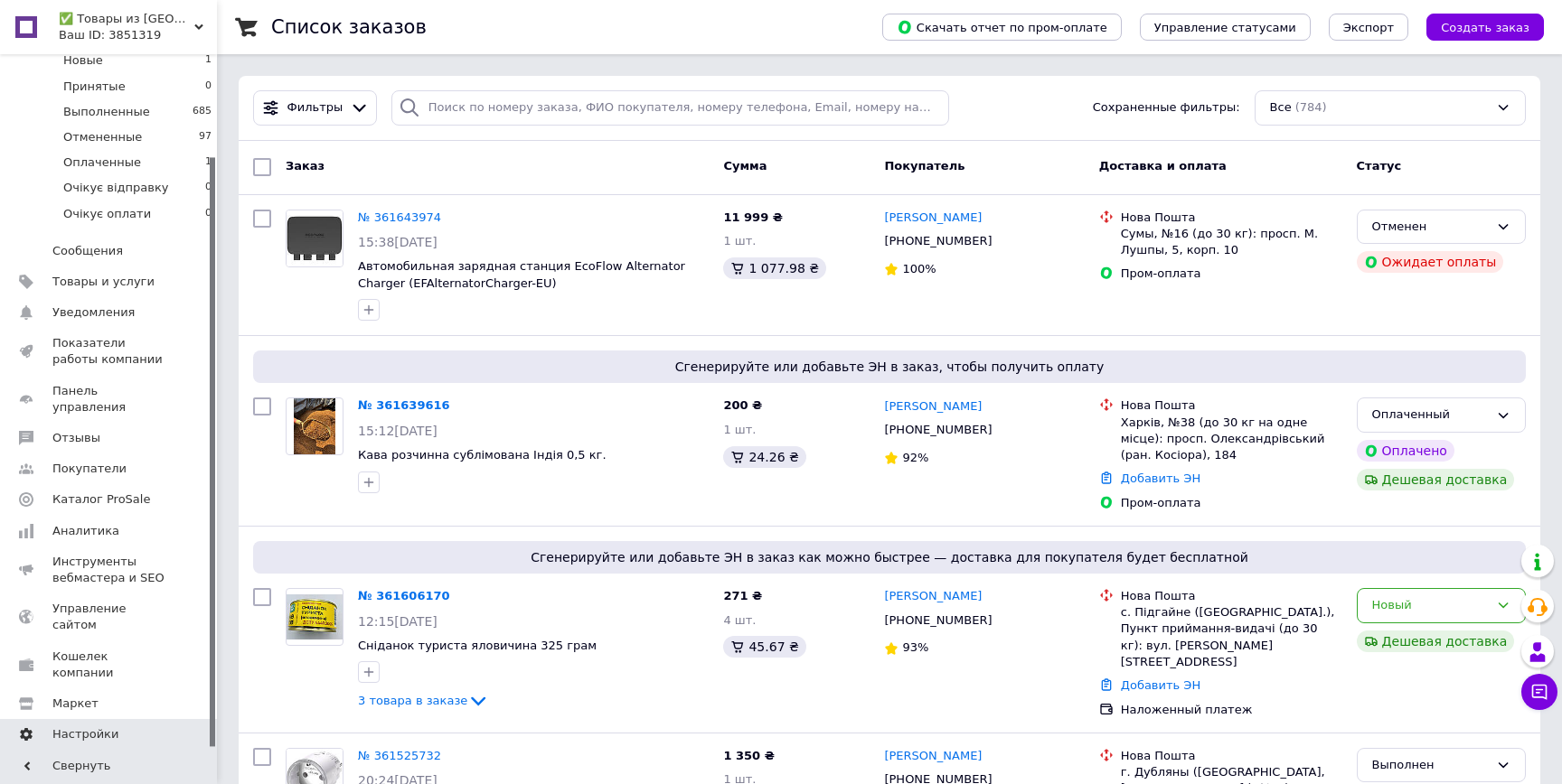
click at [130, 726] on span "Настройки" at bounding box center [109, 734] width 115 height 16
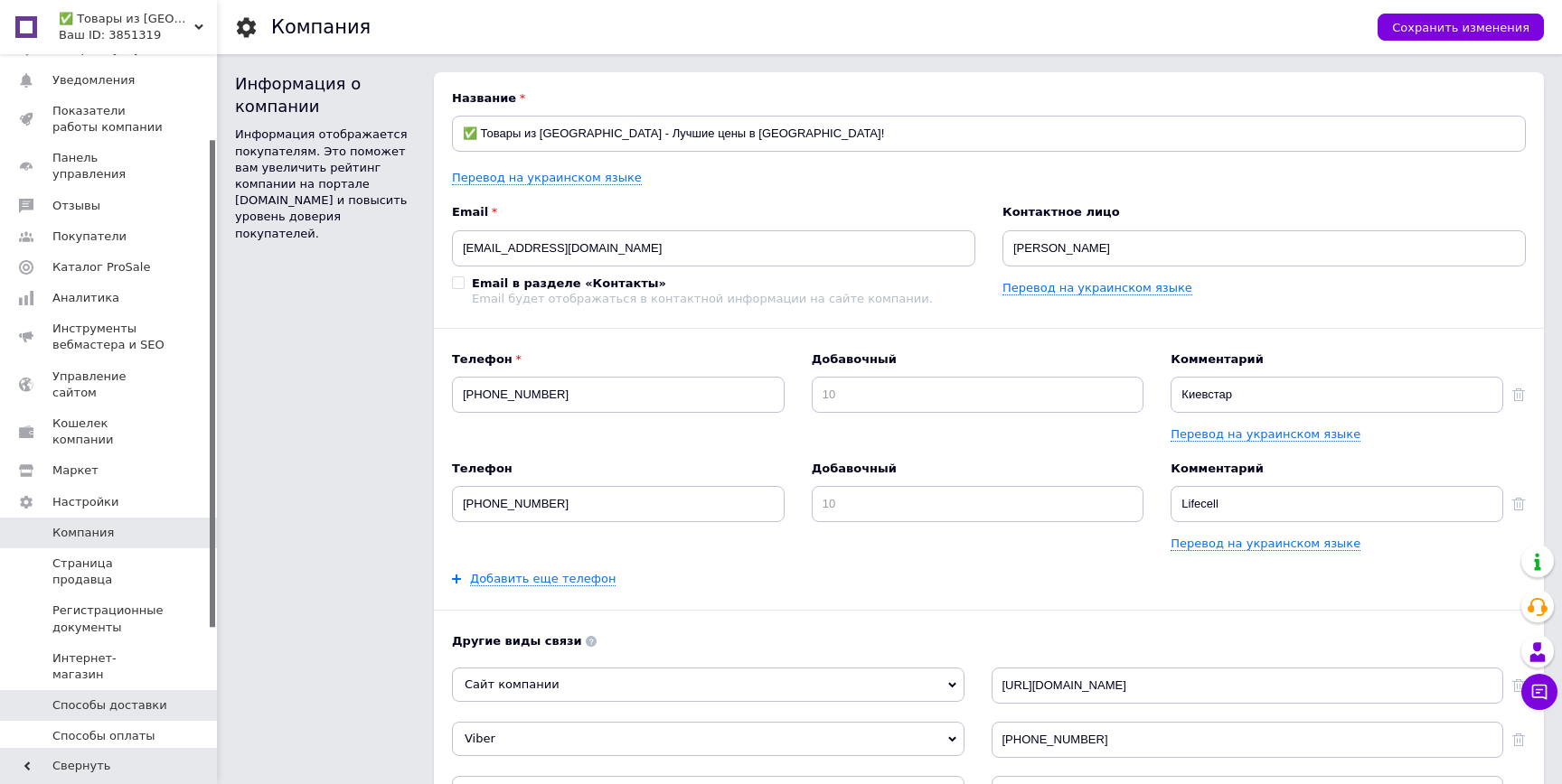
click at [178, 697] on span at bounding box center [191, 705] width 49 height 16
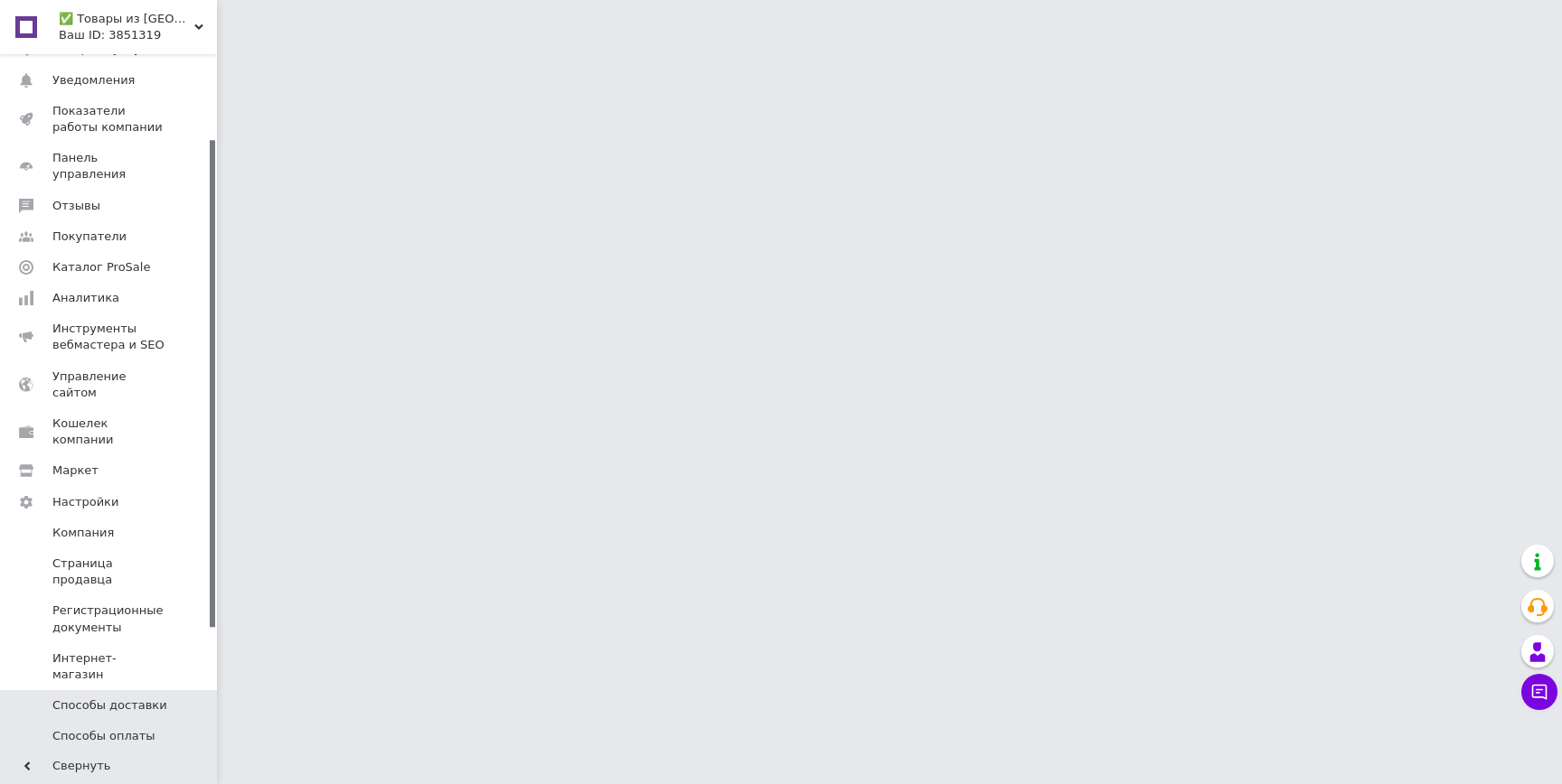
click at [158, 721] on link "Способы оплаты" at bounding box center [111, 737] width 222 height 31
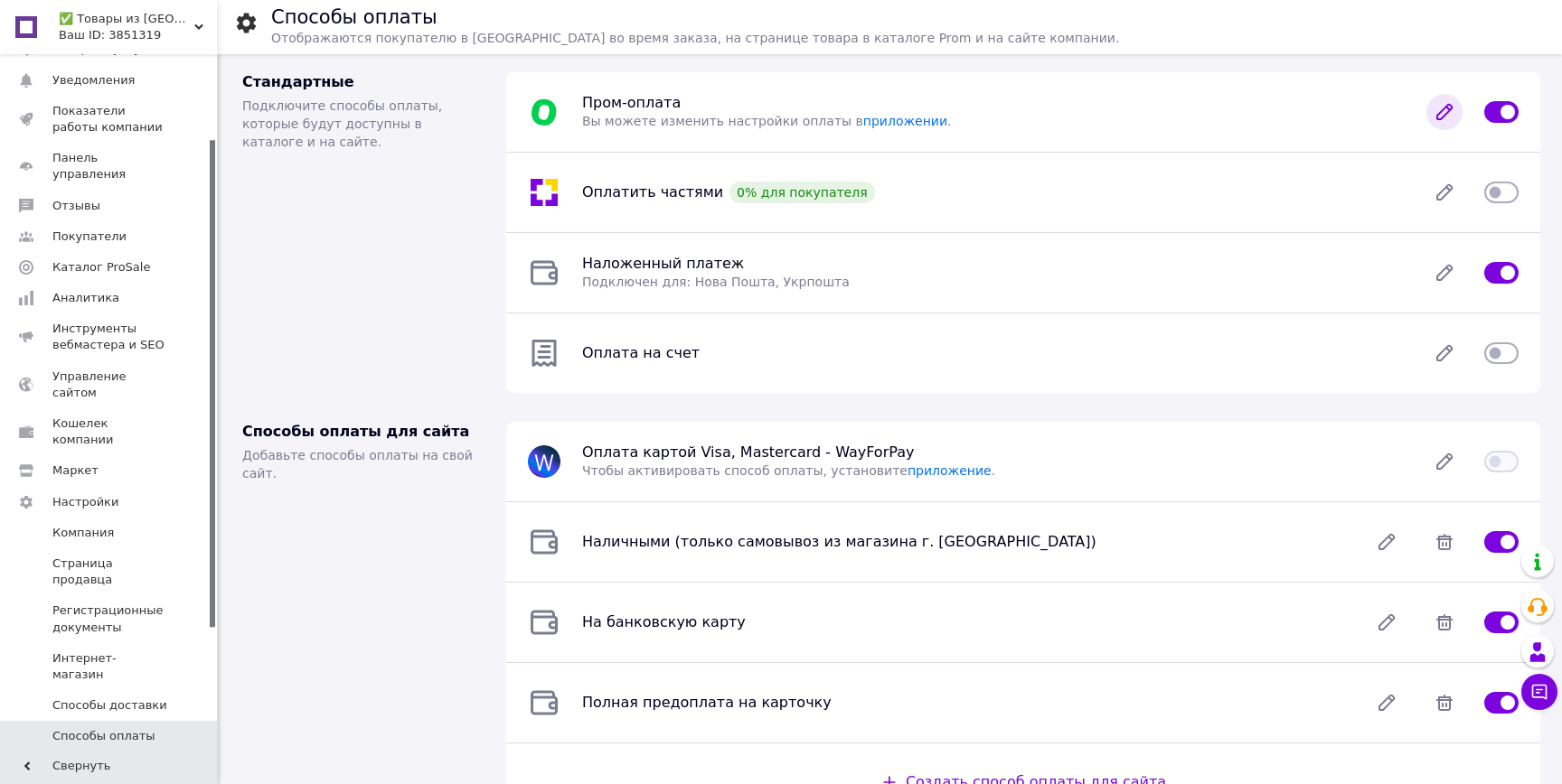
click at [1442, 104] on icon at bounding box center [1443, 111] width 36 height 36
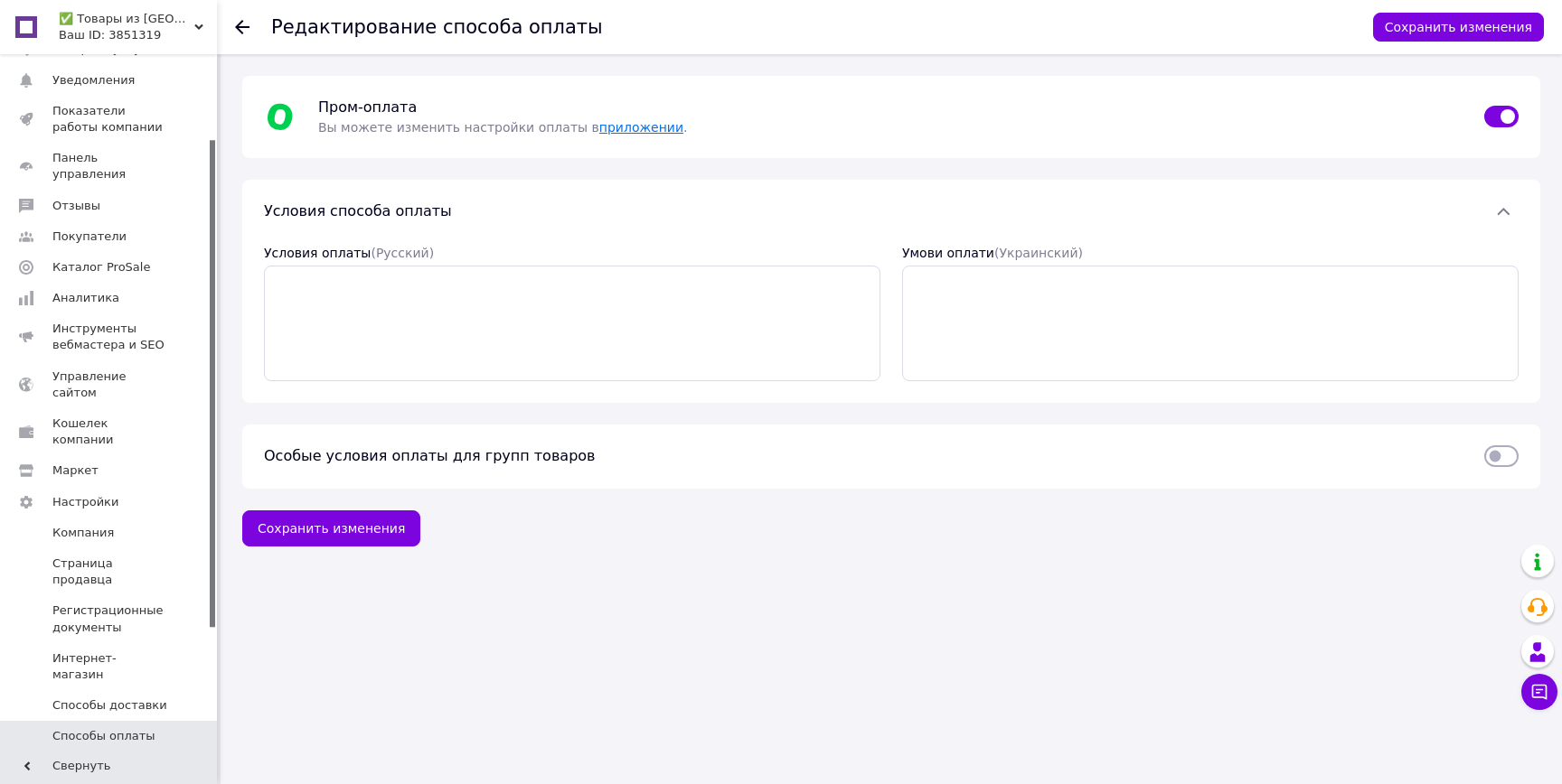
click at [647, 119] on div "Пром-оплата  Вы можете изменить настройки оплаты в приложении ." at bounding box center [890, 117] width 1166 height 39
click at [630, 124] on link "приложении" at bounding box center [640, 126] width 84 height 14
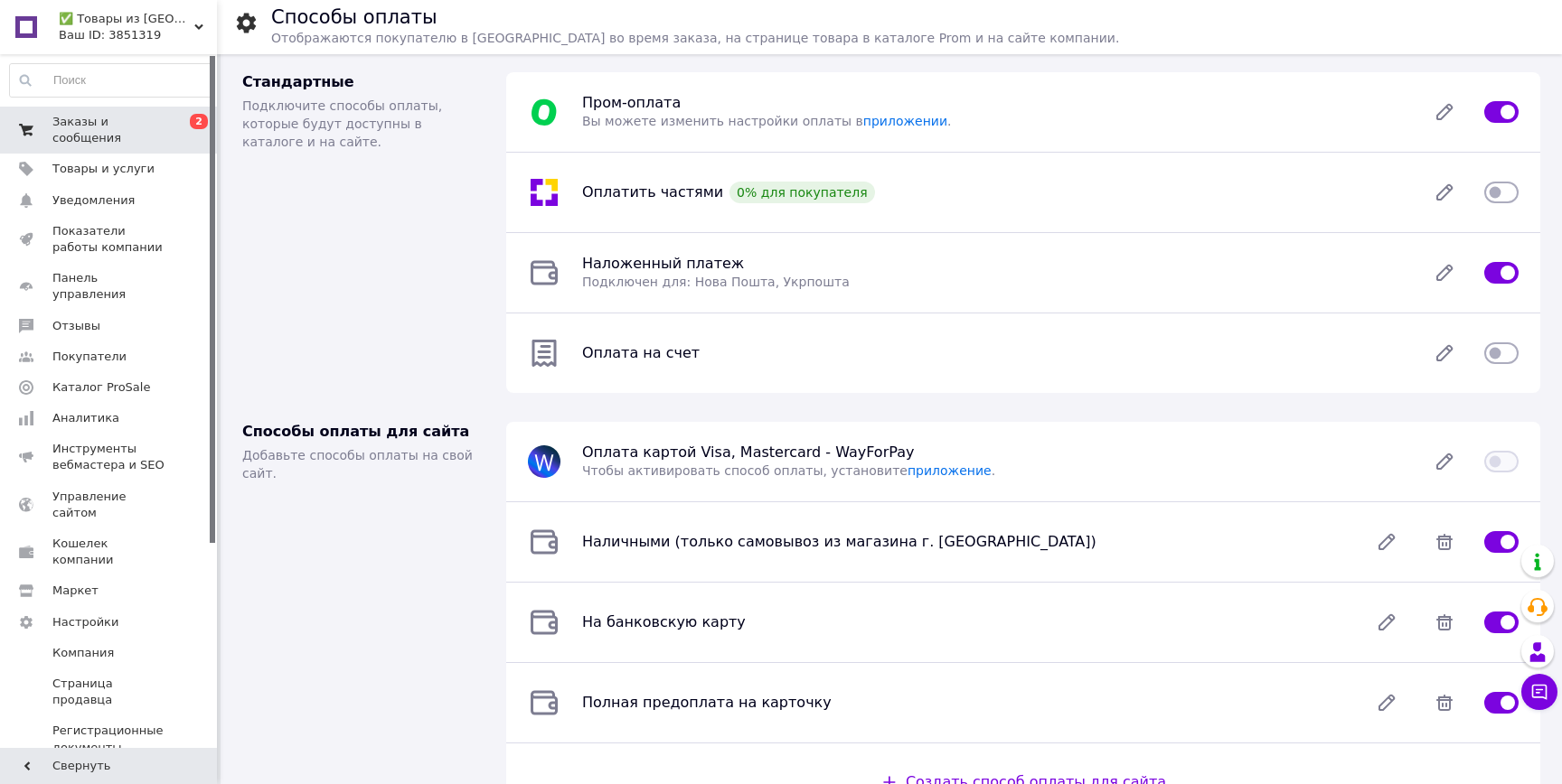
click at [122, 137] on span "Заказы и сообщения" at bounding box center [109, 130] width 115 height 33
